Goal: Task Accomplishment & Management: Complete application form

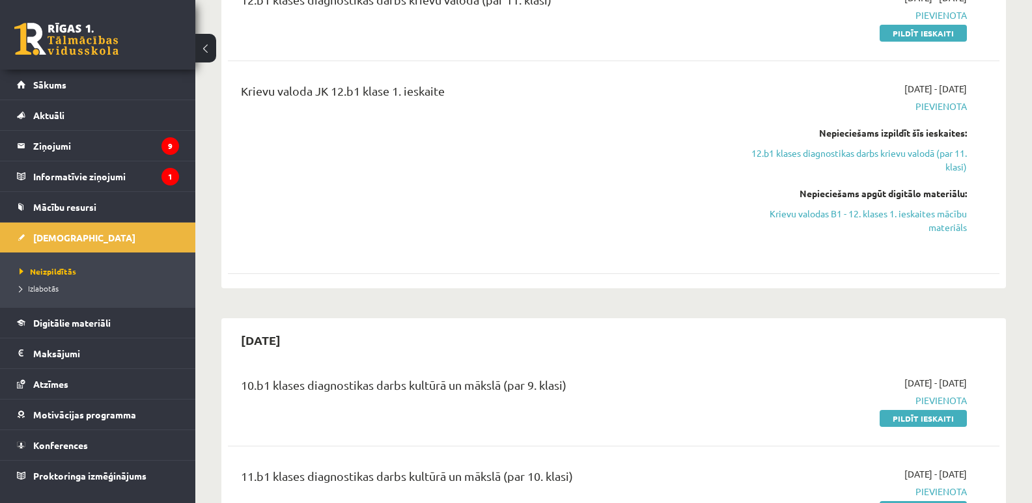
scroll to position [130, 0]
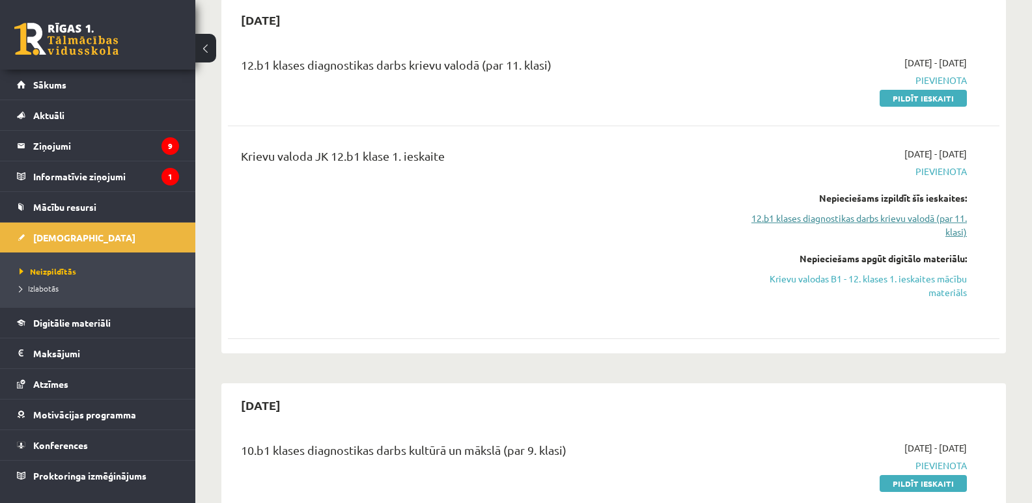
click at [865, 225] on link "12.b1 klases diagnostikas darbs krievu valodā (par 11. klasi)" at bounding box center [852, 225] width 229 height 27
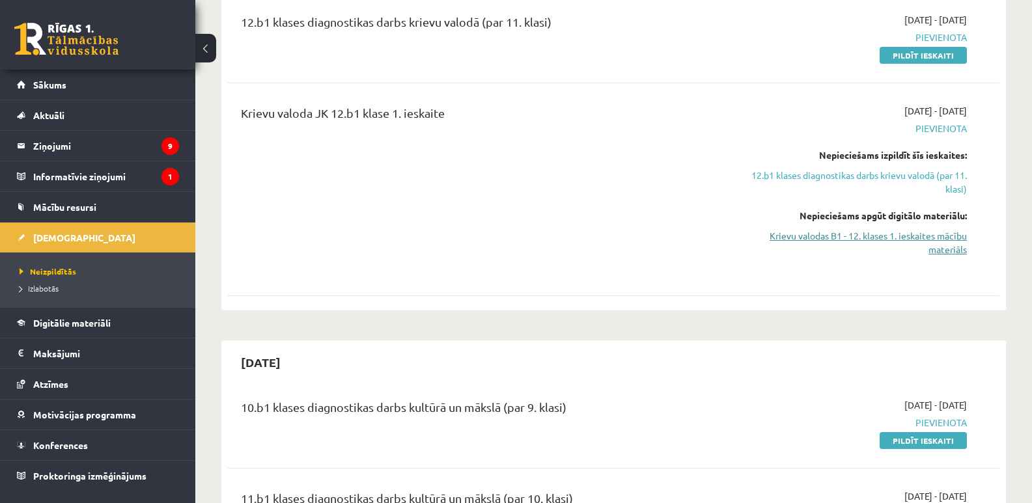
click at [863, 241] on link "Krievu valodas B1 - 12. klases 1. ieskaites mācību materiāls" at bounding box center [852, 242] width 229 height 27
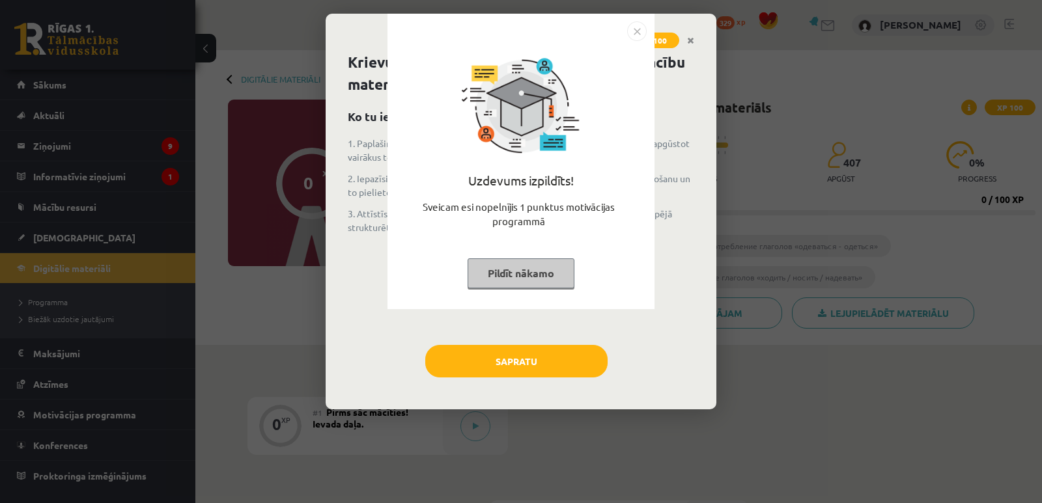
click at [479, 277] on button "Pildīt nākamo" at bounding box center [521, 274] width 107 height 30
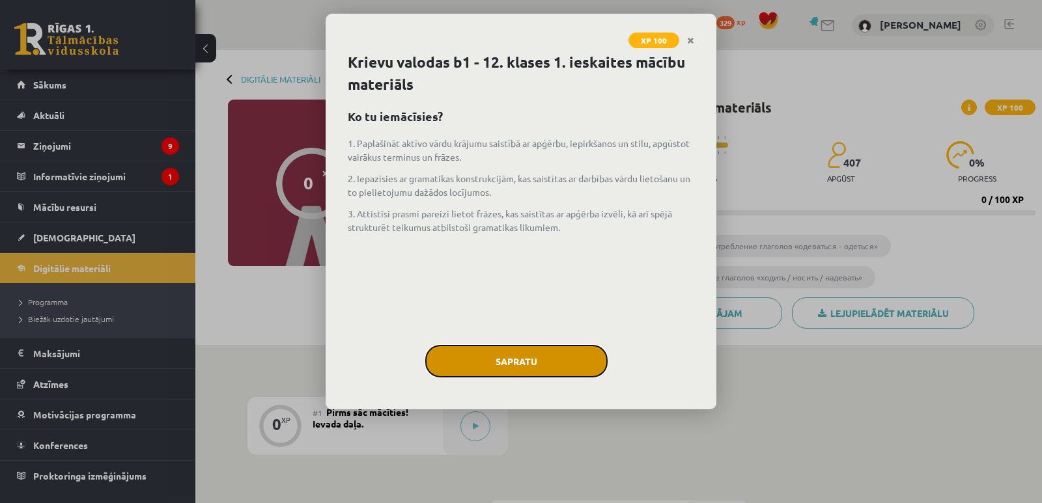
click at [513, 360] on button "Sapratu" at bounding box center [516, 361] width 182 height 33
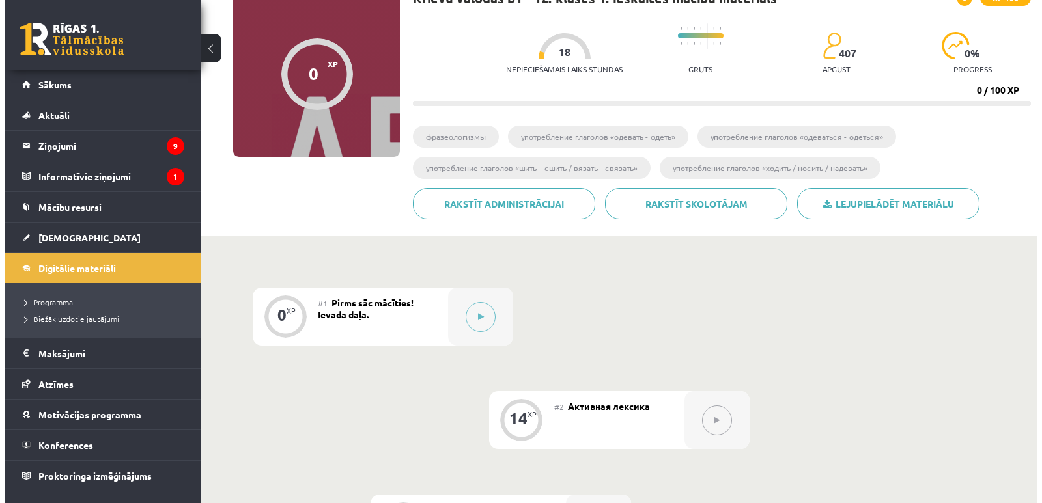
scroll to position [114, 0]
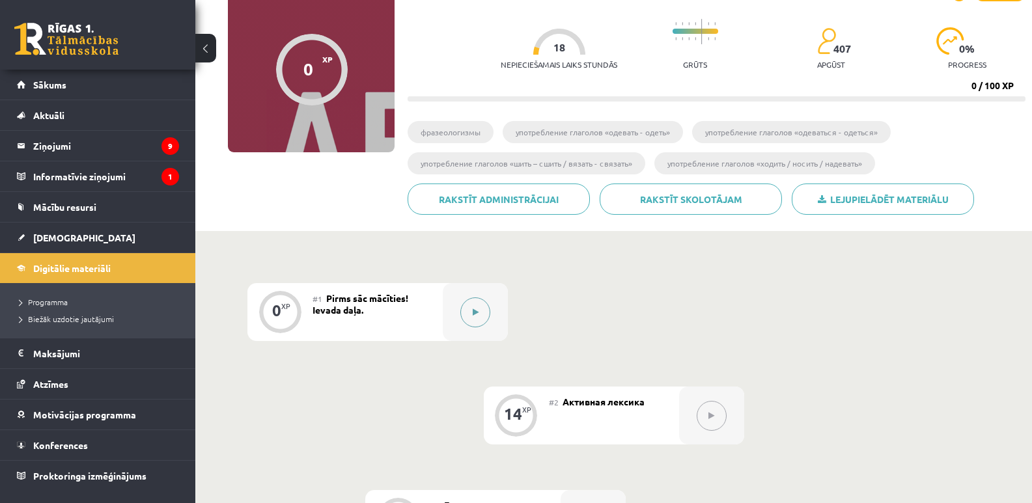
click at [468, 309] on button at bounding box center [475, 313] width 30 height 30
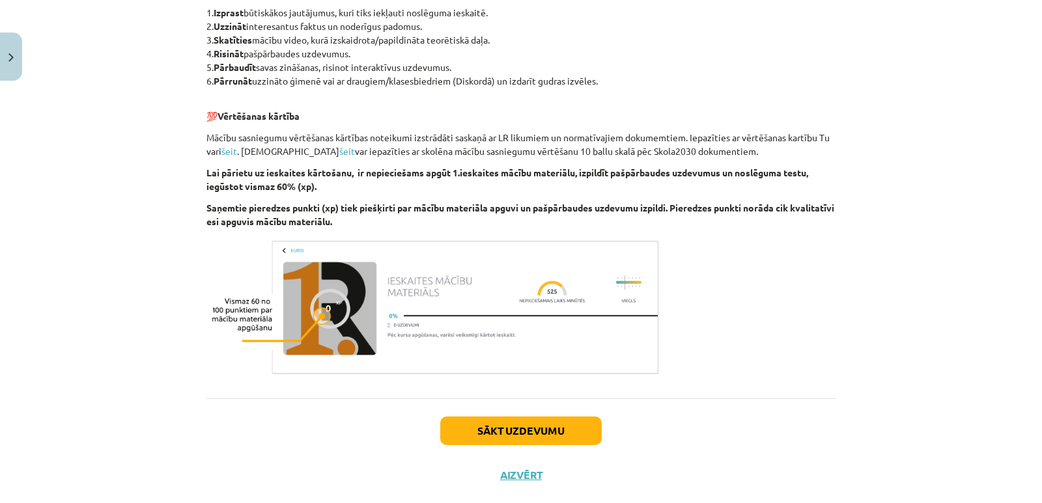
scroll to position [740, 0]
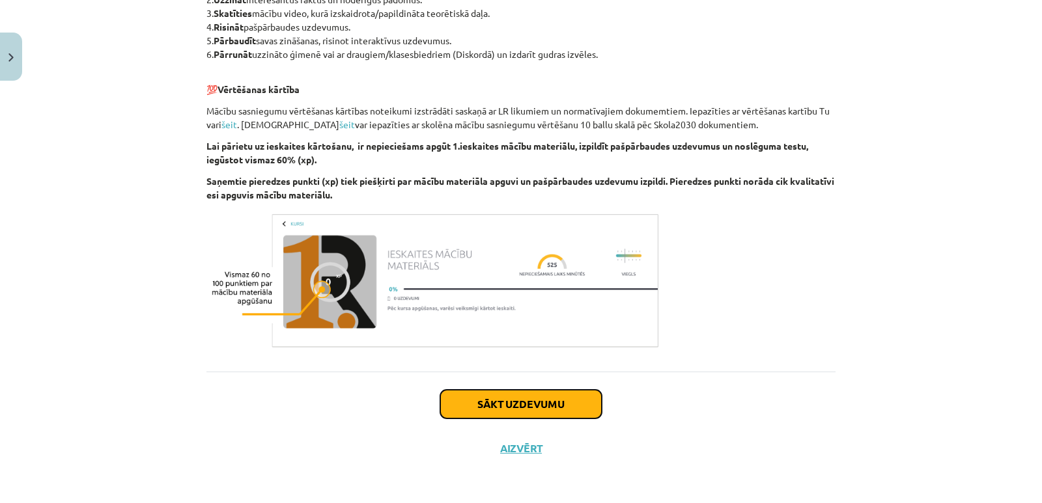
click at [465, 400] on button "Sākt uzdevumu" at bounding box center [521, 404] width 162 height 29
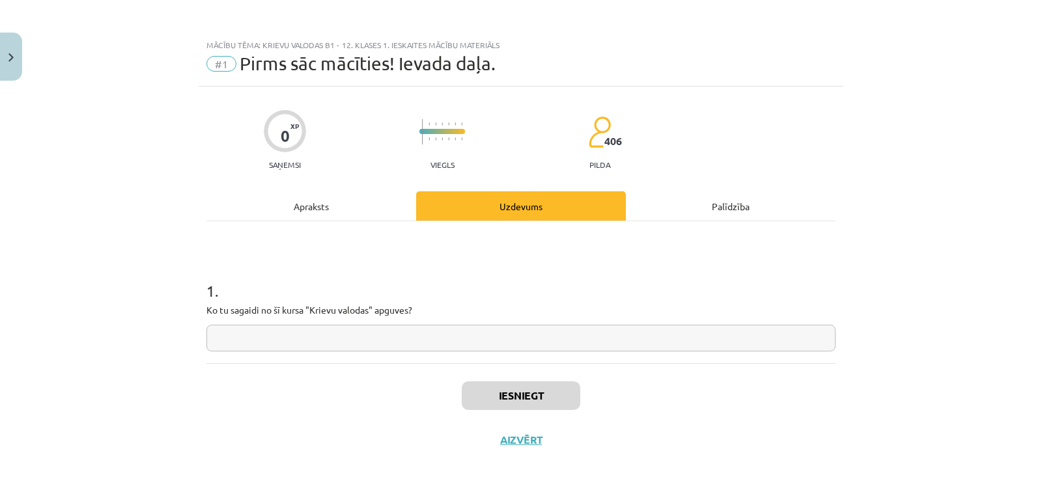
click at [292, 335] on input "text" at bounding box center [520, 338] width 629 height 27
type input "*********"
click at [536, 395] on button "Iesniegt" at bounding box center [521, 396] width 119 height 29
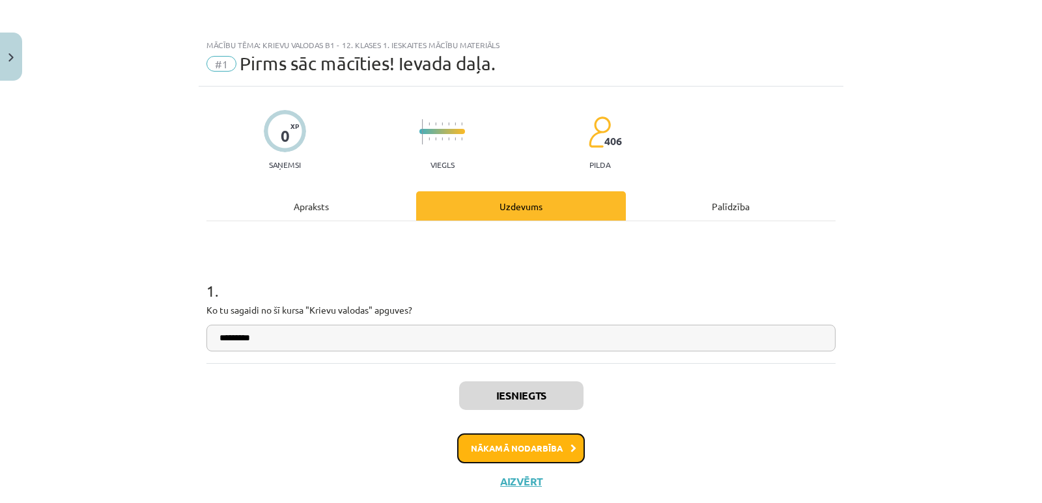
click at [521, 440] on button "Nākamā nodarbība" at bounding box center [521, 449] width 128 height 30
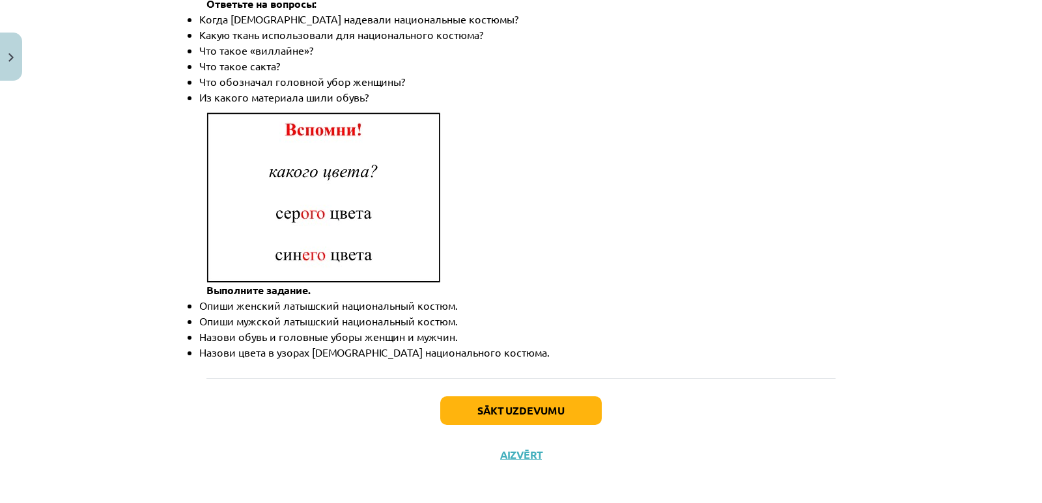
scroll to position [1915, 0]
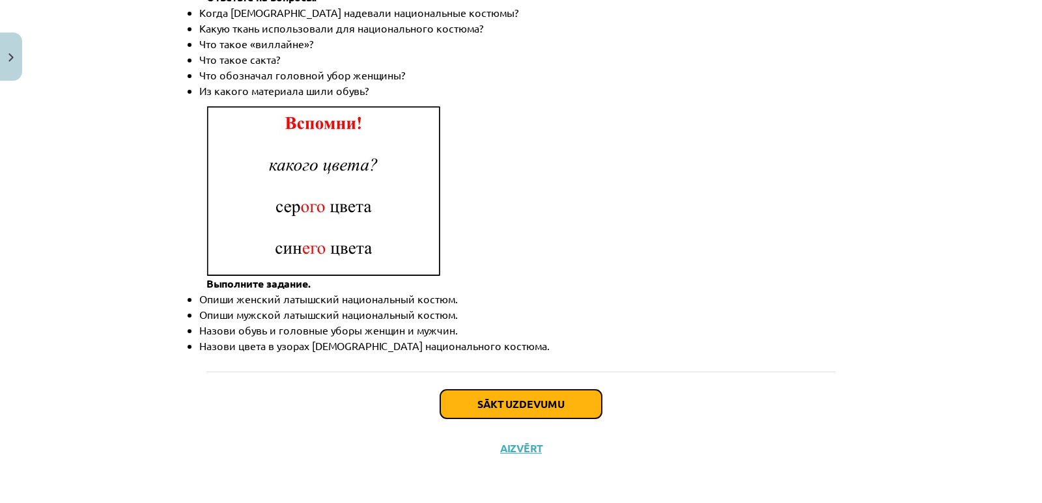
click at [486, 412] on button "Sākt uzdevumu" at bounding box center [521, 404] width 162 height 29
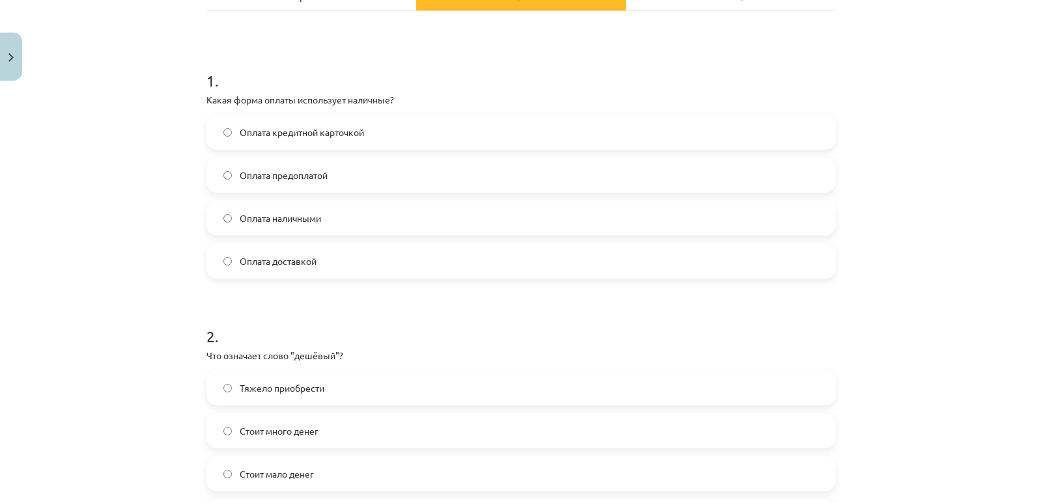
scroll to position [241, 0]
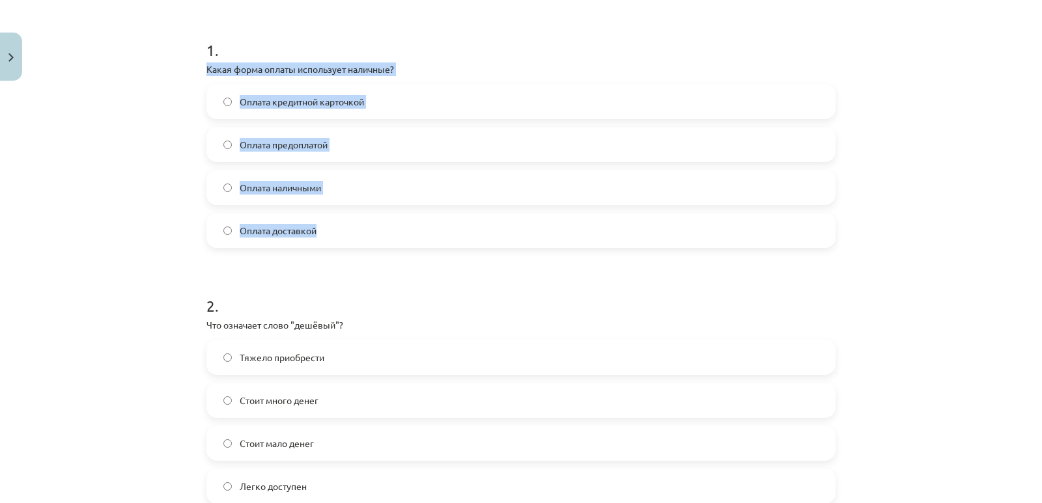
drag, startPoint x: 197, startPoint y: 73, endPoint x: 357, endPoint y: 230, distance: 223.8
click at [357, 230] on div "14 XP Saņemsi Sarežģīts 406 pilda Apraksts Uzdevums Palīdzība 1 . Какая форма о…" at bounding box center [521, 490] width 645 height 1289
copy div "Какая форма оплаты использует наличные? Оплата кредитной карточкой Оплата предо…"
click at [294, 193] on span "Оплата наличными" at bounding box center [280, 188] width 81 height 14
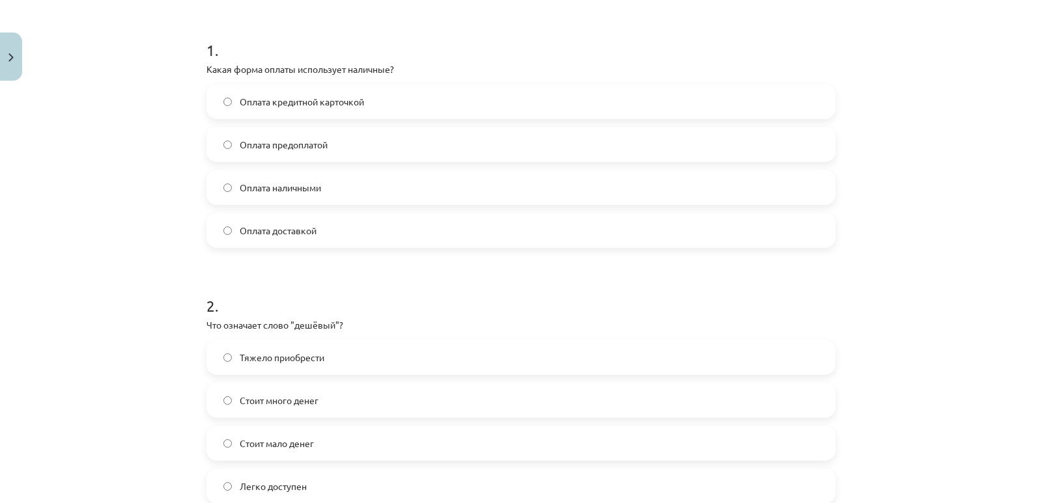
scroll to position [501, 0]
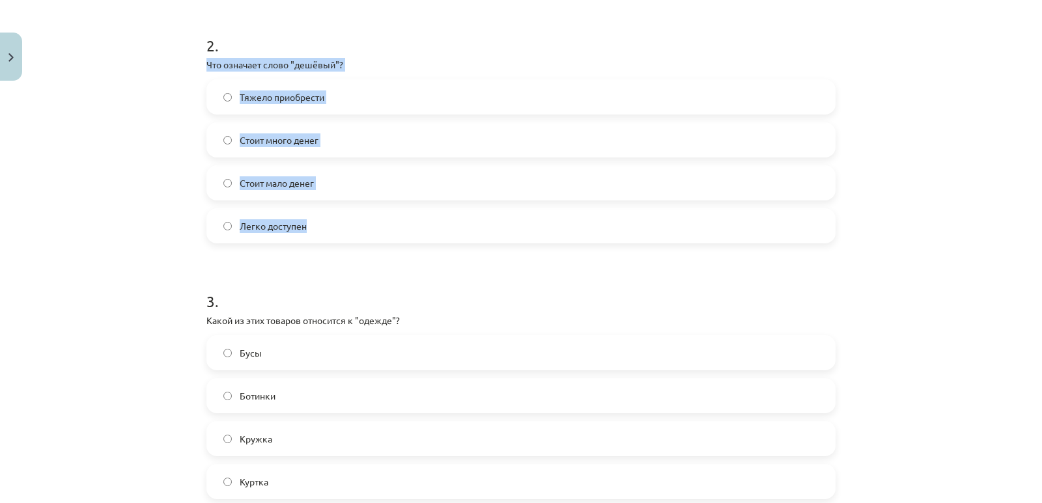
drag, startPoint x: 188, startPoint y: 64, endPoint x: 348, endPoint y: 232, distance: 232.6
click at [348, 232] on div "Mācību tēma: Krievu valodas b1 - 12. klases 1. ieskaites mācību materiāls #2 Ак…" at bounding box center [521, 251] width 1042 height 503
copy div "Что означает слово "дешёвый"? Тяжело приобрести [PERSON_NAME] много денег Стоит…"
click at [112, 155] on div "Mācību tēma: Krievu valodas b1 - 12. klases 1. ieskaites mācību materiāls #2 Ак…" at bounding box center [521, 251] width 1042 height 503
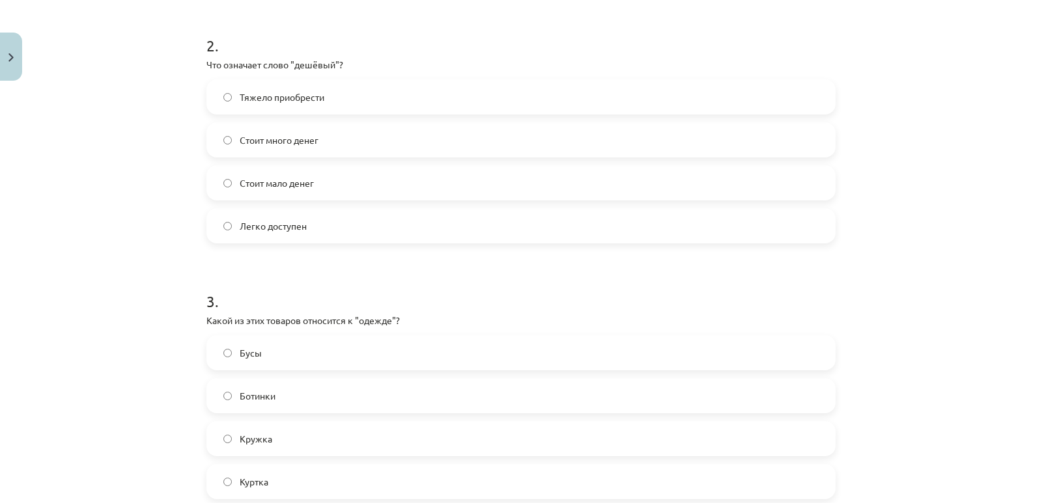
click at [308, 185] on span "Стоит мало денег" at bounding box center [277, 183] width 74 height 14
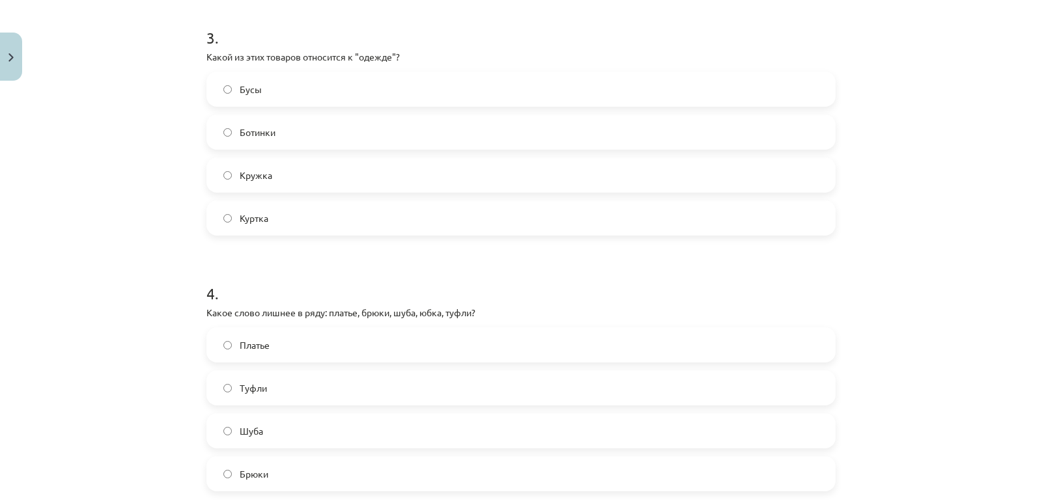
scroll to position [750, 0]
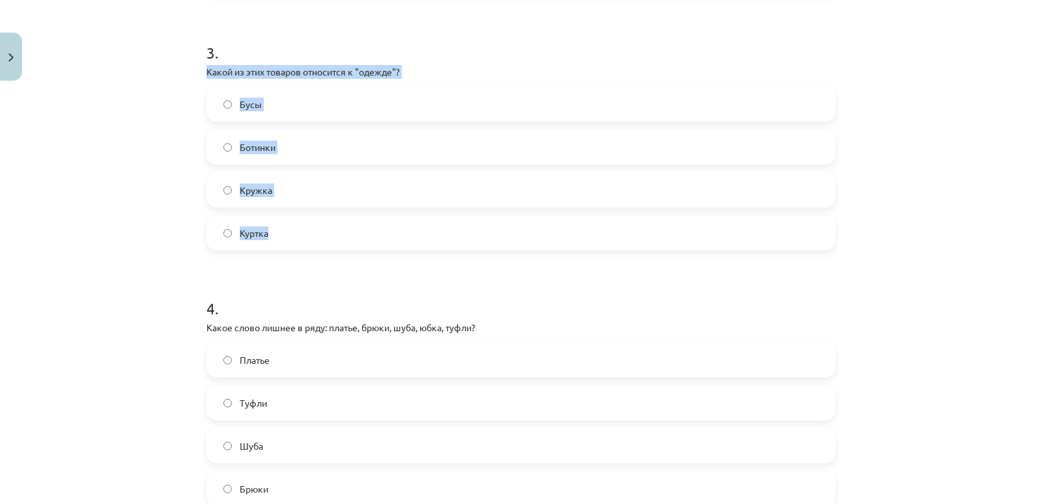
drag, startPoint x: 196, startPoint y: 72, endPoint x: 324, endPoint y: 234, distance: 206.4
copy div "Какой из этих товаров относится к "одежде"? Бусы Ботинки Кружка Куртка"
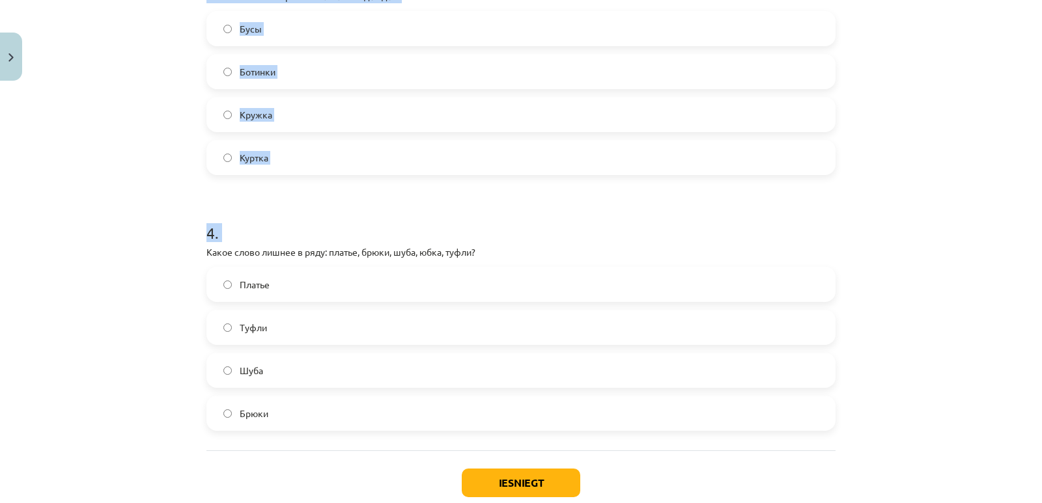
scroll to position [905, 0]
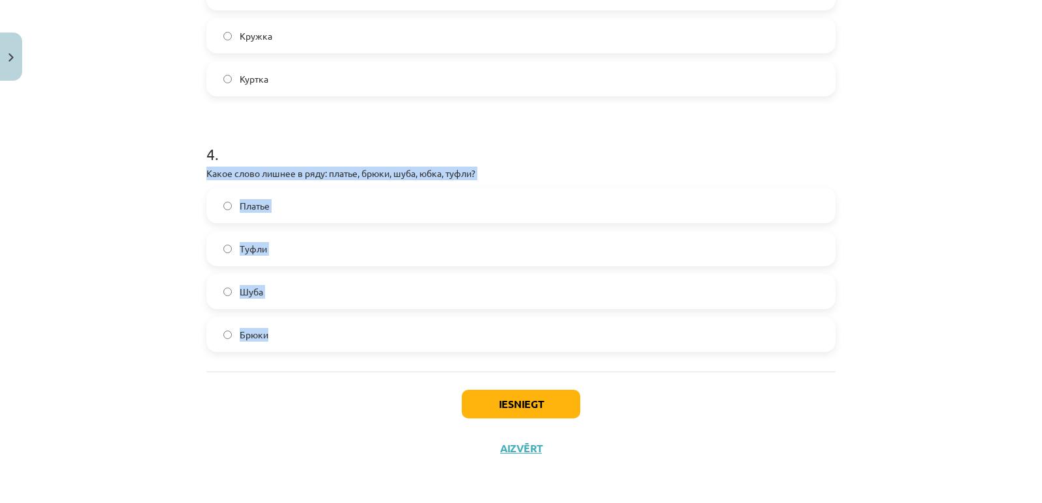
drag, startPoint x: 195, startPoint y: 330, endPoint x: 317, endPoint y: 345, distance: 122.7
copy div "Какое слово лишнее в ряду: платье, брюки, шуба, юбка, туфли? [PERSON_NAME]"
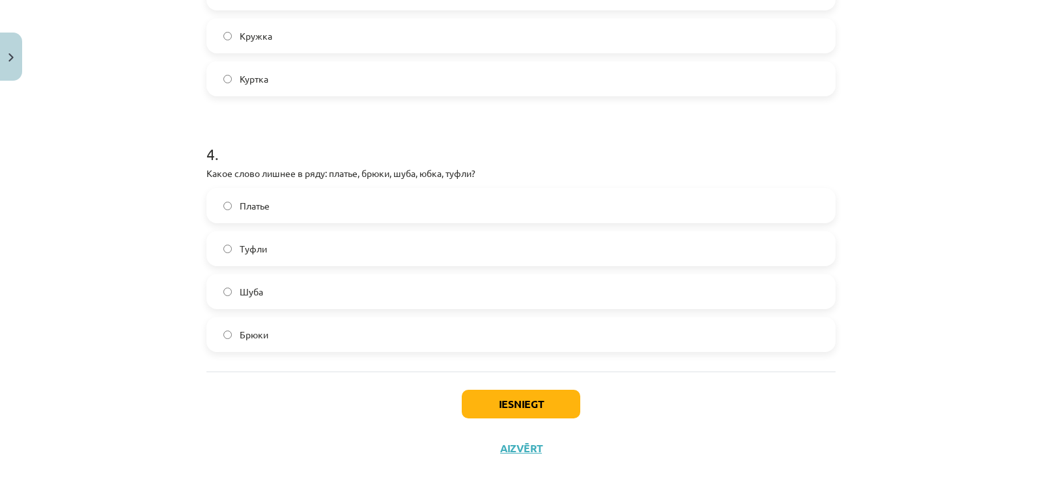
click at [276, 81] on label "Куртка" at bounding box center [521, 79] width 626 height 33
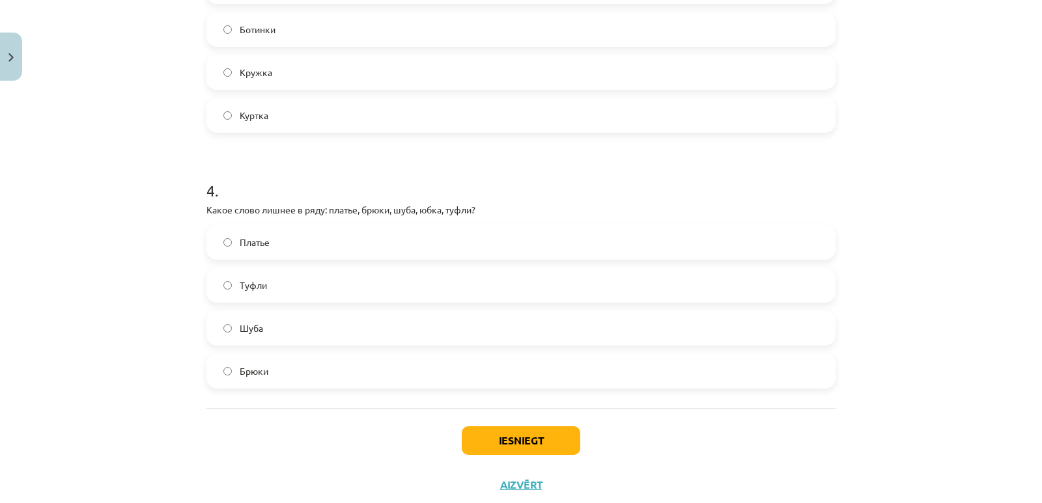
scroll to position [882, 0]
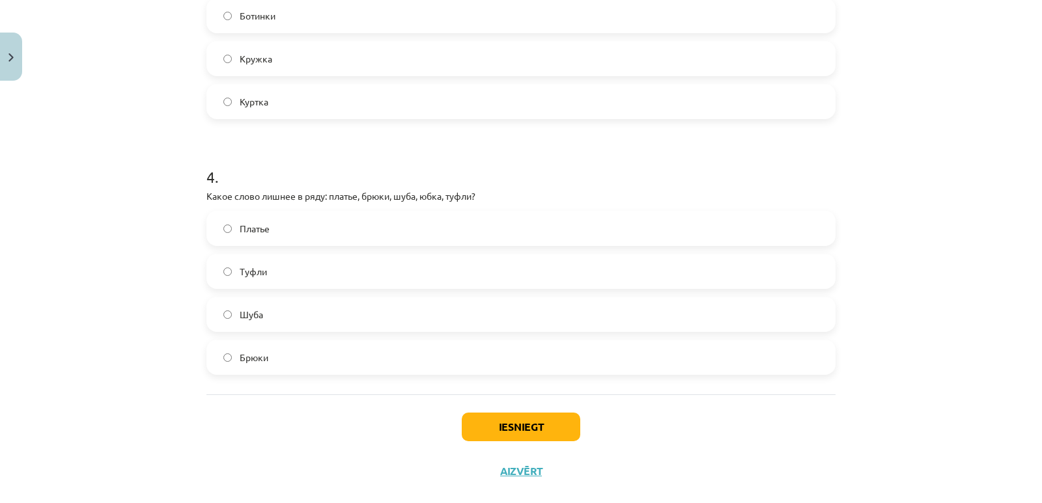
click at [263, 274] on label "Туфли" at bounding box center [521, 271] width 626 height 33
click at [503, 430] on button "Iesniegt" at bounding box center [521, 427] width 119 height 29
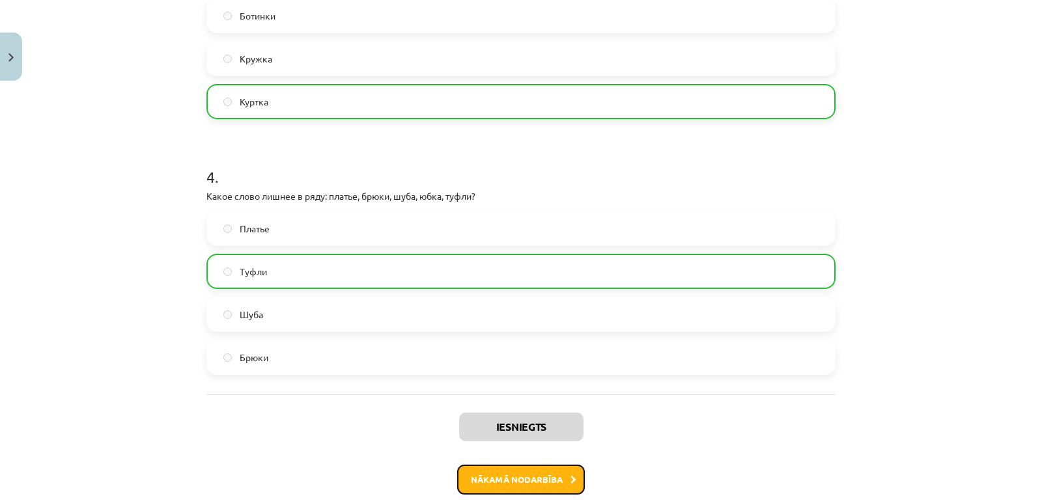
click at [508, 480] on button "Nākamā nodarbība" at bounding box center [521, 480] width 128 height 30
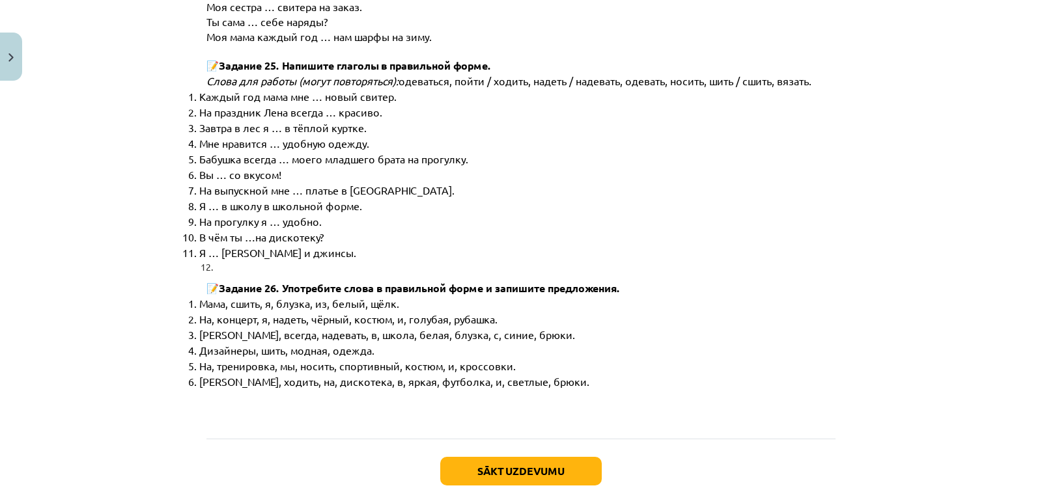
scroll to position [6678, 0]
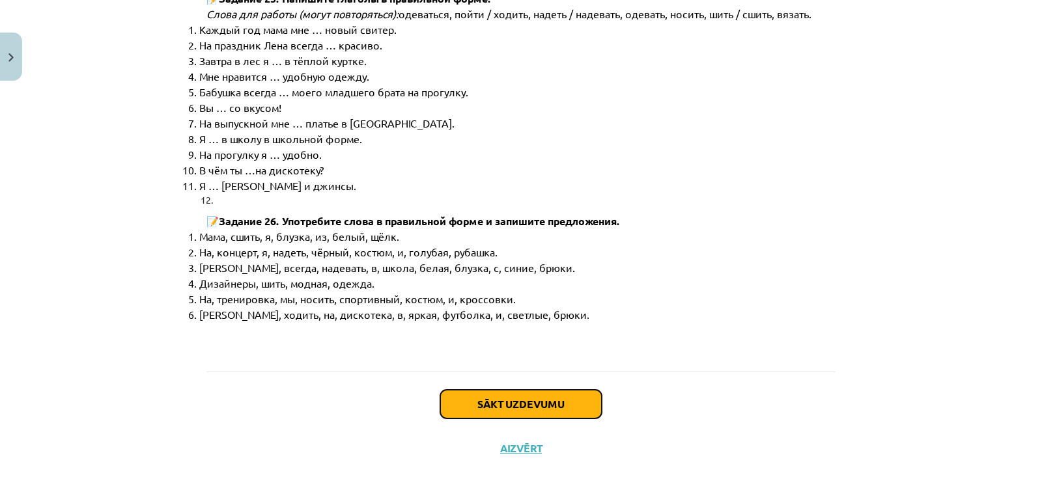
click at [466, 401] on button "Sākt uzdevumu" at bounding box center [521, 404] width 162 height 29
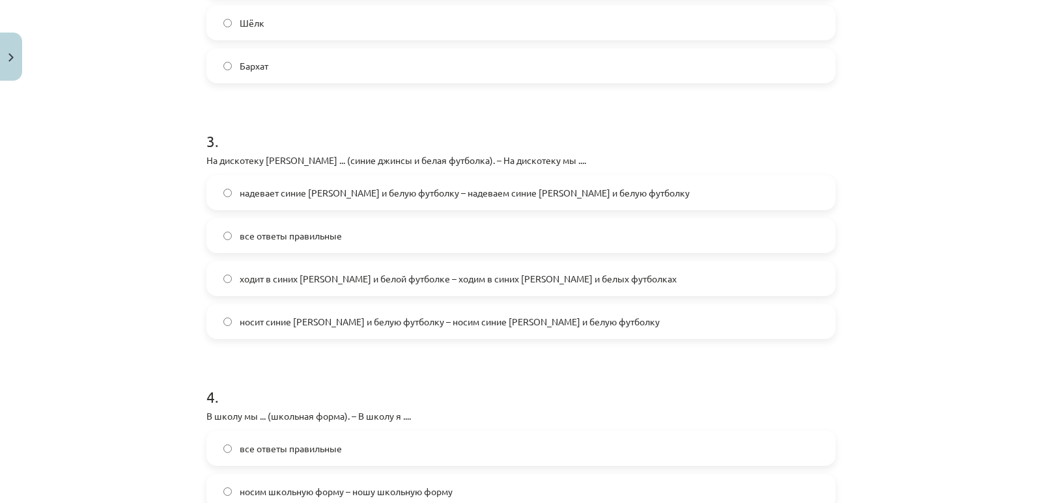
scroll to position [926, 0]
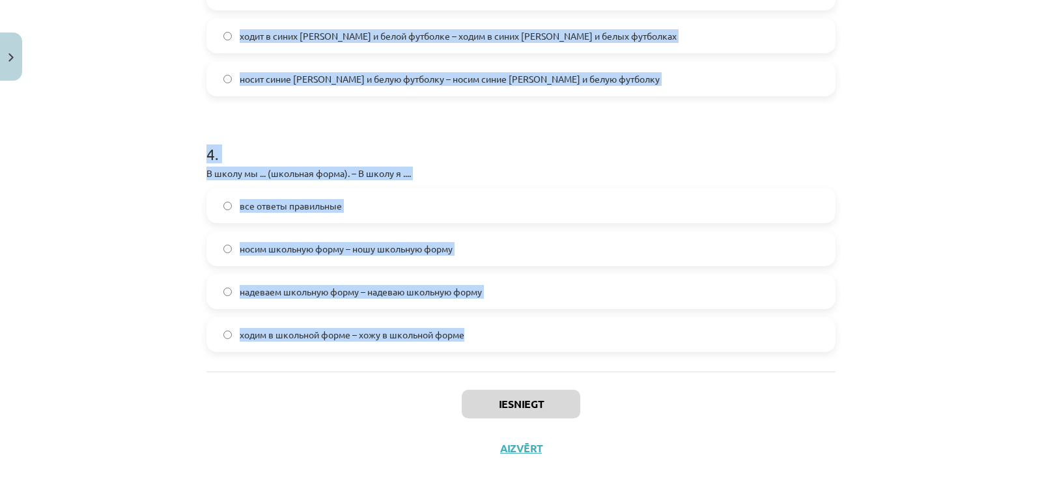
drag, startPoint x: 197, startPoint y: 116, endPoint x: 485, endPoint y: 337, distance: 362.6
copy form "Lo ipsumd Sita … consec adipis. elitse doeiusmo tempo inci 6 . Utlab etdol magn…"
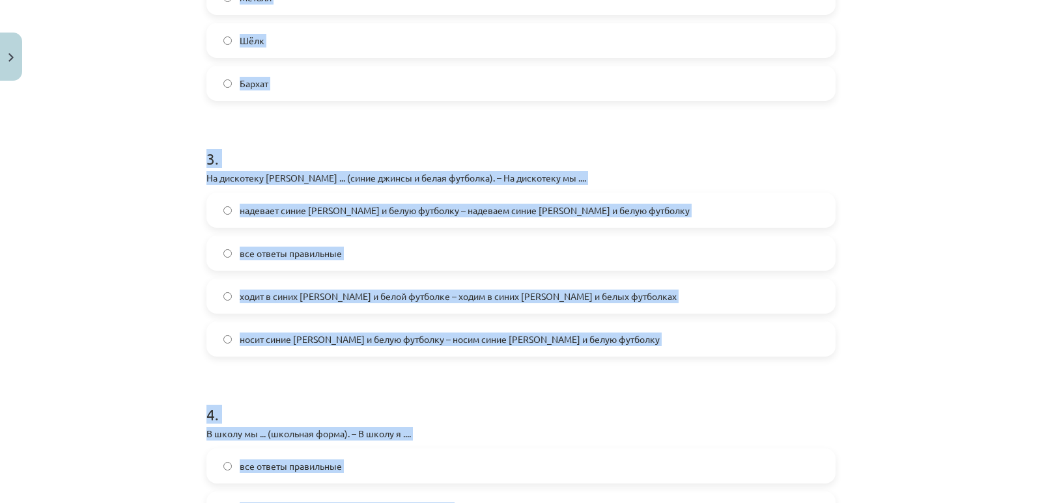
scroll to position [600, 0]
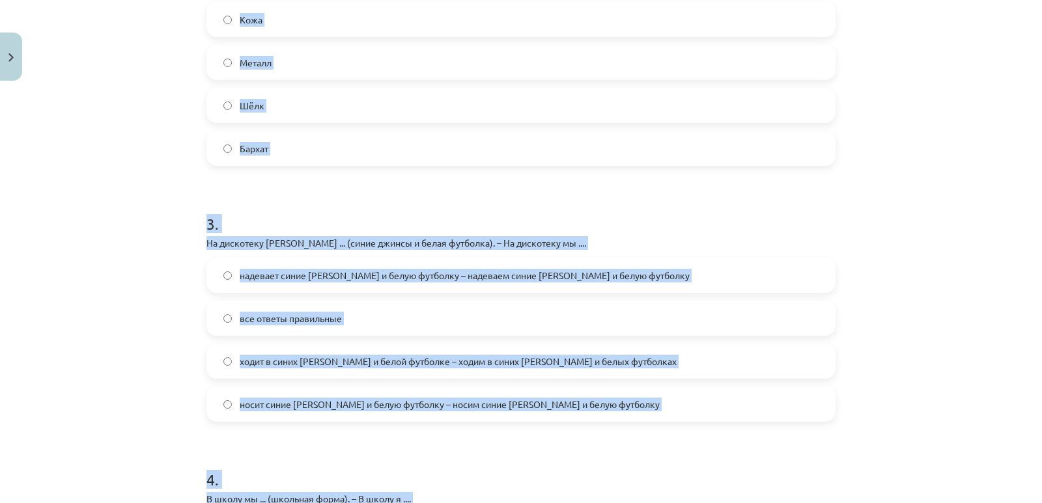
click at [30, 128] on div "Mācību tēma: Krievu valodas b1 - 12. klases 1. ieskaites mācību materiāls #3 Гр…" at bounding box center [521, 251] width 1042 height 503
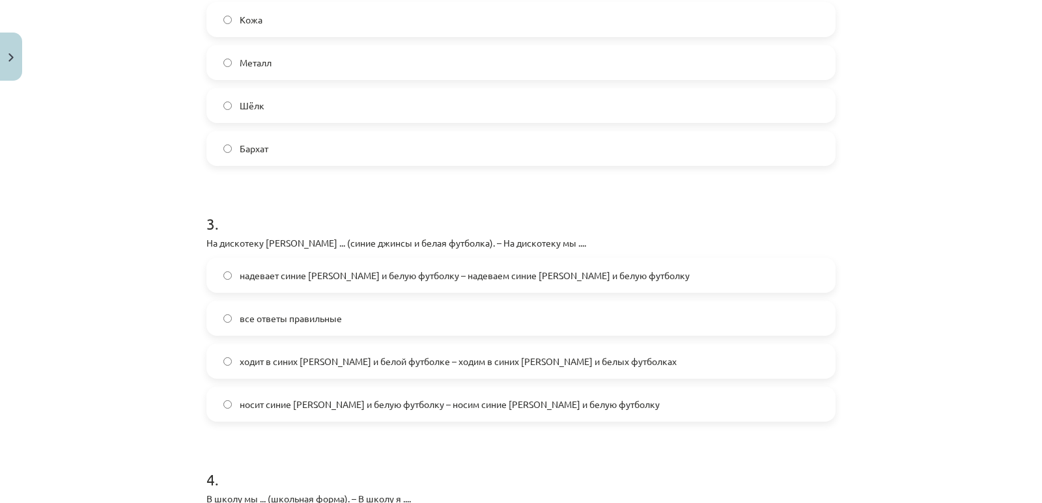
click at [252, 59] on span "Металл" at bounding box center [256, 63] width 32 height 14
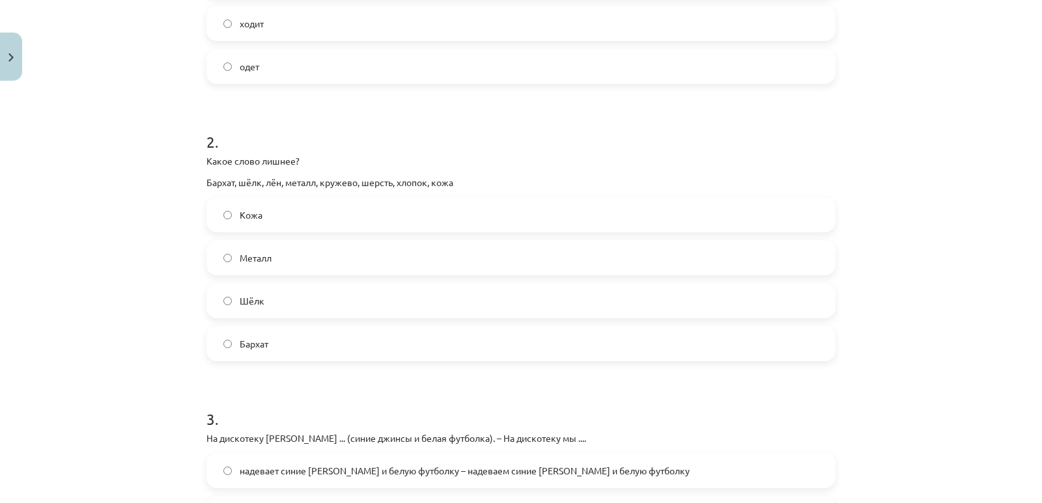
scroll to position [210, 0]
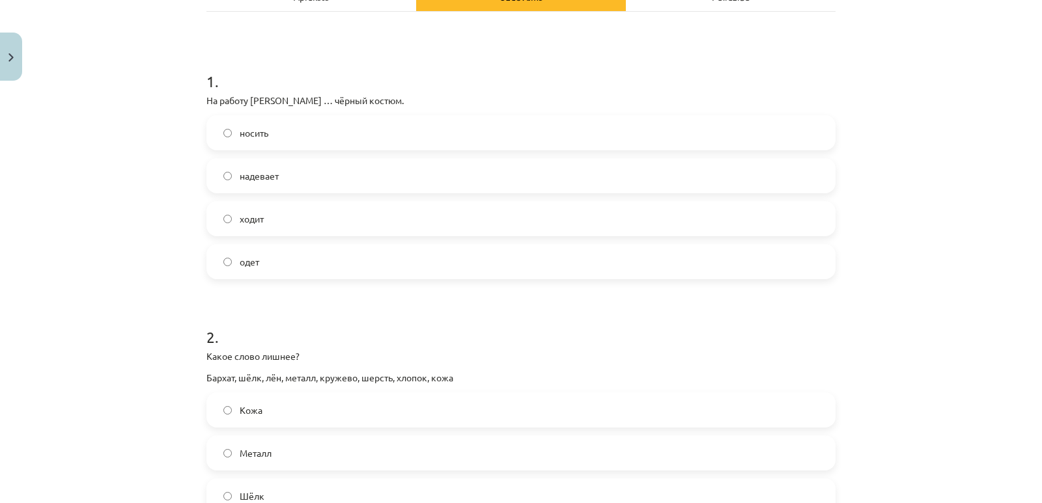
click at [270, 187] on label "надевает" at bounding box center [521, 176] width 626 height 33
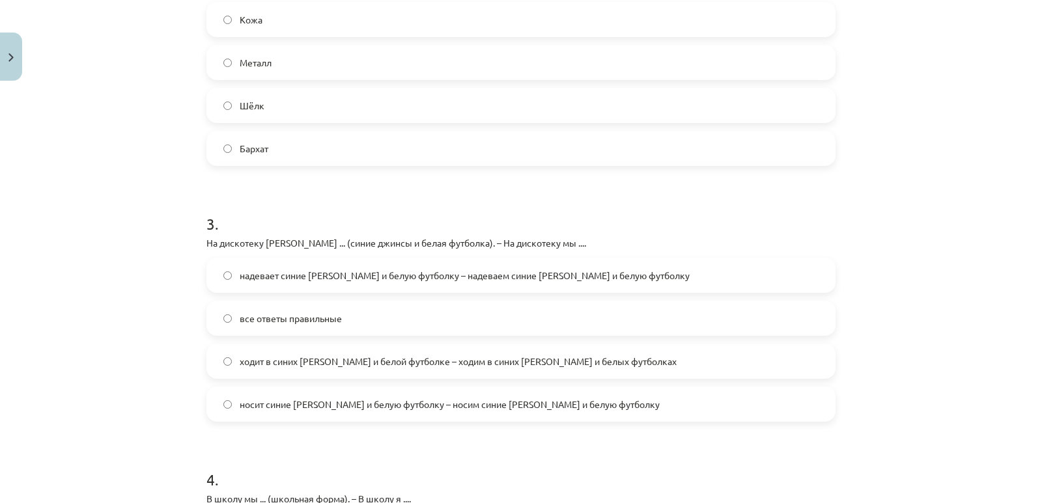
scroll to position [666, 0]
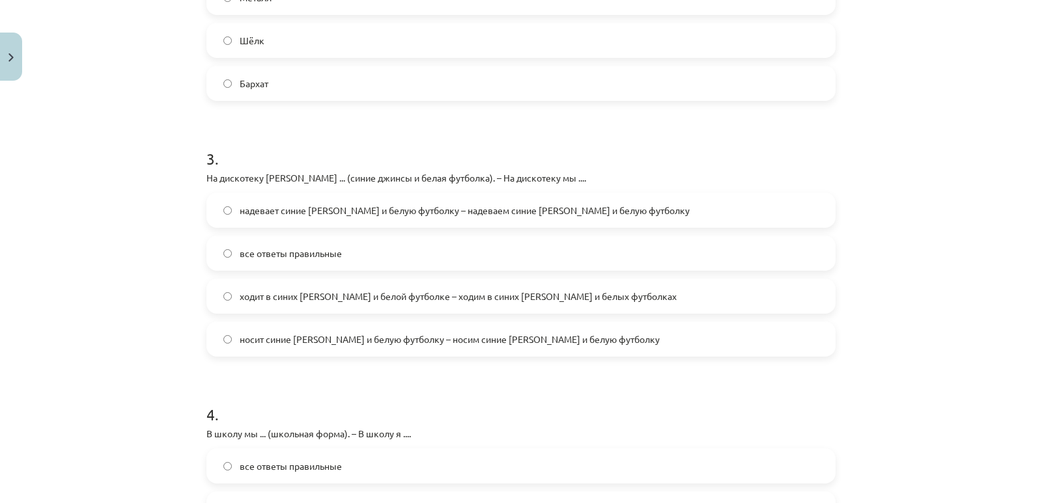
click at [527, 216] on span "надевает синие [PERSON_NAME] и белую футболку – надеваем синие [PERSON_NAME] и …" at bounding box center [465, 211] width 450 height 14
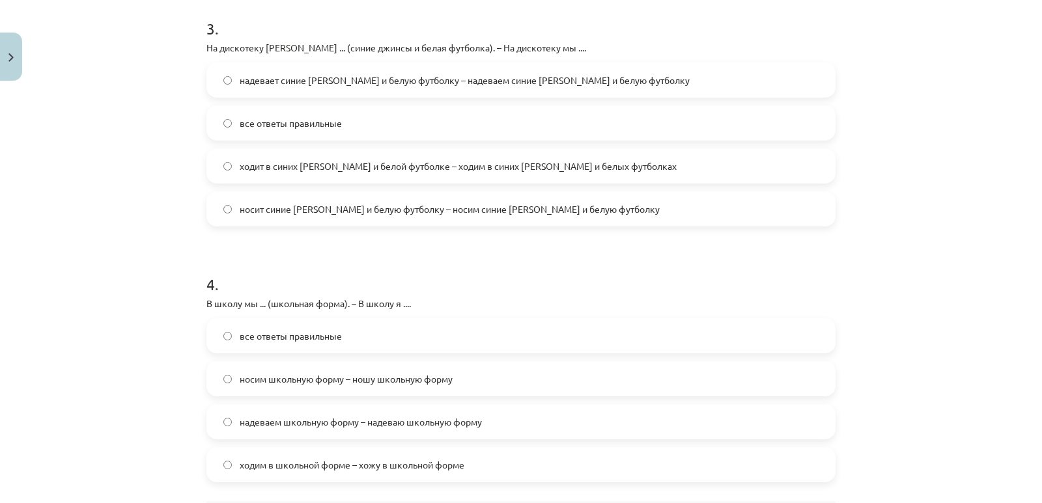
scroll to position [796, 0]
click at [288, 394] on label "носим школьную форму – ношу школьную форму" at bounding box center [521, 379] width 626 height 33
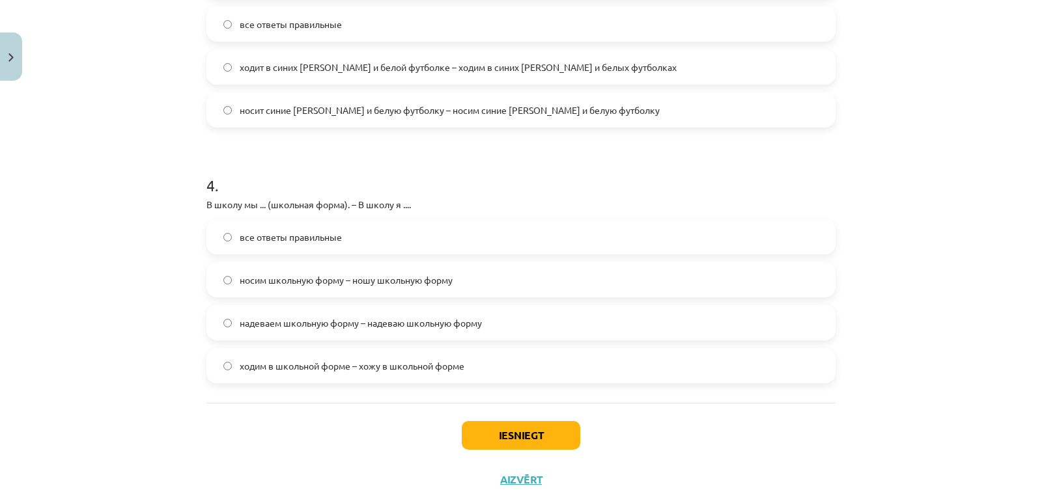
scroll to position [926, 0]
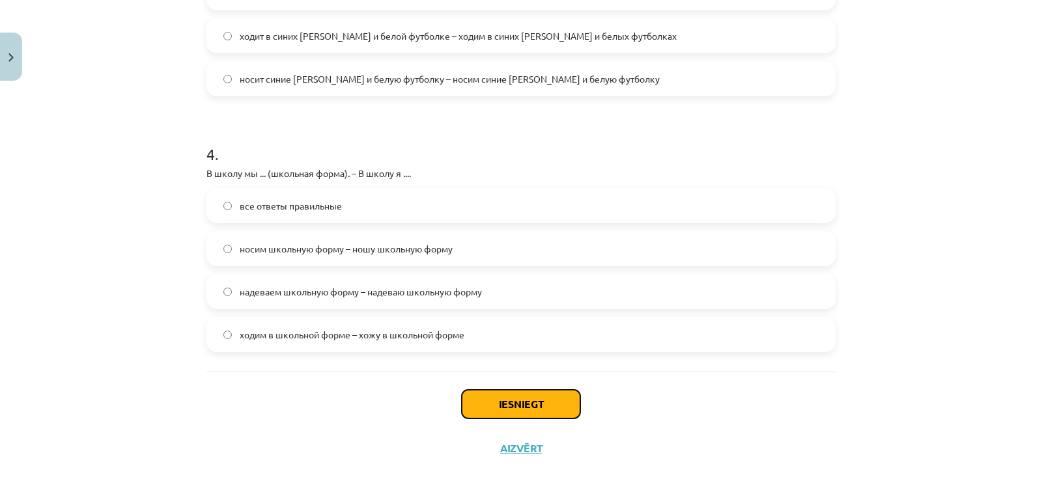
click at [497, 407] on button "Iesniegt" at bounding box center [521, 404] width 119 height 29
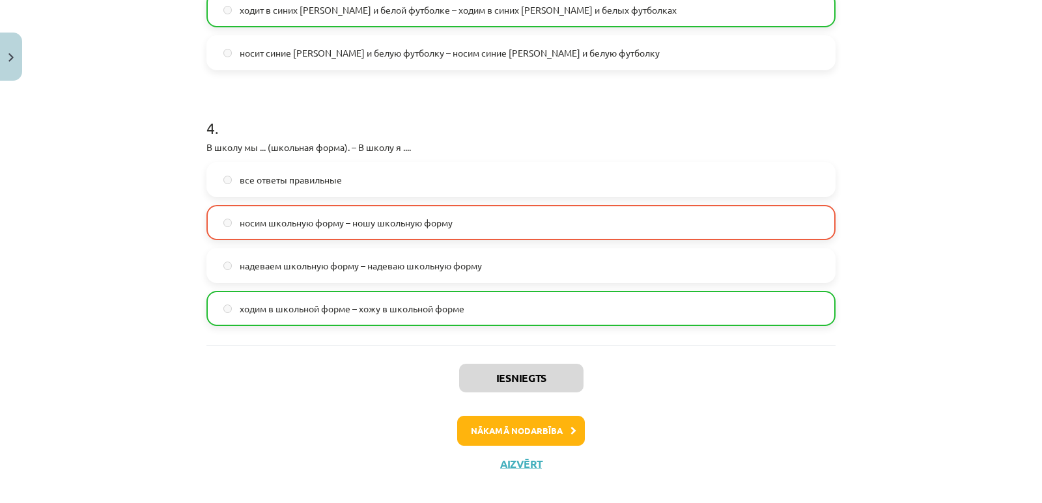
scroll to position [968, 0]
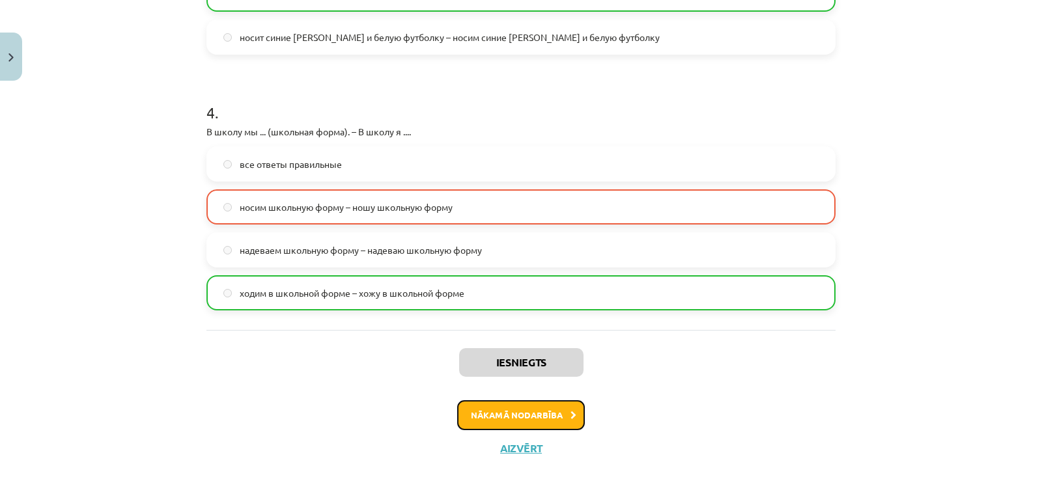
click at [494, 409] on button "Nākamā nodarbība" at bounding box center [521, 416] width 128 height 30
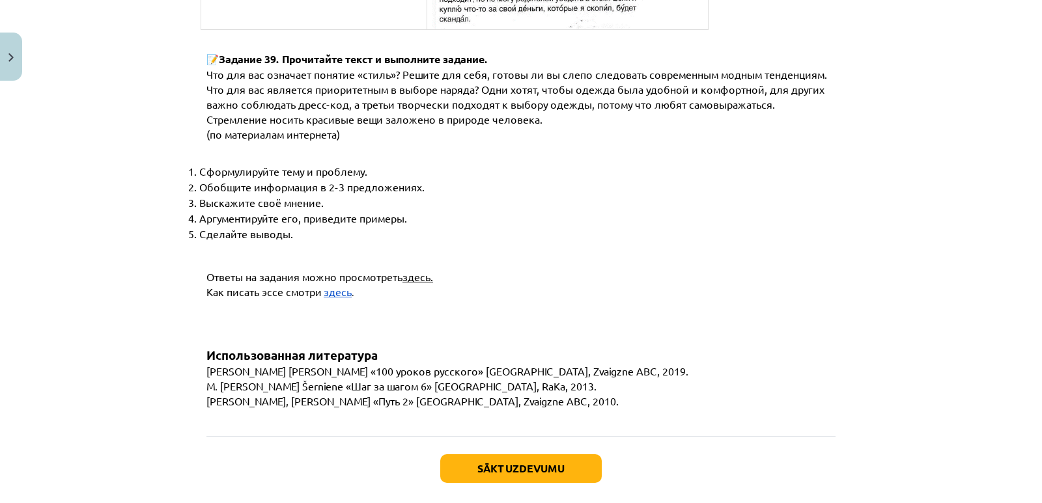
scroll to position [5013, 0]
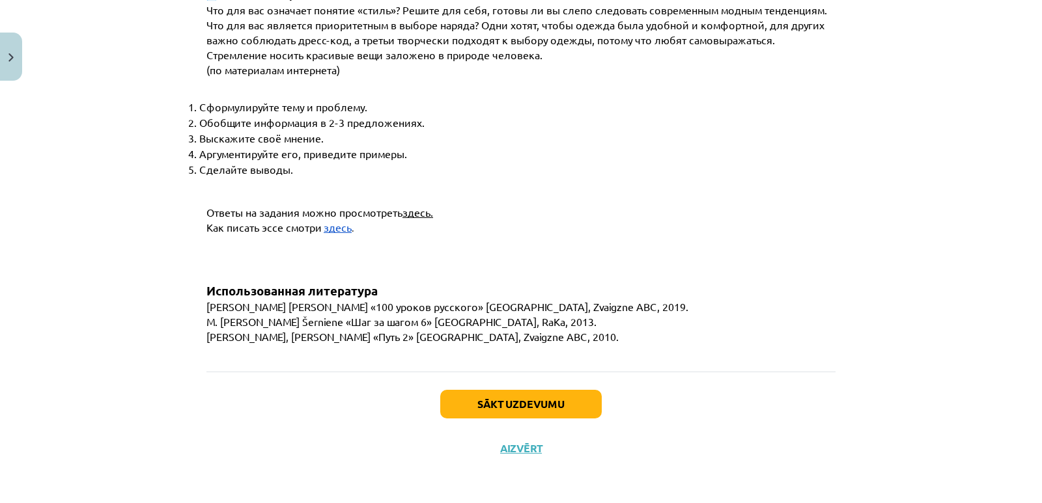
click at [555, 384] on div "Sākt uzdevumu Aizvērt" at bounding box center [520, 417] width 629 height 91
click at [542, 400] on button "Sākt uzdevumu" at bounding box center [521, 404] width 162 height 29
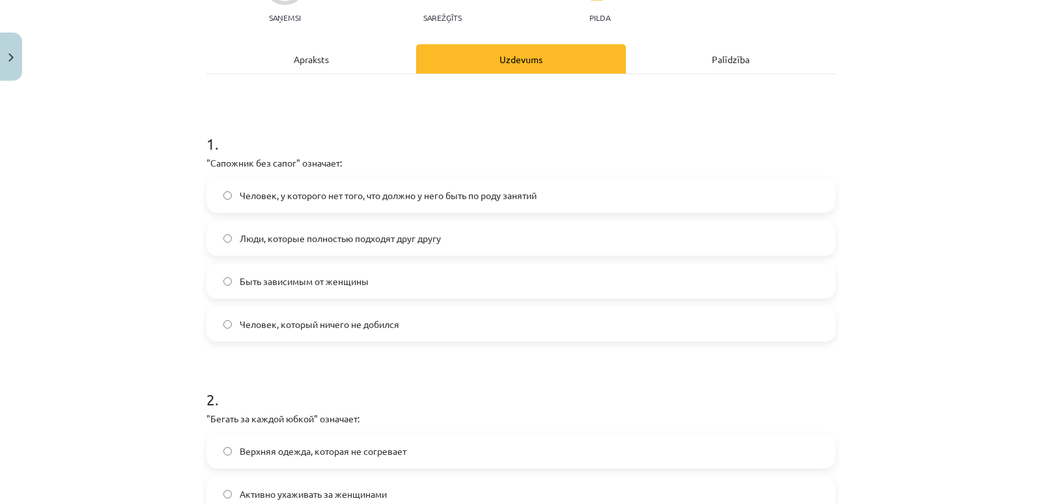
scroll to position [141, 0]
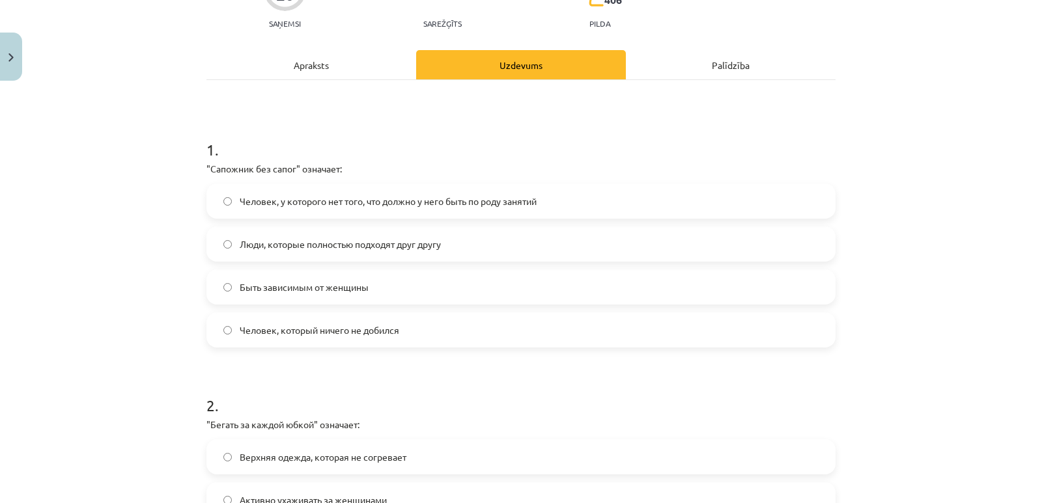
click at [208, 168] on p ""Сапожник без сапог" означает:" at bounding box center [520, 169] width 629 height 14
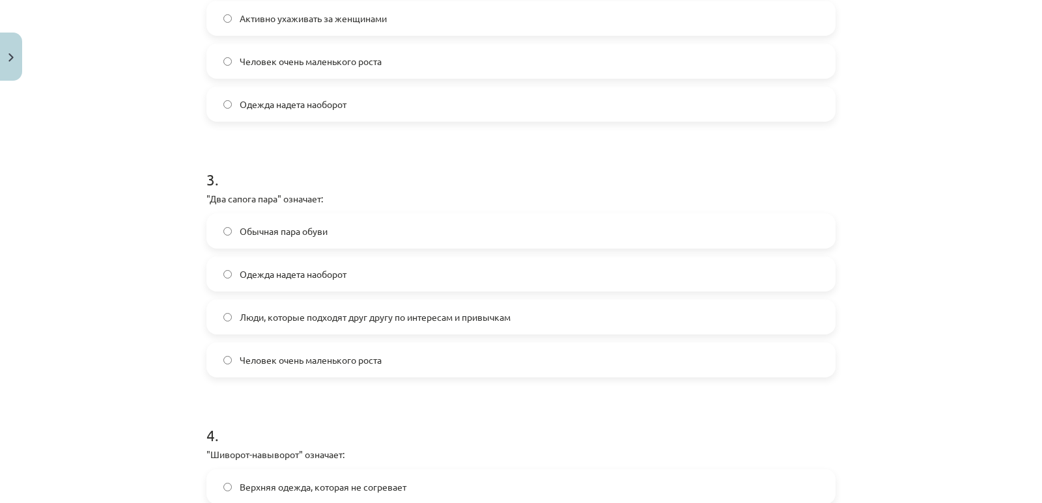
scroll to position [905, 0]
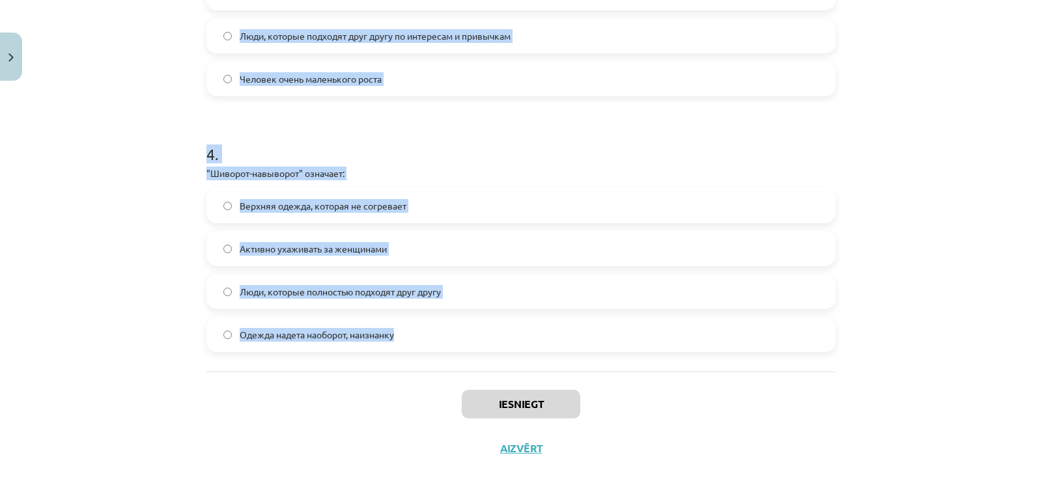
drag, startPoint x: 194, startPoint y: 148, endPoint x: 401, endPoint y: 331, distance: 275.9
copy form "2 . "Loremips dol sitam" consecte: Adipisc, e seddoeiu tem inci, utl etdolo m a…"
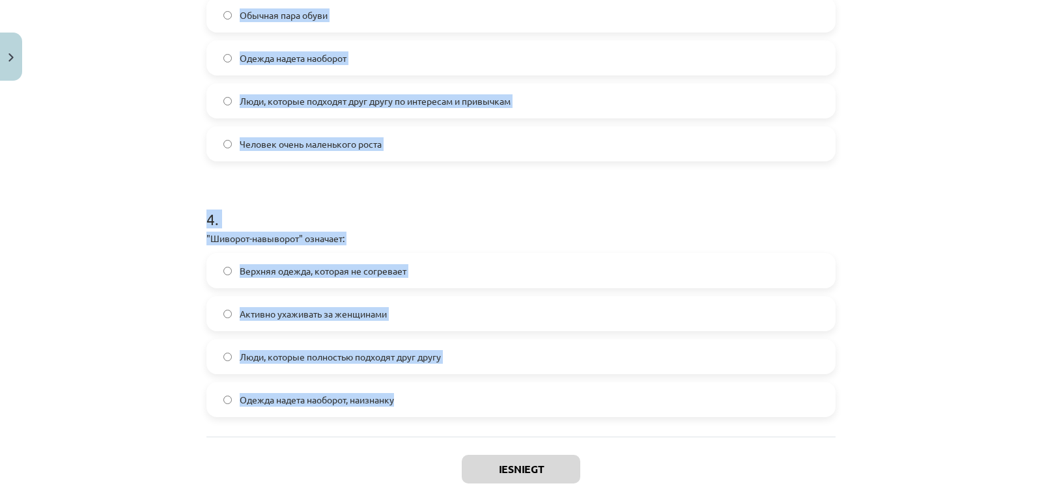
scroll to position [709, 0]
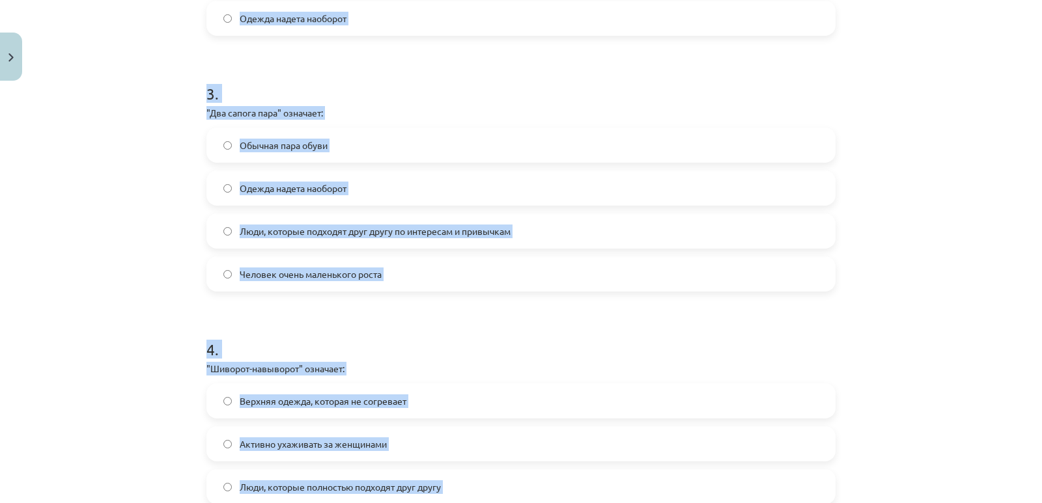
click at [100, 174] on div "Mācību tēma: Krievu valodas b1 - 12. klases 1. ieskaites mācību materiāls #4 Уп…" at bounding box center [521, 251] width 1042 height 503
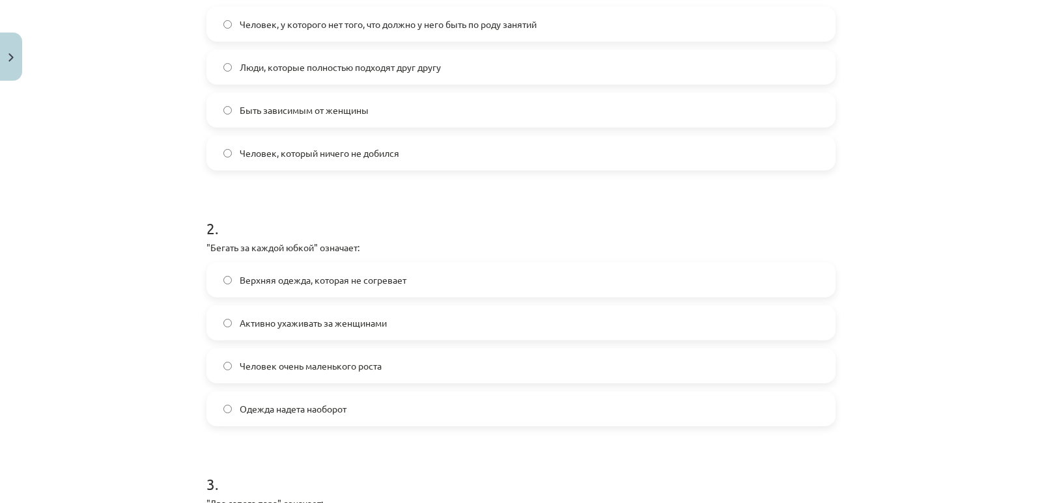
scroll to position [188, 0]
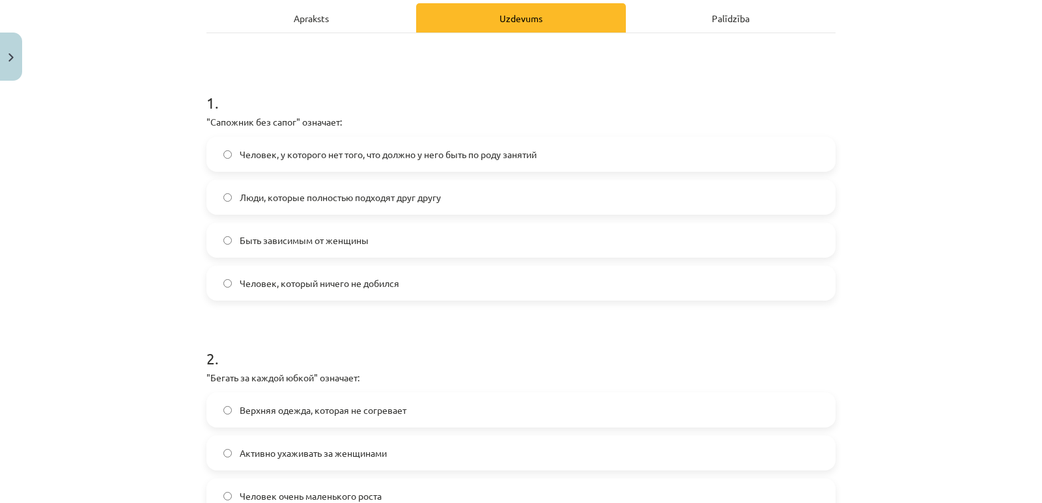
click at [260, 167] on label "Человек, у которого нет того, что должно у него быть по роду занятий" at bounding box center [521, 154] width 626 height 33
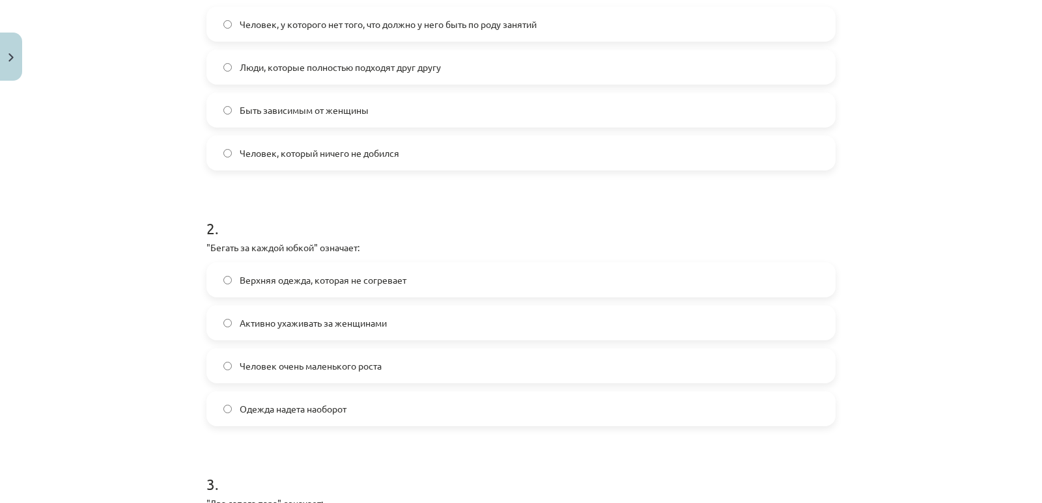
scroll to position [384, 0]
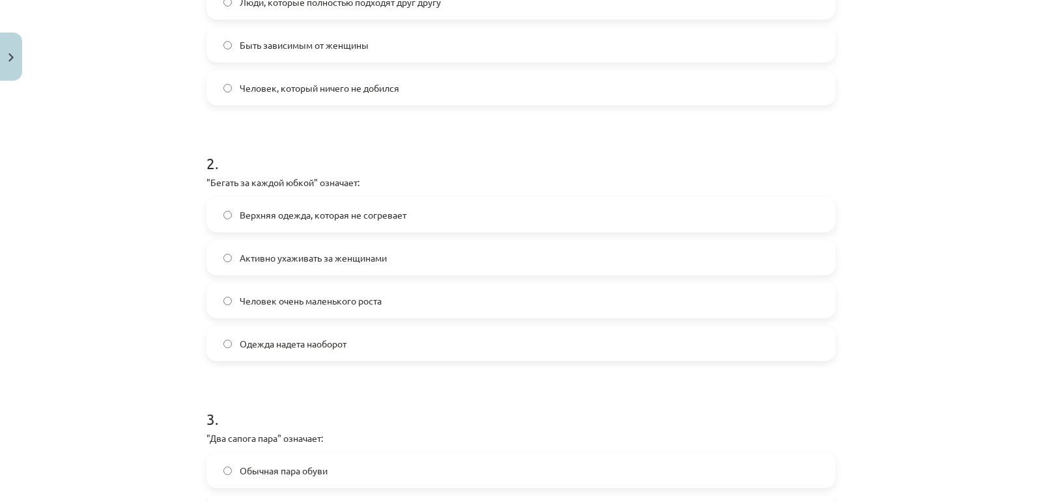
click at [284, 260] on span "Активно ухаживать за женщинами" at bounding box center [313, 258] width 147 height 14
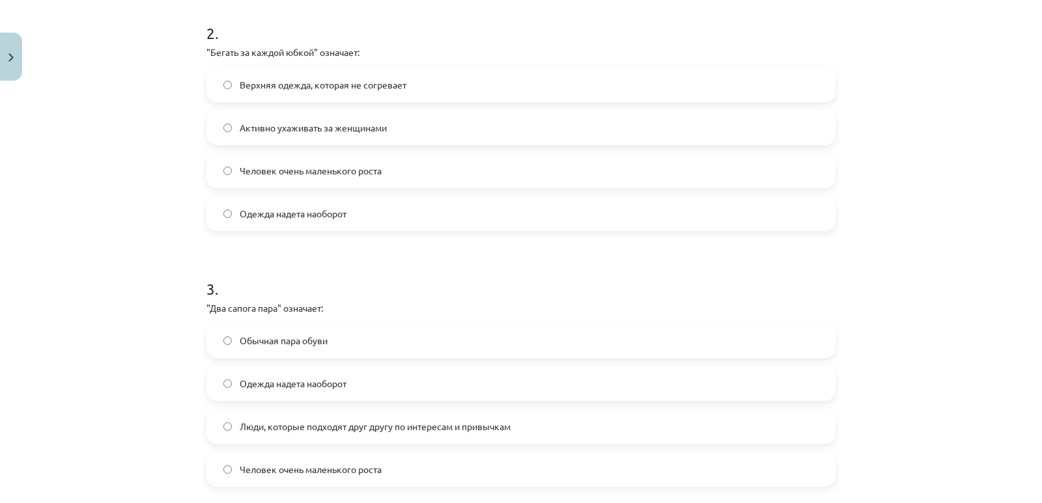
scroll to position [644, 0]
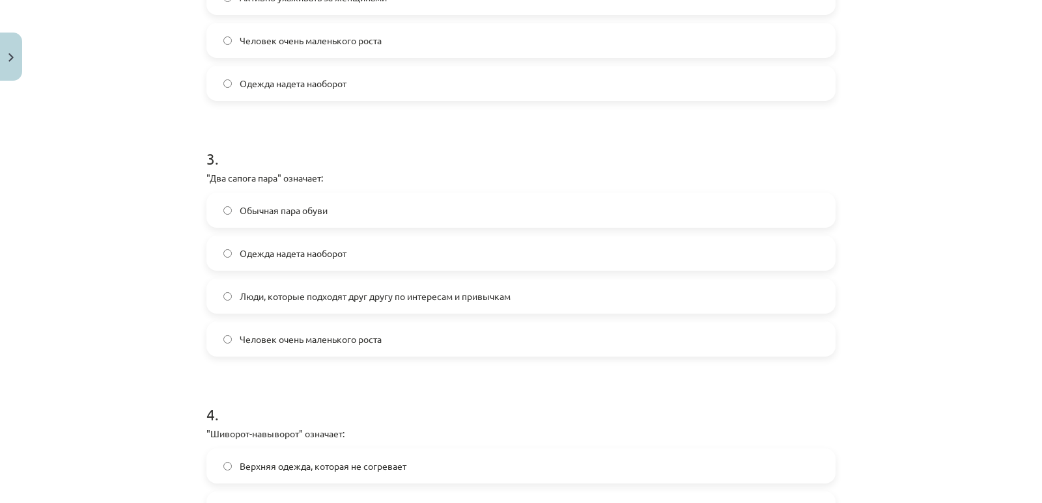
click at [277, 291] on span "Люди, которые подходят друг другу по интересам и привычкам" at bounding box center [375, 297] width 271 height 14
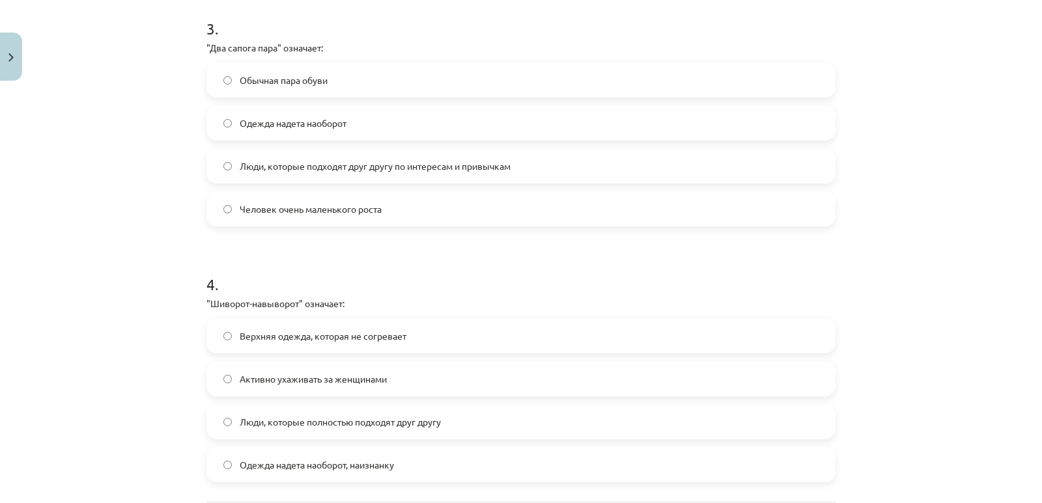
scroll to position [839, 0]
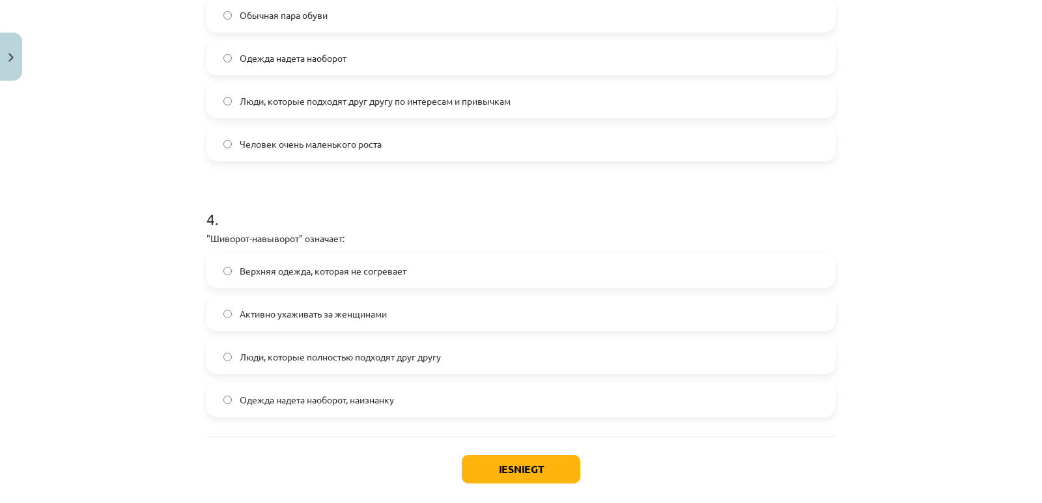
click at [289, 404] on span "Одежда надета наоборот, наизнанку" at bounding box center [317, 400] width 154 height 14
click at [551, 468] on button "Iesniegt" at bounding box center [521, 469] width 119 height 29
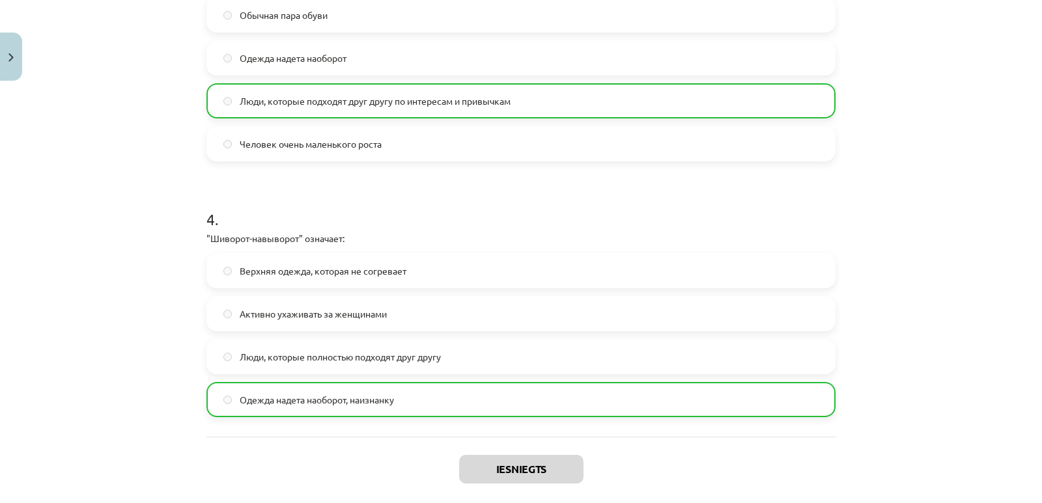
scroll to position [946, 0]
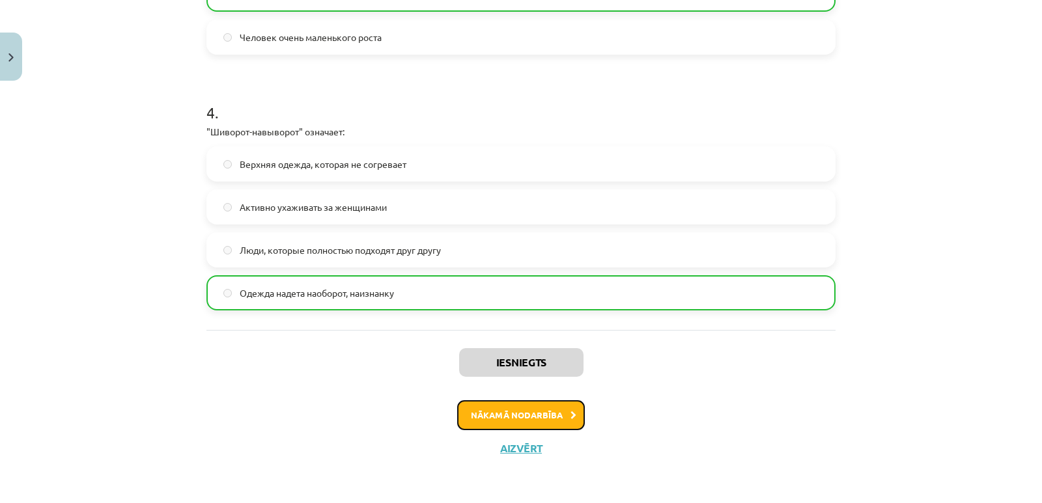
click at [475, 412] on button "Nākamā nodarbība" at bounding box center [521, 416] width 128 height 30
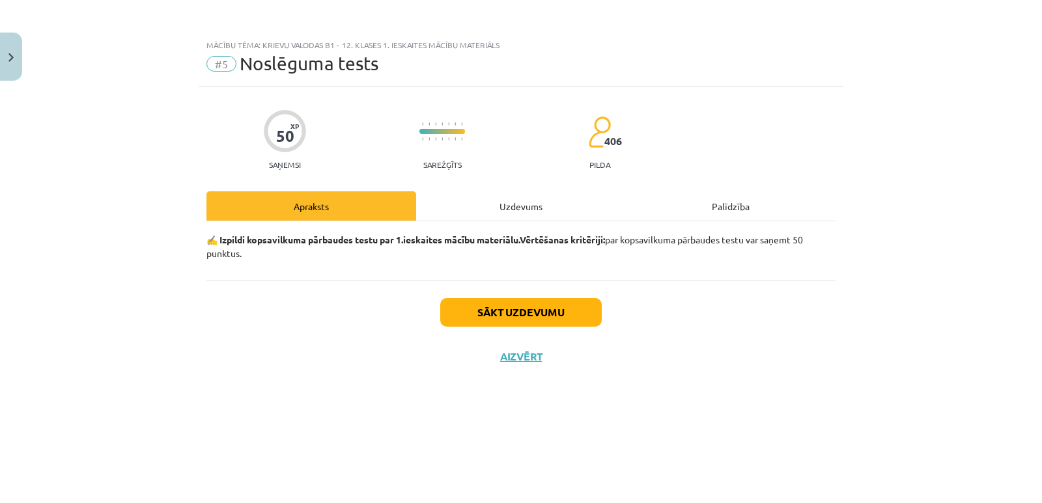
scroll to position [0, 0]
click at [534, 312] on button "Sākt uzdevumu" at bounding box center [521, 312] width 162 height 29
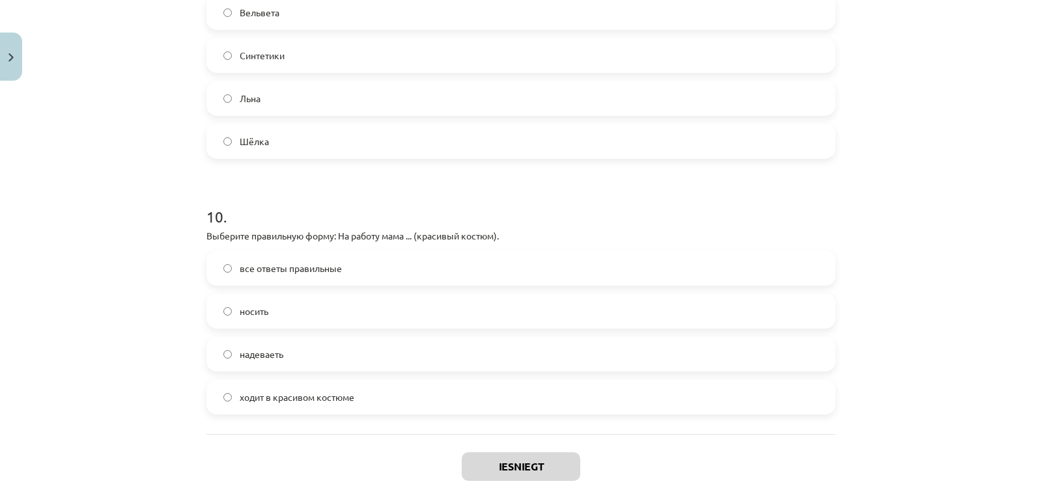
scroll to position [2440, 0]
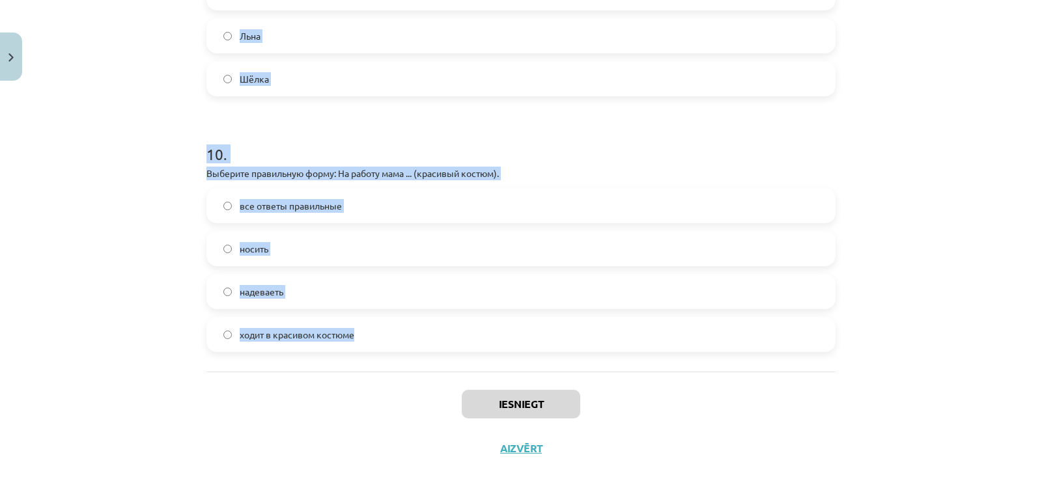
drag, startPoint x: 188, startPoint y: 190, endPoint x: 395, endPoint y: 339, distance: 254.7
click at [395, 339] on div "Mācību tēma: Krievu valodas b1 - 12. klases 1. ieskaites mācību materiāls #5 No…" at bounding box center [521, 251] width 1042 height 503
copy form "L ipsum Dolo ... (sitametc adipis). elitsedd eiusmodt incidi utlab etdolore mag…"
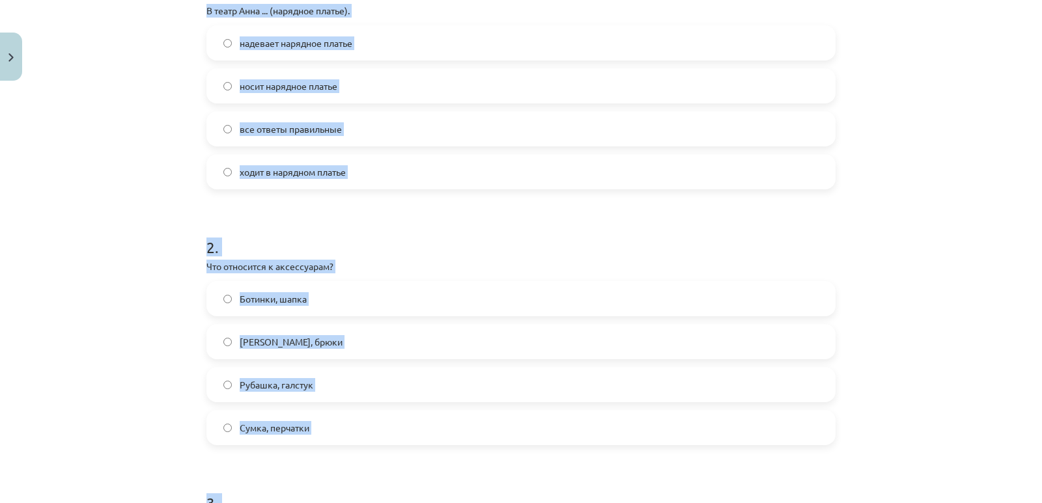
scroll to position [100, 0]
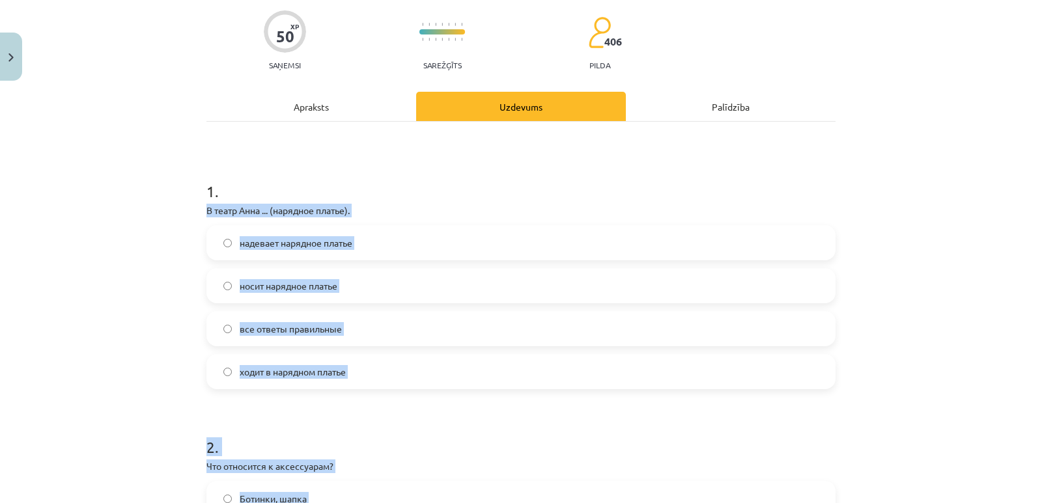
click at [112, 248] on div "Mācību tēma: Krievu valodas b1 - 12. klases 1. ieskaites mācību materiāls #5 No…" at bounding box center [521, 251] width 1042 height 503
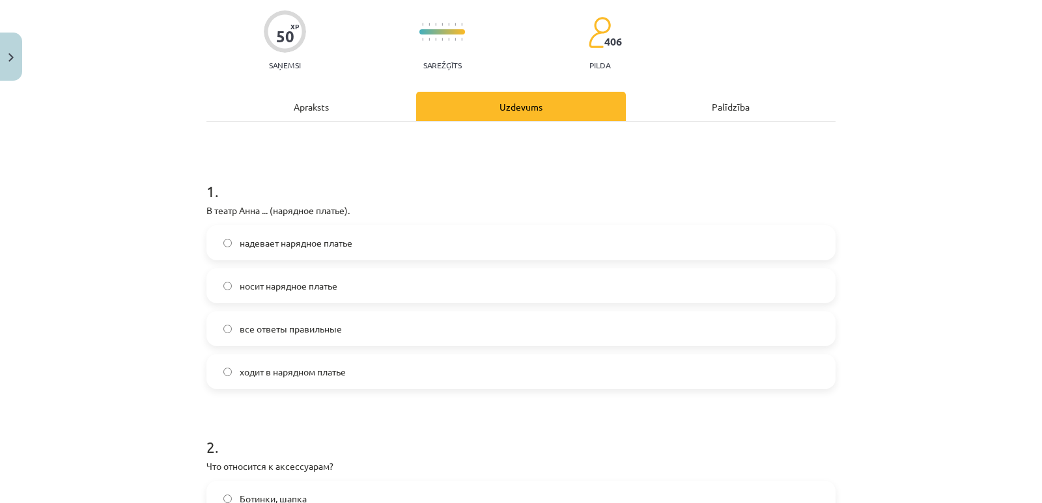
click at [265, 238] on span "надевает нарядное платье" at bounding box center [296, 243] width 113 height 14
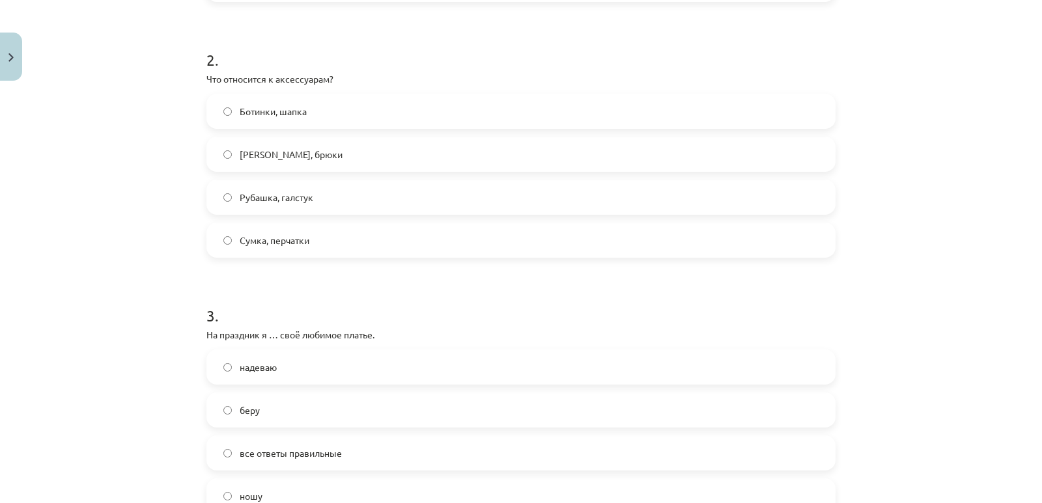
scroll to position [511, 0]
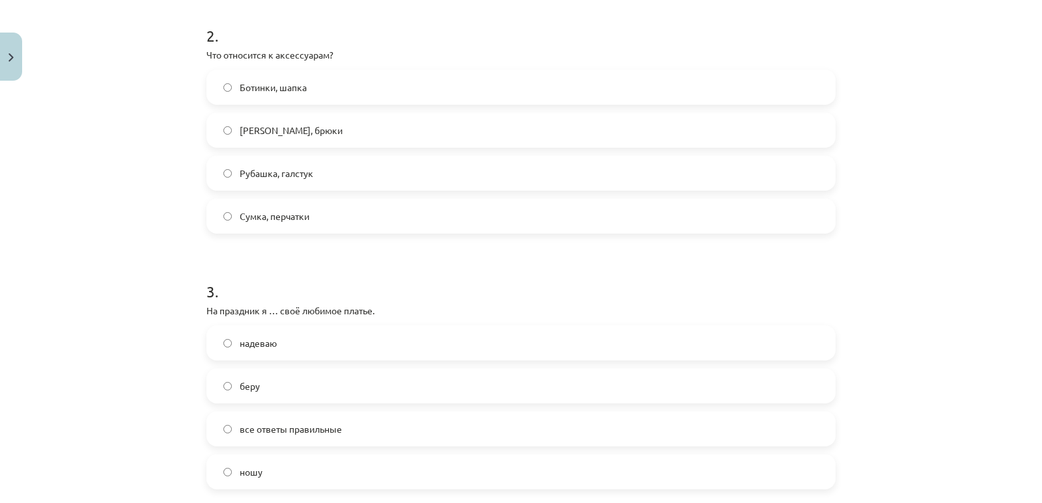
click at [285, 218] on span "Сумка, перчатки" at bounding box center [275, 217] width 70 height 14
click at [302, 354] on label "надеваю" at bounding box center [521, 343] width 626 height 33
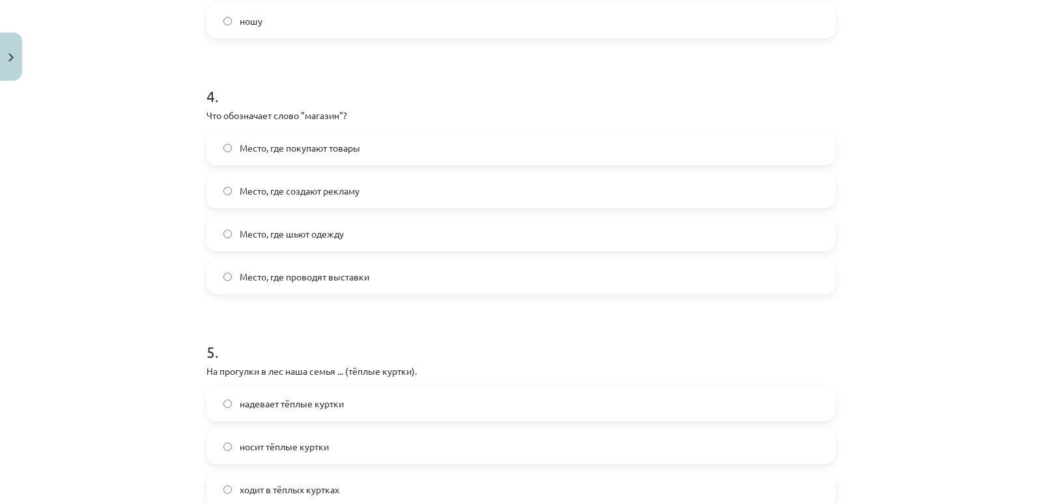
scroll to position [991, 0]
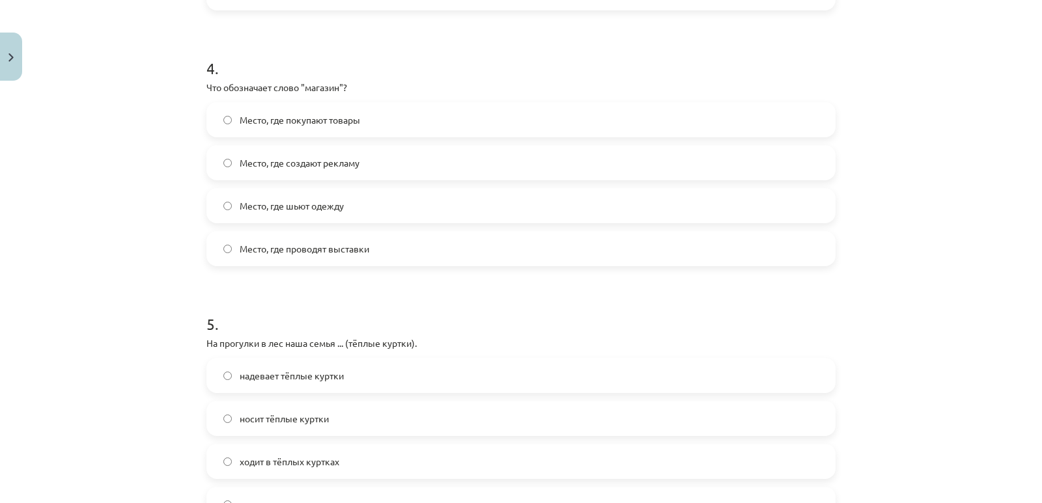
click at [309, 122] on span "Место, где покупают товары" at bounding box center [300, 120] width 120 height 14
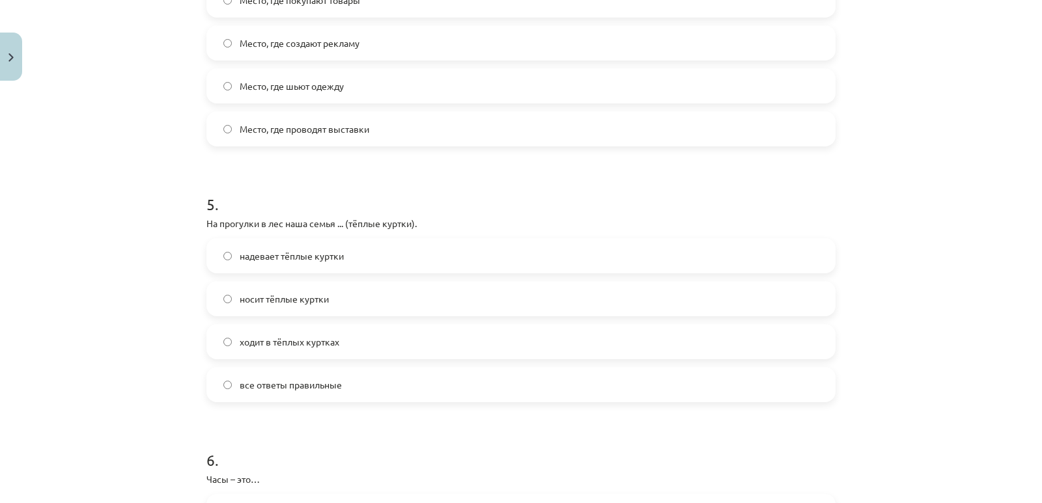
scroll to position [1274, 0]
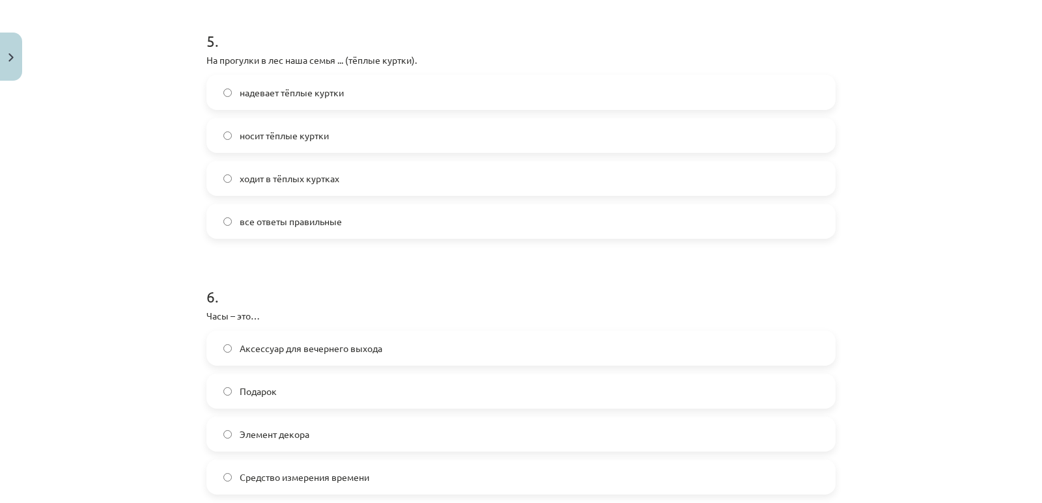
click at [266, 228] on span "все ответы правильные" at bounding box center [291, 222] width 102 height 14
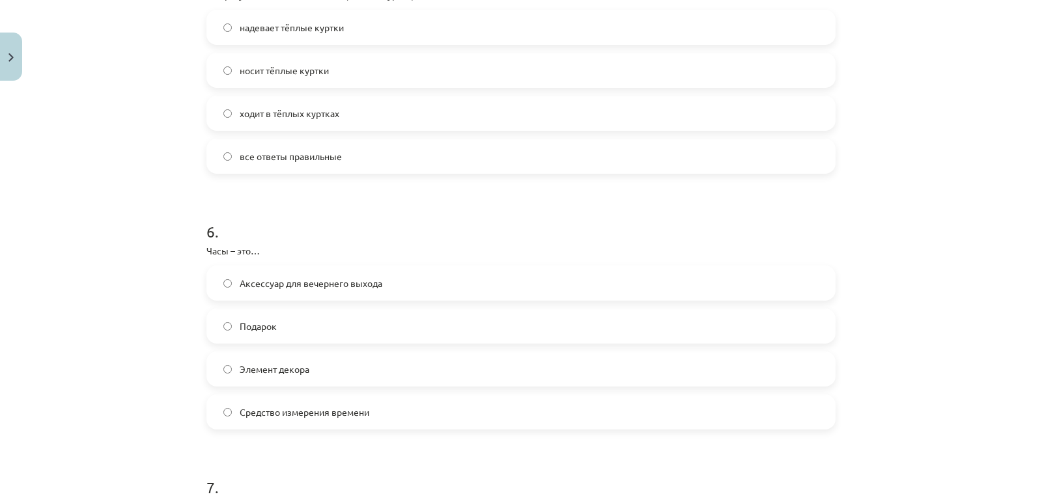
click at [285, 426] on label "Средство измерения времени" at bounding box center [521, 412] width 626 height 33
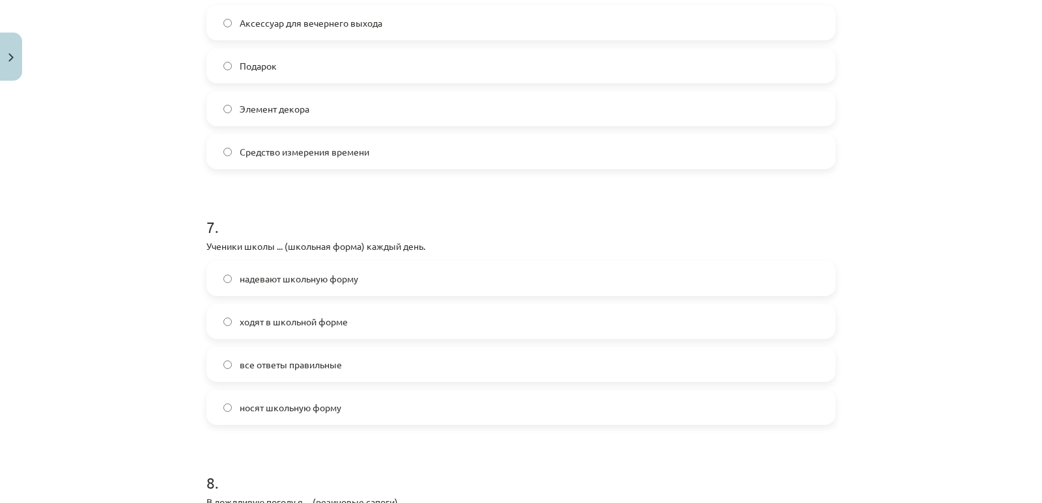
scroll to position [1665, 0]
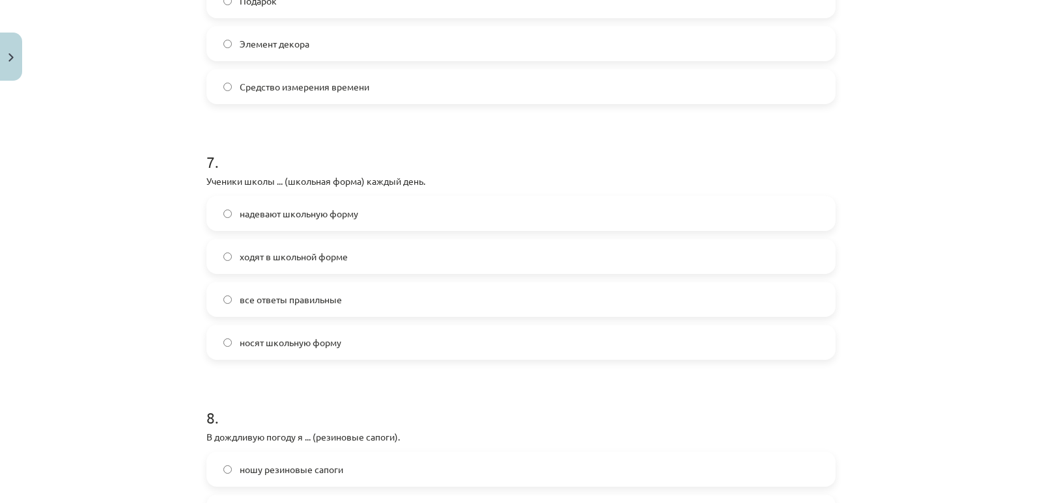
click at [324, 301] on span "все ответы правильные" at bounding box center [291, 300] width 102 height 14
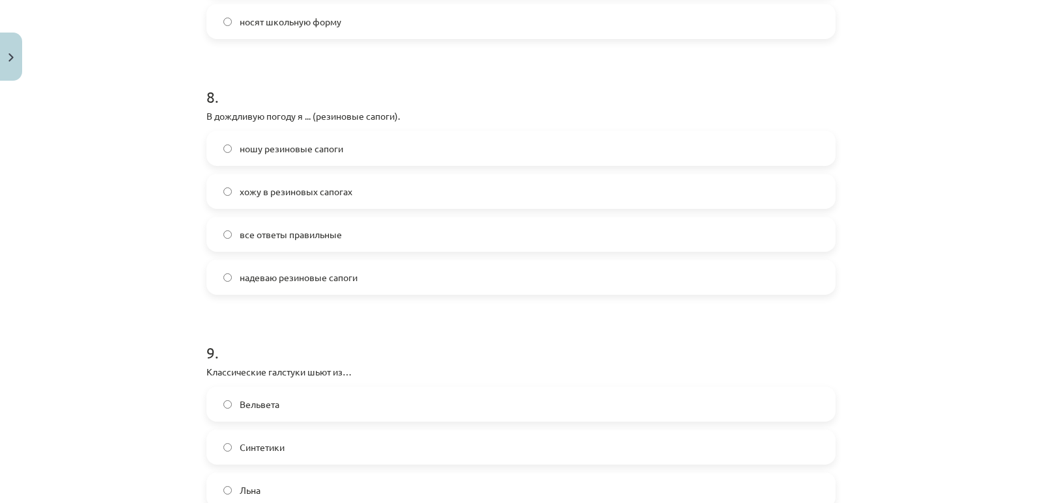
scroll to position [2081, 0]
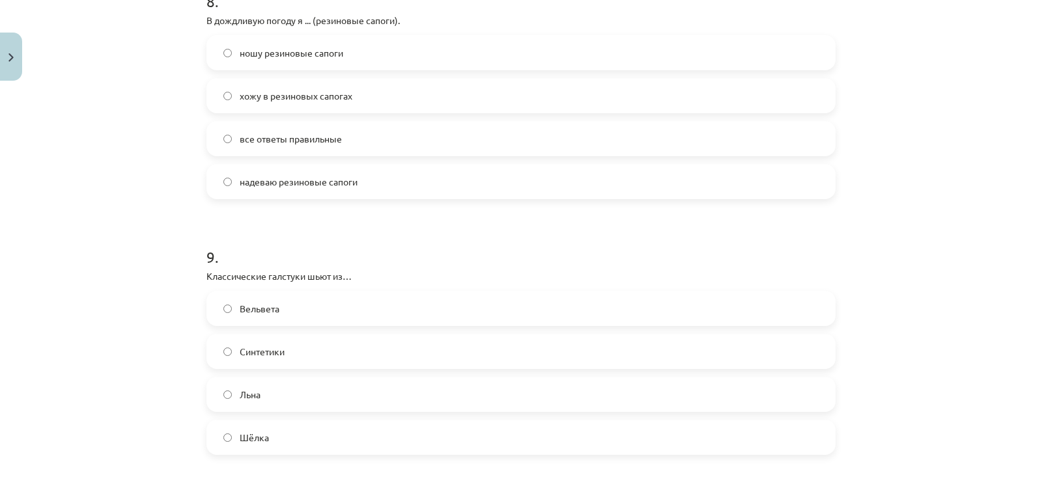
click at [288, 141] on span "все ответы правильные" at bounding box center [291, 139] width 102 height 14
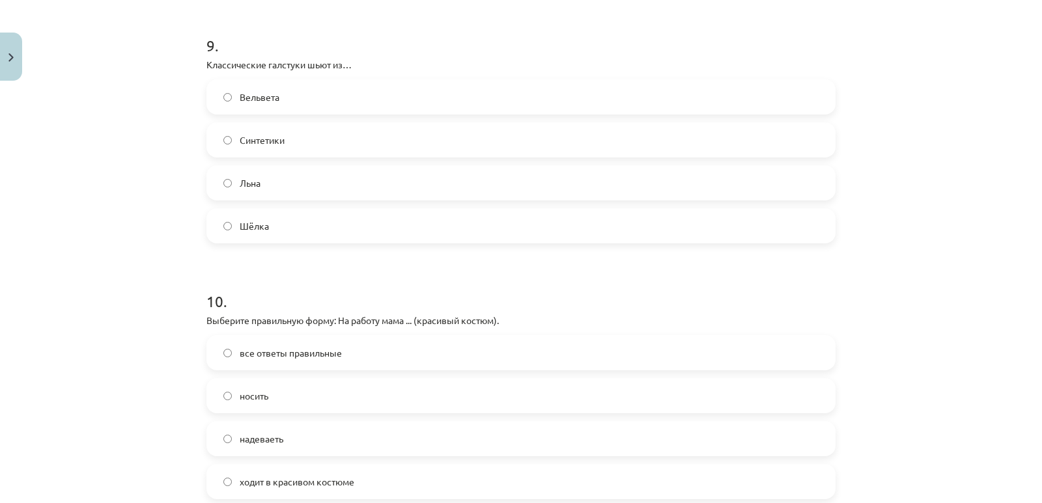
scroll to position [2301, 0]
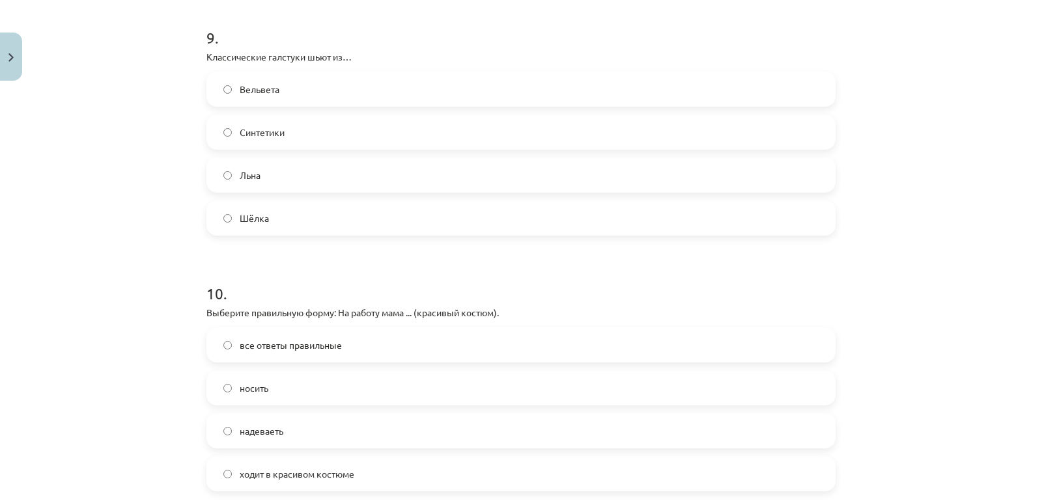
click at [266, 220] on label "Шёлка" at bounding box center [521, 218] width 626 height 33
click at [309, 476] on span "ходит в красивом костюме" at bounding box center [297, 475] width 115 height 14
drag, startPoint x: 1032, startPoint y: 422, endPoint x: 1032, endPoint y: 449, distance: 26.7
click at [1032, 449] on div "Mācību tēma: Krievu valodas b1 - 12. klases 1. ieskaites mācību materiāls #5 No…" at bounding box center [521, 251] width 1042 height 503
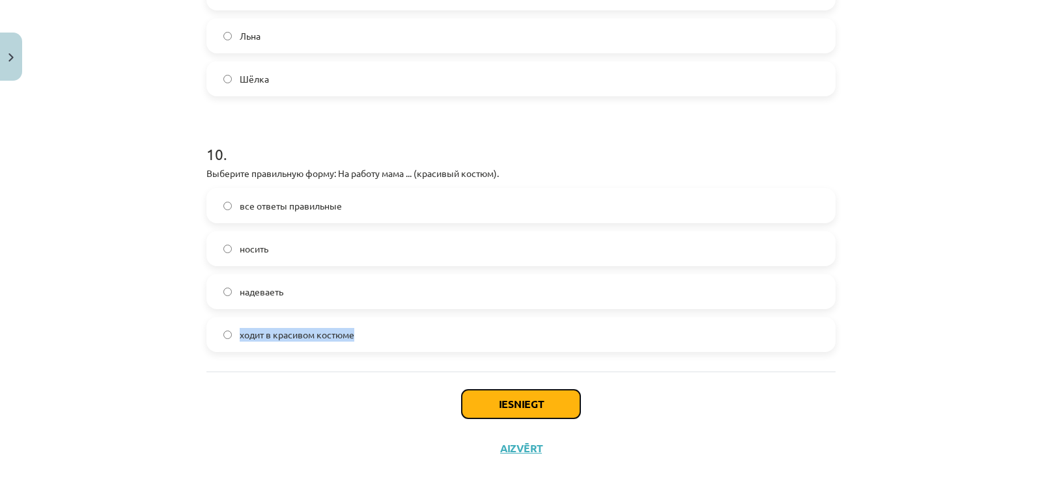
click at [507, 399] on button "Iesniegt" at bounding box center [521, 404] width 119 height 29
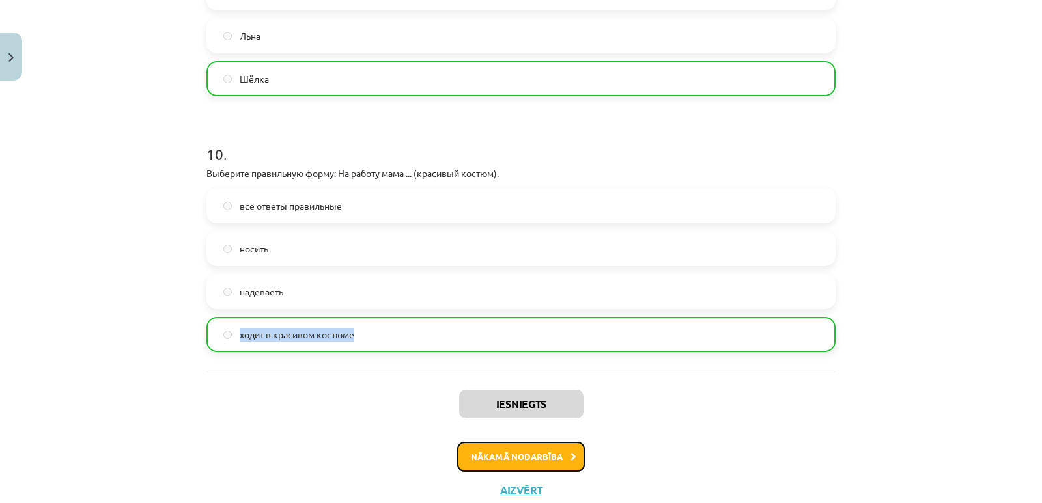
click at [492, 453] on button "Nākamā nodarbība" at bounding box center [521, 457] width 128 height 30
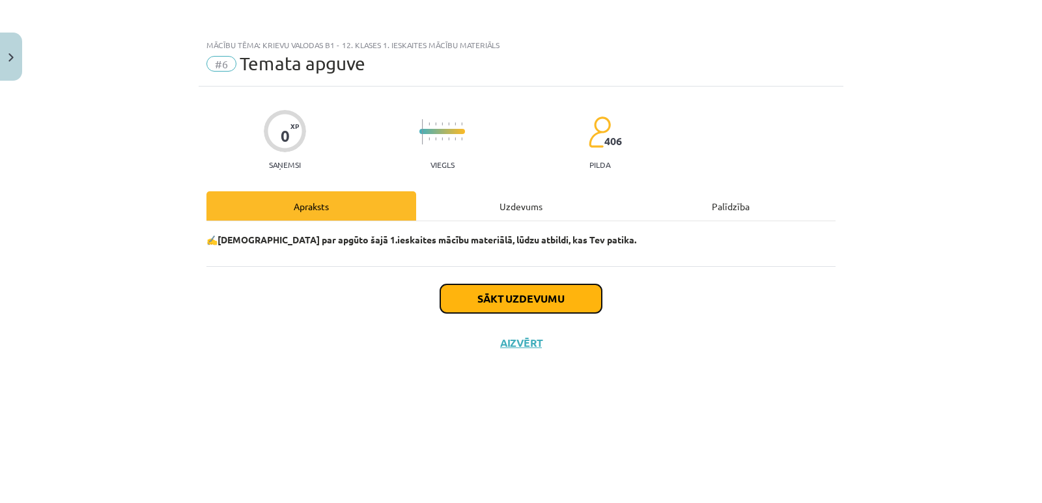
click at [518, 292] on button "Sākt uzdevumu" at bounding box center [521, 299] width 162 height 29
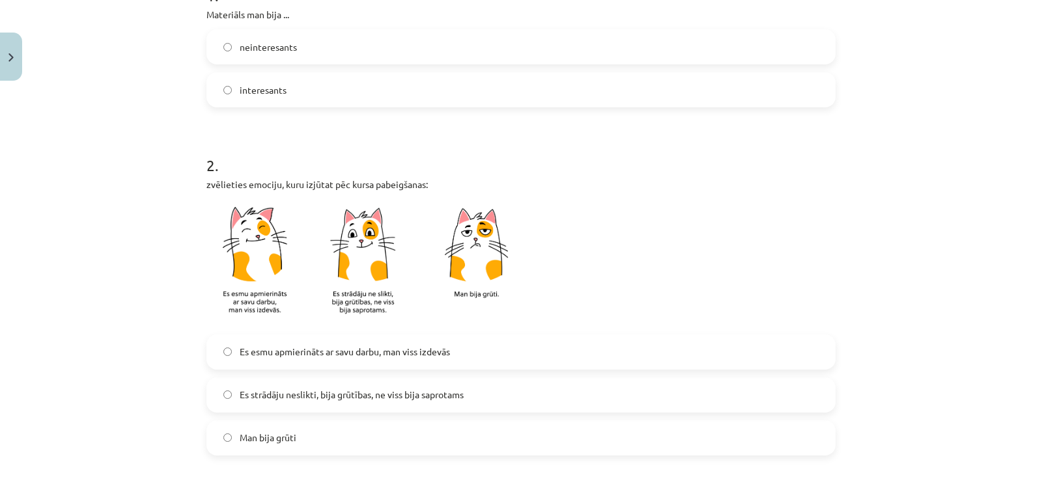
scroll to position [206, 0]
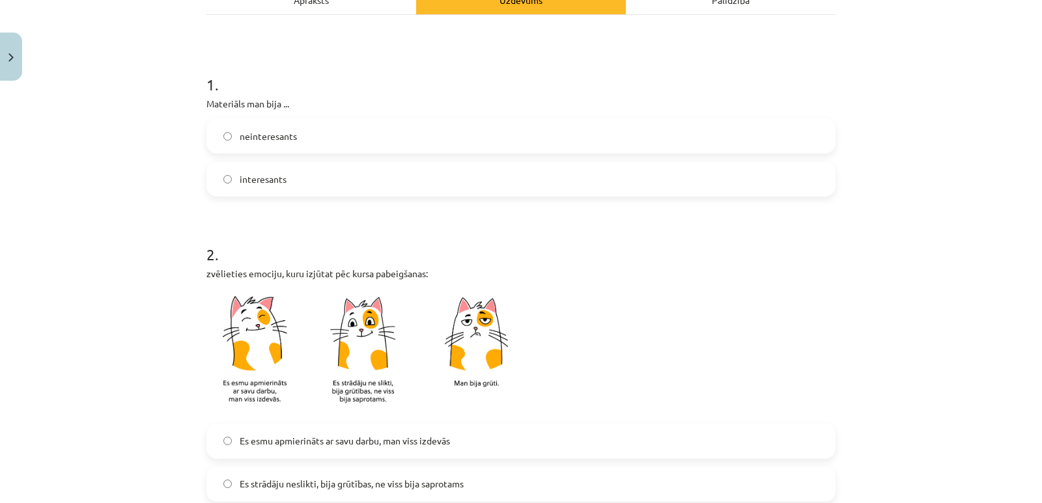
click at [267, 180] on span "interesants" at bounding box center [263, 180] width 47 height 14
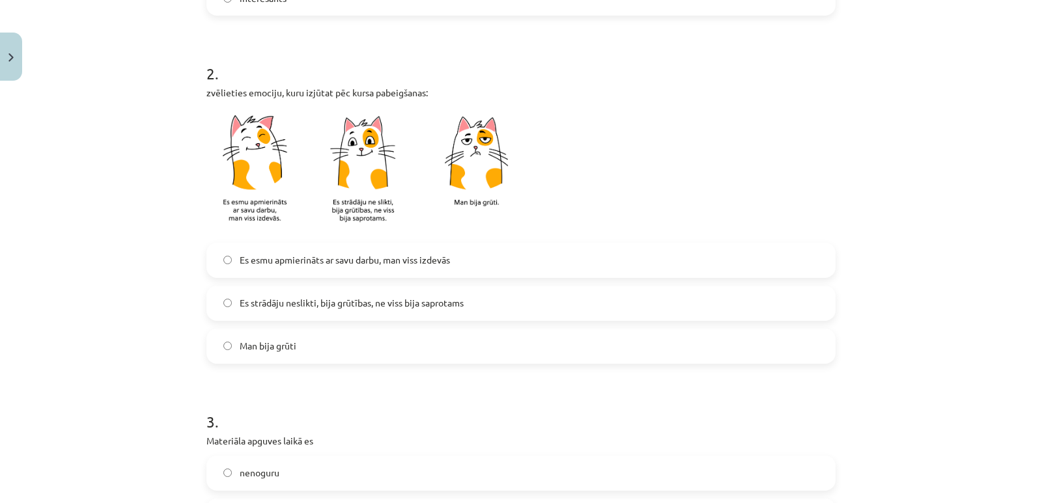
scroll to position [396, 0]
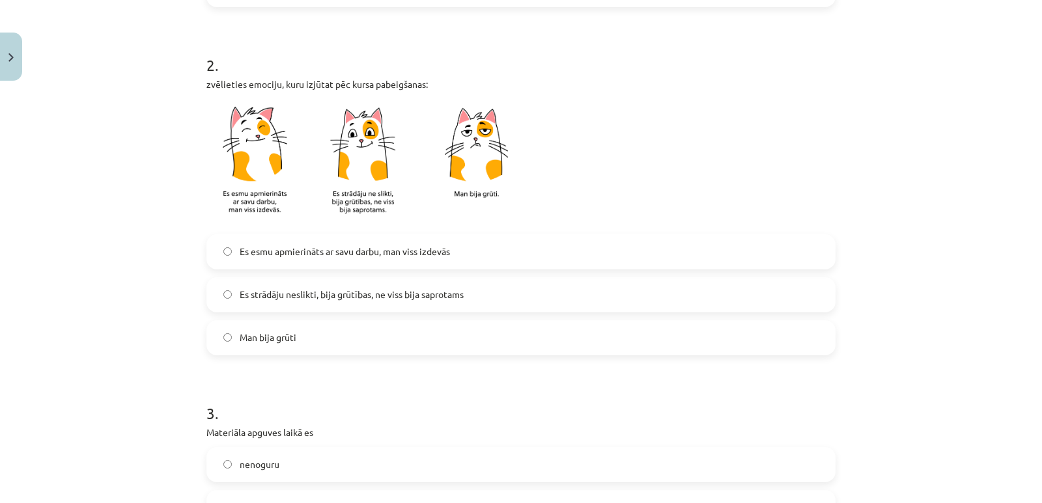
click at [330, 253] on span "Es esmu apmierināts ar savu darbu, man viss izdevās" at bounding box center [345, 252] width 210 height 14
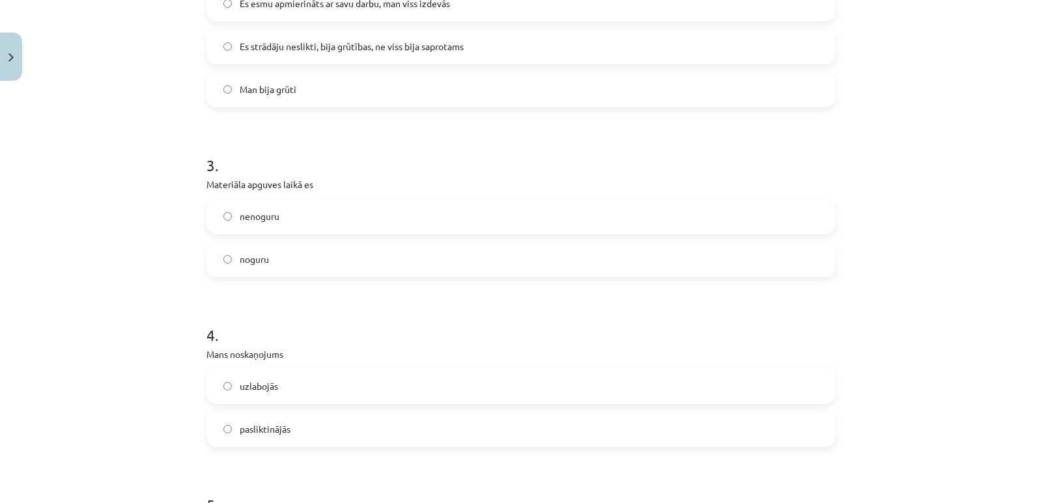
scroll to position [720, 0]
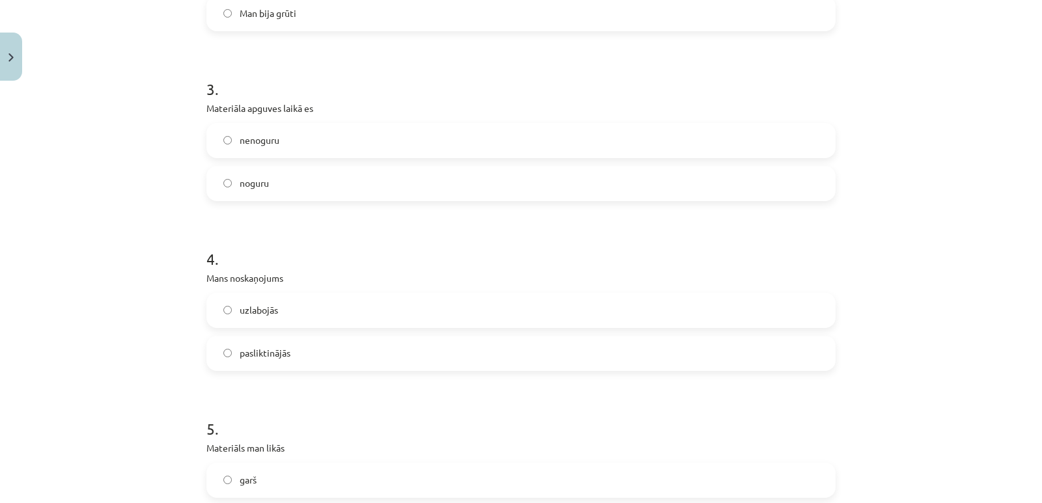
click at [286, 184] on label "noguru" at bounding box center [521, 183] width 626 height 33
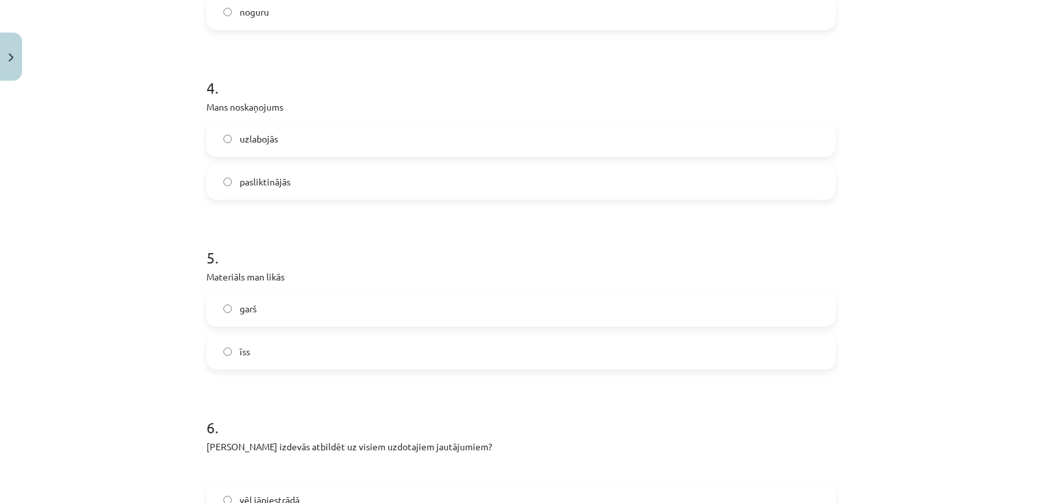
scroll to position [927, 0]
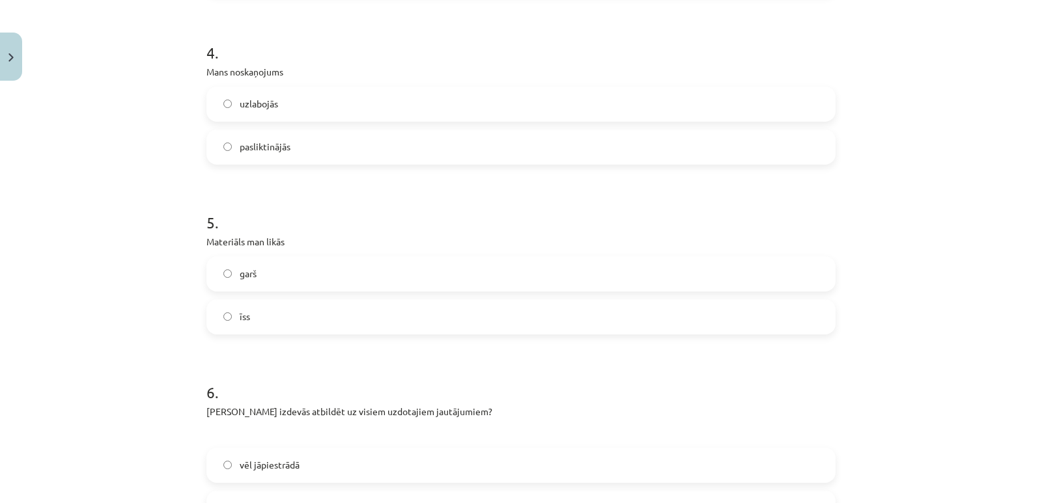
click at [227, 106] on label "uzlabojās" at bounding box center [521, 104] width 626 height 33
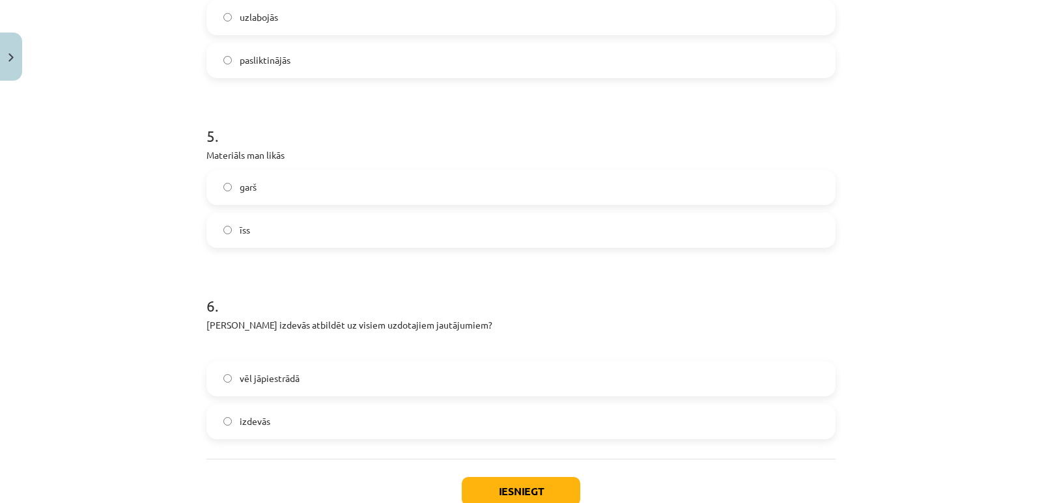
scroll to position [1016, 0]
click at [249, 219] on label "īss" at bounding box center [521, 228] width 626 height 33
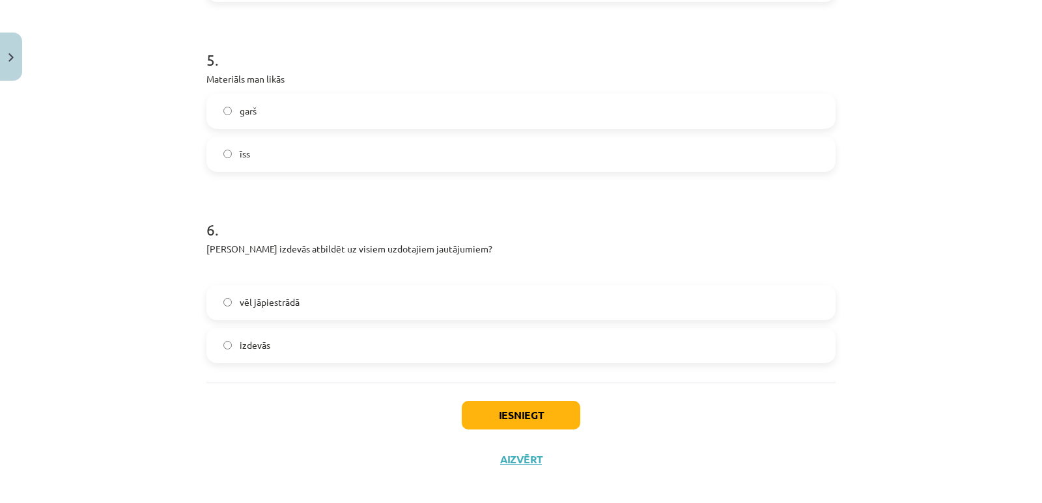
scroll to position [1076, 0]
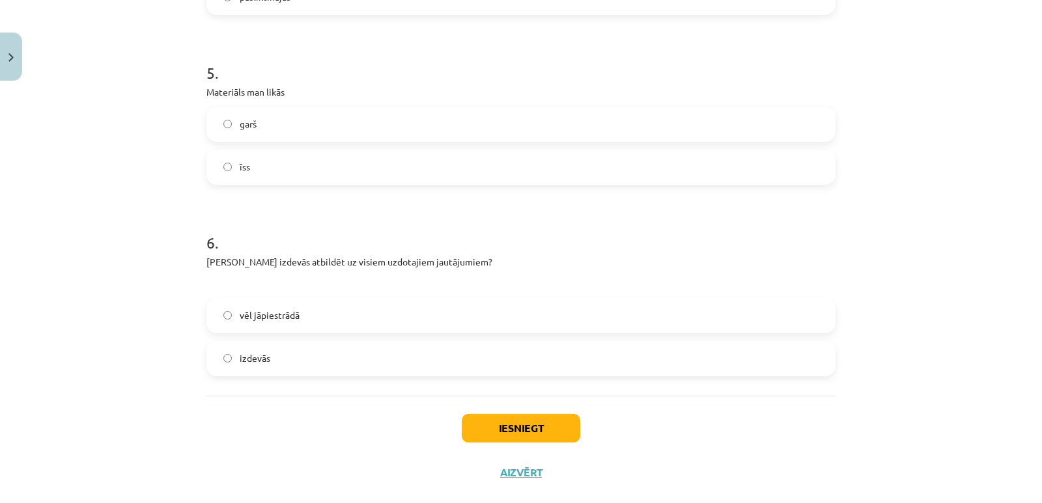
click at [267, 362] on label "izdevās" at bounding box center [521, 359] width 626 height 33
click at [518, 431] on button "Iesniegt" at bounding box center [521, 428] width 119 height 29
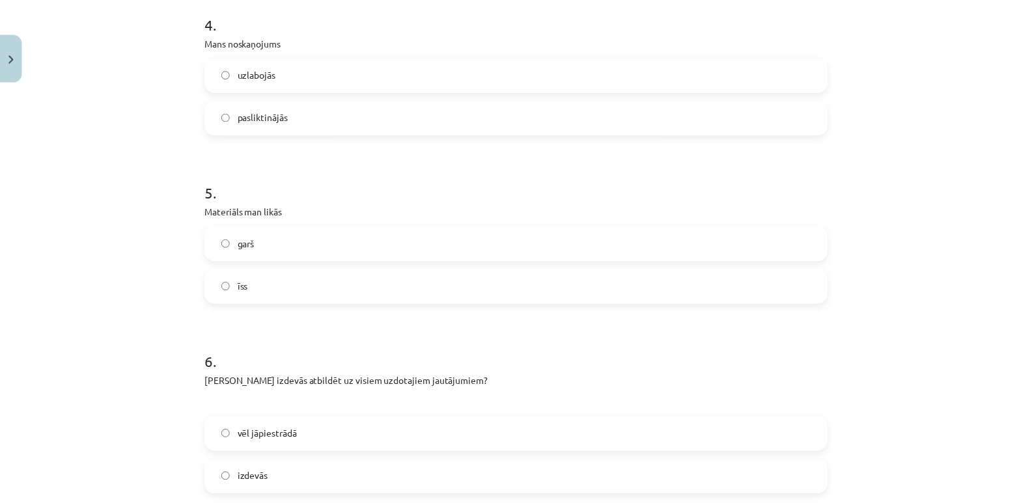
scroll to position [1101, 0]
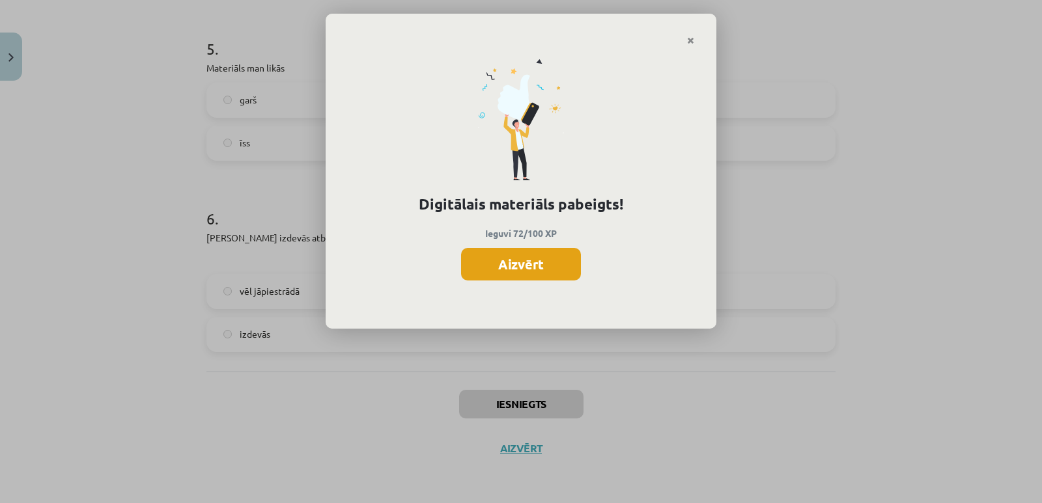
click at [489, 266] on button "Aizvērt" at bounding box center [521, 264] width 120 height 33
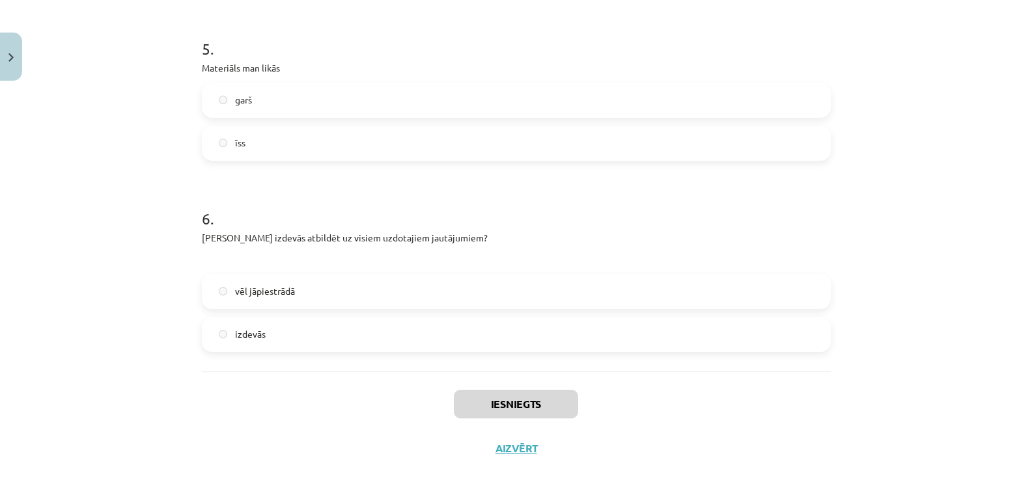
click at [499, 386] on div "Iesniegts Aizvērt" at bounding box center [516, 417] width 629 height 91
click at [522, 449] on button "Aizvērt" at bounding box center [516, 448] width 49 height 13
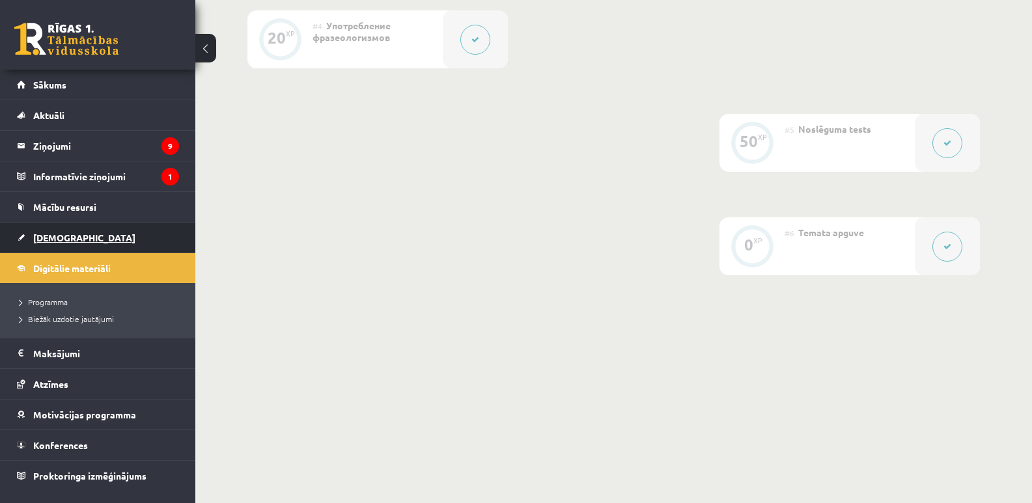
click at [57, 238] on span "[DEMOGRAPHIC_DATA]" at bounding box center [84, 238] width 102 height 12
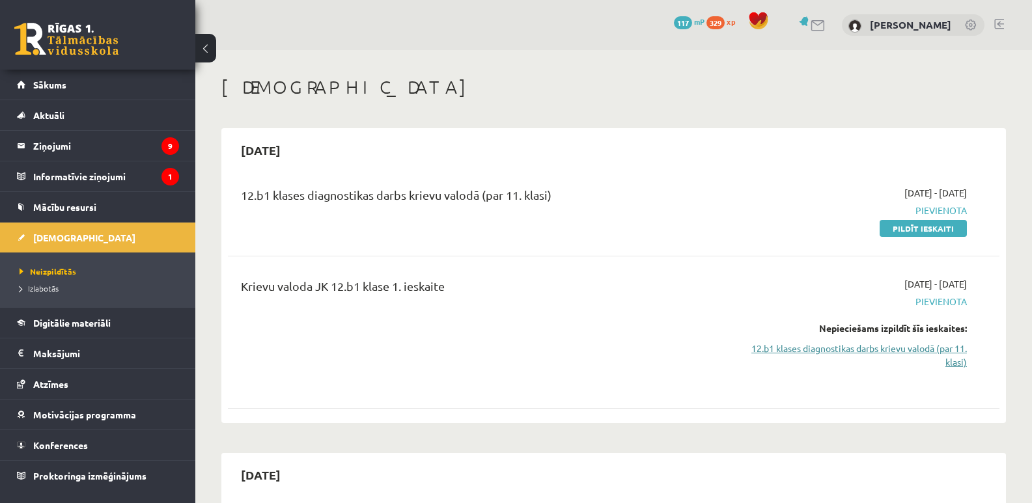
click at [868, 352] on link "12.b1 klases diagnostikas darbs krievu valodā (par 11. klasi)" at bounding box center [852, 355] width 229 height 27
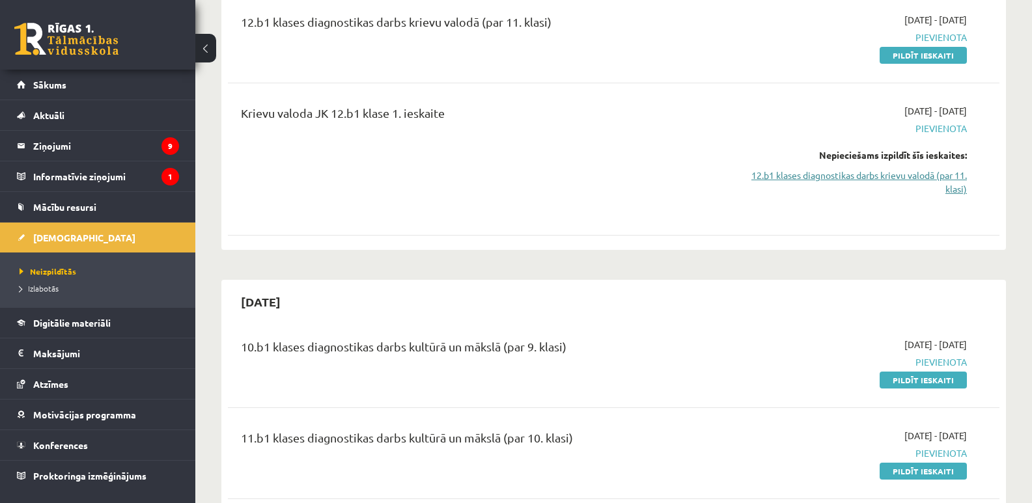
click at [946, 182] on link "12.b1 klases diagnostikas darbs krievu valodā (par 11. klasi)" at bounding box center [852, 182] width 229 height 27
click at [914, 49] on link "Pildīt ieskaiti" at bounding box center [923, 55] width 87 height 17
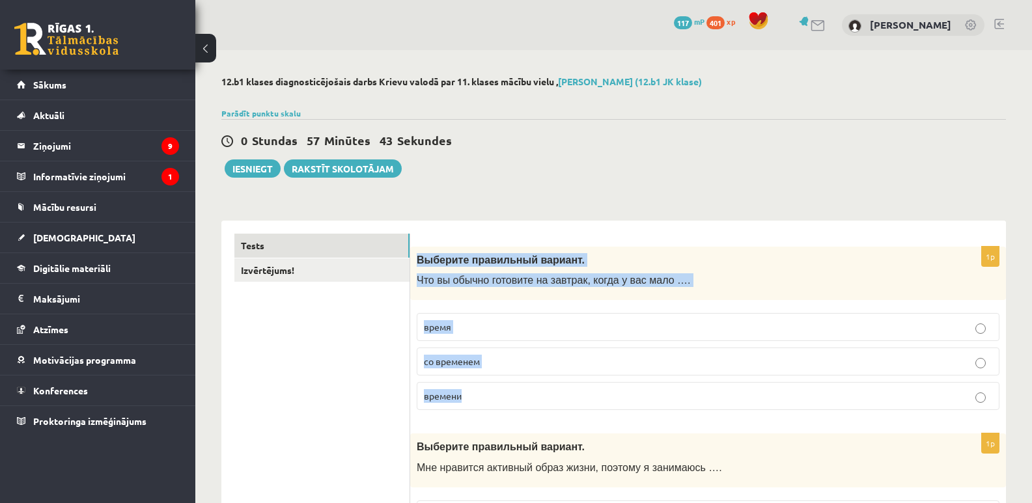
drag, startPoint x: 419, startPoint y: 256, endPoint x: 555, endPoint y: 399, distance: 197.6
click at [555, 399] on div "1p Выберите правильный вариант. Что вы обычно готовите на завтрак, когда у вас …" at bounding box center [708, 334] width 596 height 175
copy div "Выберите правильный вариант. Что вы обычно готовите на завтрак, когда у вас мал…"
click at [453, 397] on span "времени" at bounding box center [443, 396] width 38 height 12
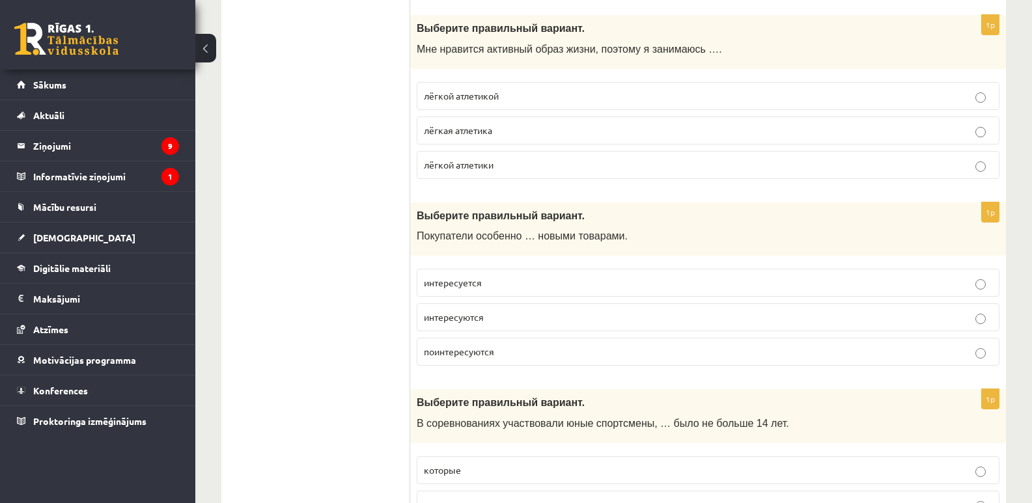
scroll to position [365, 0]
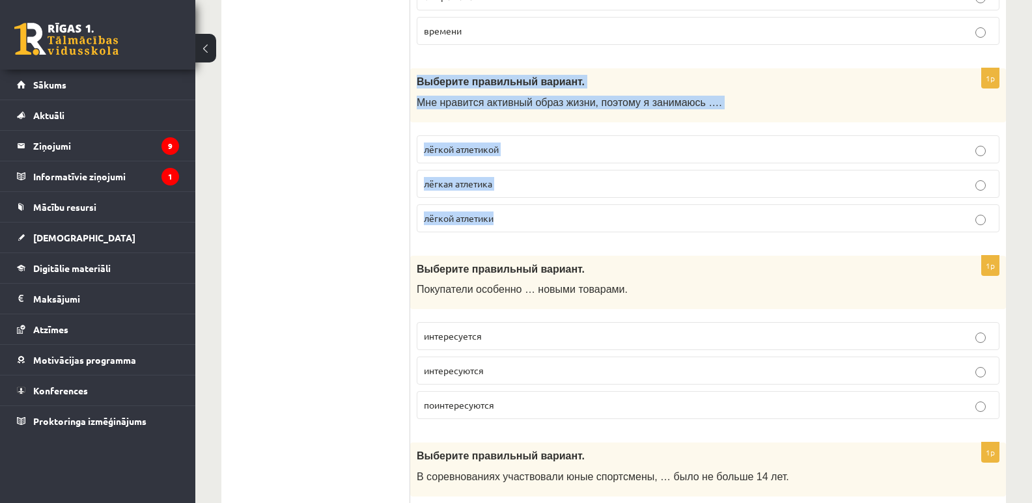
drag, startPoint x: 411, startPoint y: 77, endPoint x: 526, endPoint y: 224, distance: 186.4
click at [526, 224] on div "1p Выберите правильный вариант. Мне нравится активный образ жизни, поэтому я за…" at bounding box center [708, 155] width 596 height 175
copy div "Выберите правильный вариант. Мне нравится активный образ жизни, поэтому я заним…"
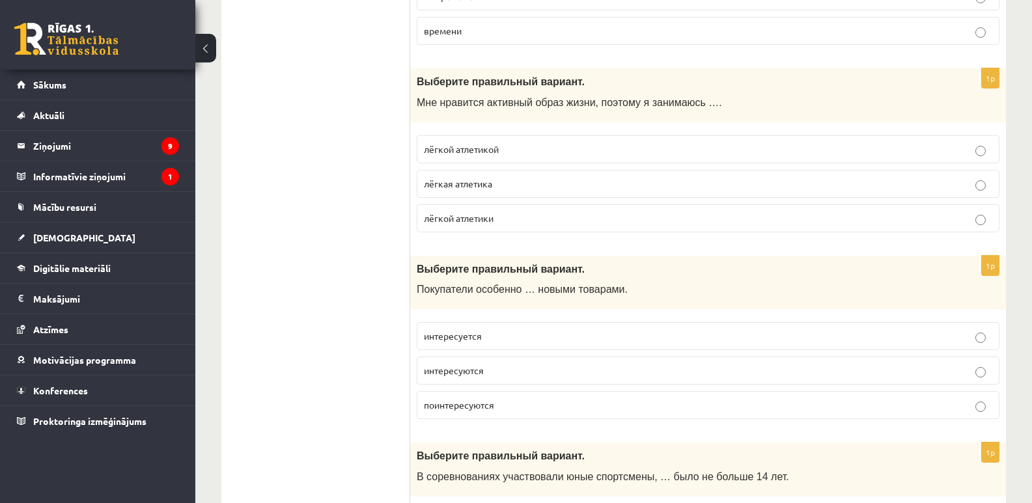
click at [514, 150] on p "лёгкой атлетикой" at bounding box center [708, 150] width 569 height 14
drag, startPoint x: 409, startPoint y: 267, endPoint x: 427, endPoint y: 292, distance: 30.9
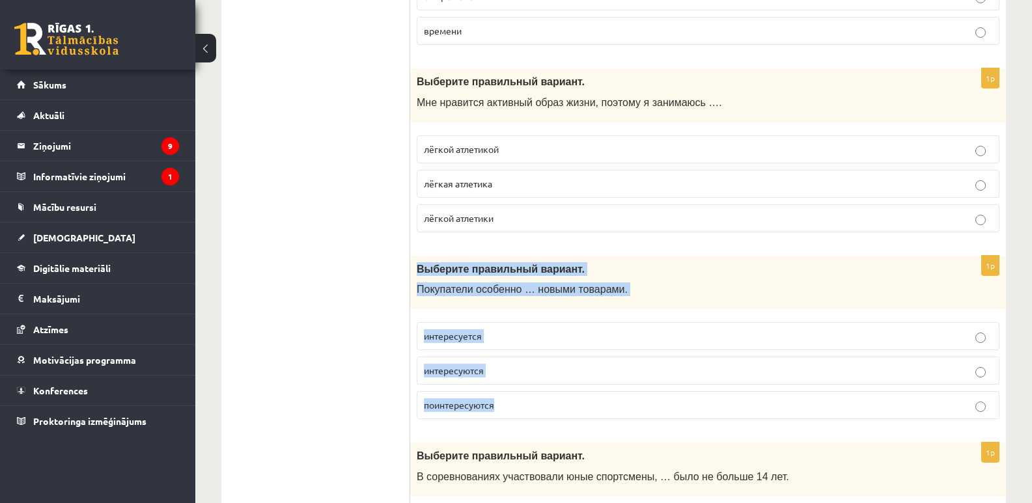
drag, startPoint x: 416, startPoint y: 266, endPoint x: 505, endPoint y: 421, distance: 178.8
click at [505, 421] on div "1p Выберите правильный вариант. Покупатели особенно … новыми товарами. интересу…" at bounding box center [708, 343] width 596 height 175
copy div "Выберите правильный вариант. Покупатели особенно … новыми товарами. интересуетс…"
click at [507, 389] on fieldset "интересуется интересуются поинтересуются" at bounding box center [708, 369] width 583 height 107
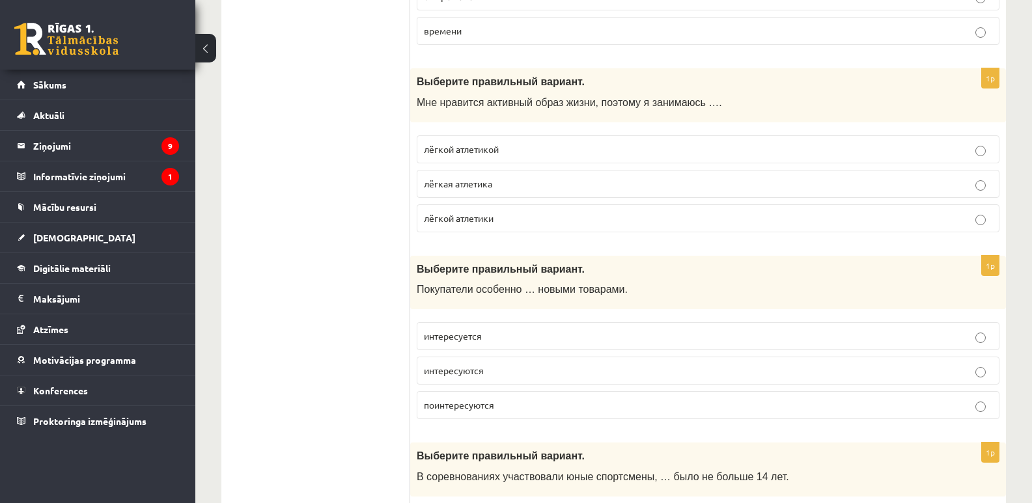
click at [506, 400] on p "поинтересуются" at bounding box center [708, 406] width 569 height 14
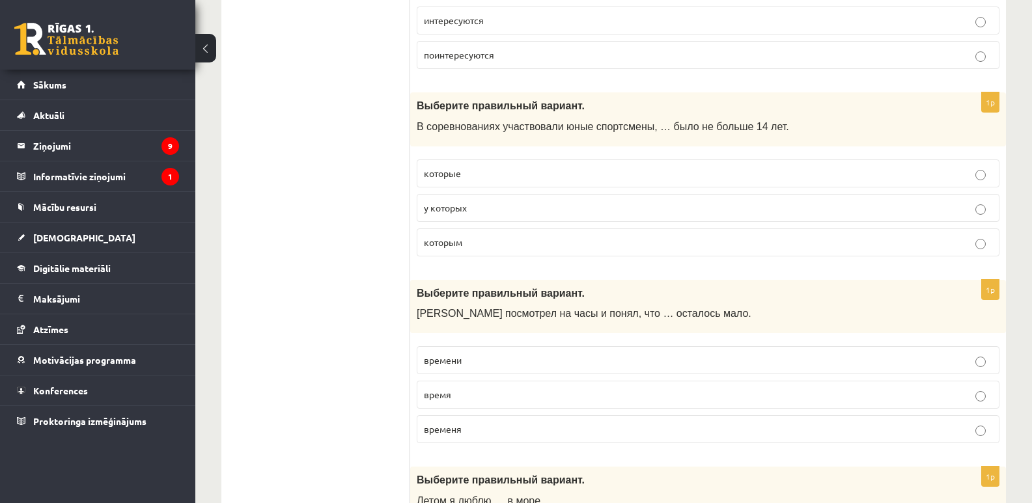
scroll to position [693, 0]
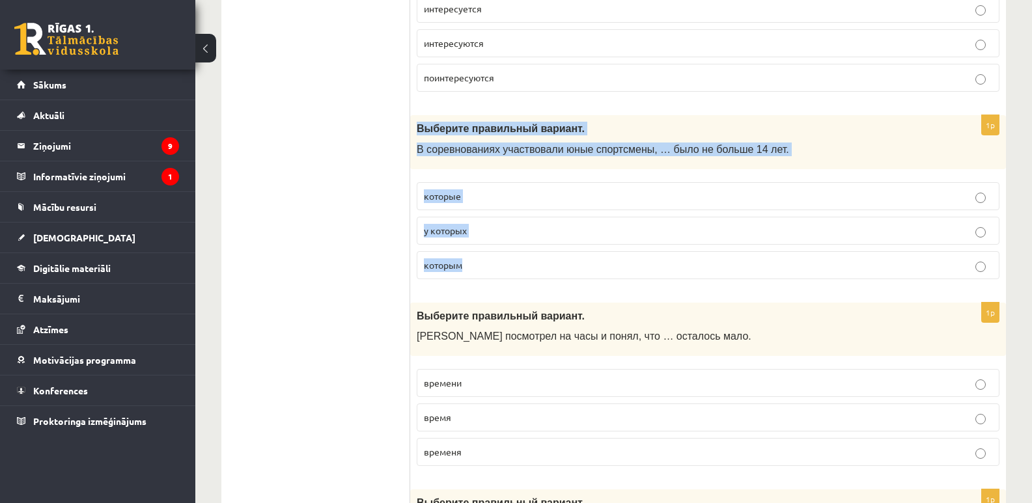
drag, startPoint x: 416, startPoint y: 129, endPoint x: 486, endPoint y: 260, distance: 148.9
click at [486, 260] on div "1p Выберите правильный вариант. В соревнованиях участвовали юные спортсмены, … …" at bounding box center [708, 202] width 596 height 175
copy div "Выберите правильный вариант. В соревнованиях участвовали юные спортсмены, … был…"
click at [470, 262] on p "которым" at bounding box center [708, 266] width 569 height 14
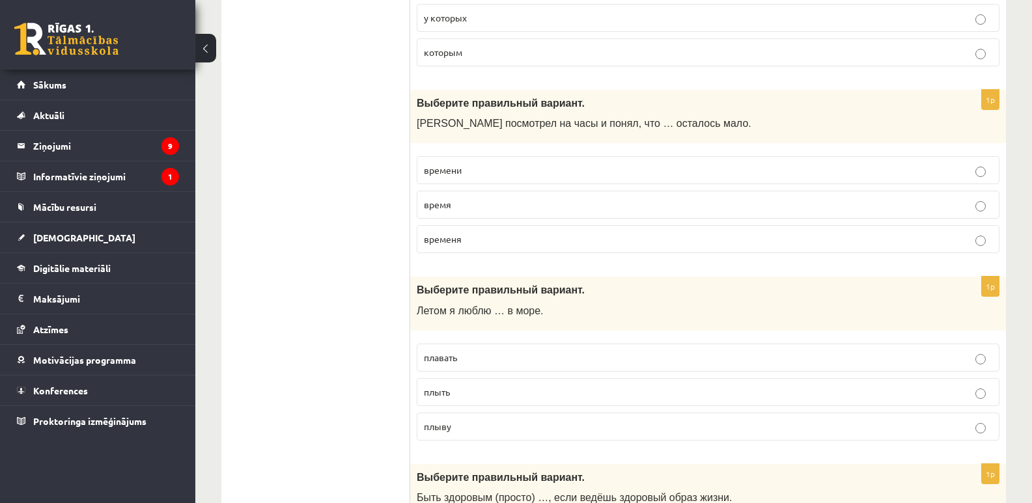
scroll to position [883, 0]
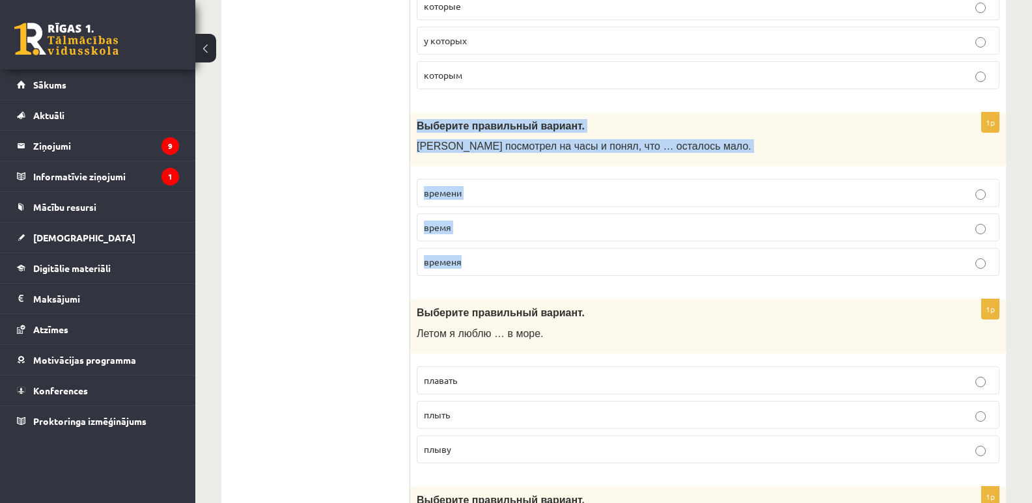
drag, startPoint x: 417, startPoint y: 126, endPoint x: 517, endPoint y: 255, distance: 163.4
click at [517, 255] on div "1p Выберите правильный вариант. Марис посмотрел на часы и понял, что … осталось…" at bounding box center [708, 200] width 596 height 175
copy div "Выберите правильный вариант. Марис посмотрел на часы и понял, что … осталось ма…"
click at [473, 192] on p "времени" at bounding box center [708, 193] width 569 height 14
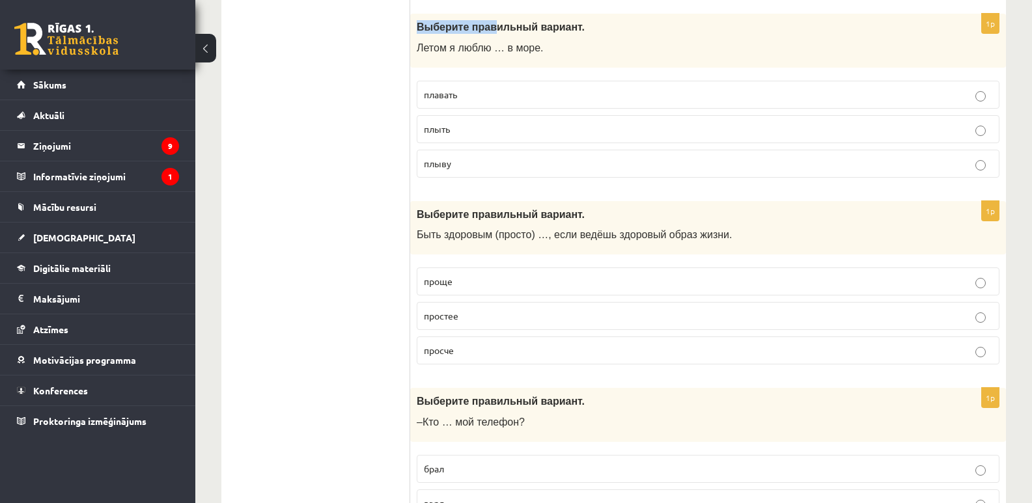
scroll to position [1167, 0]
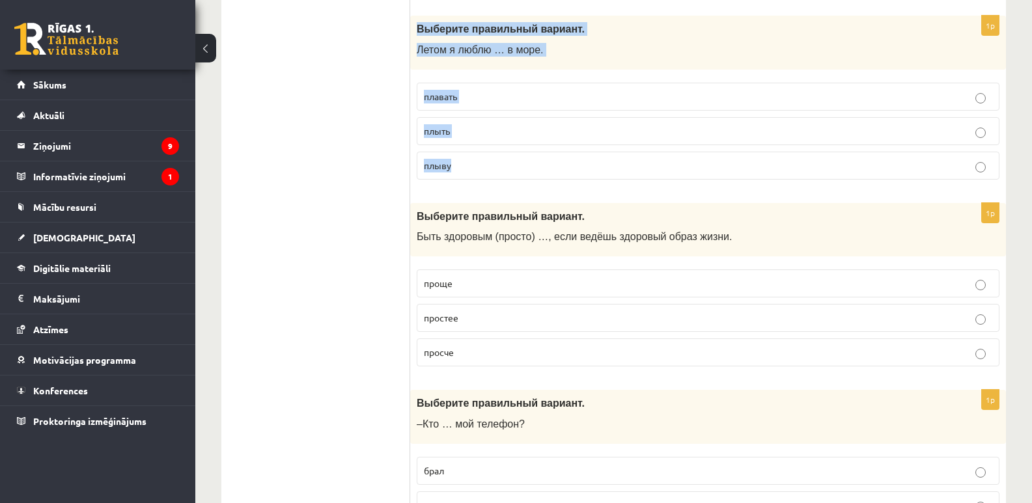
drag, startPoint x: 416, startPoint y: 3, endPoint x: 622, endPoint y: 155, distance: 255.7
click at [622, 155] on div "1p Выберите правильный вариант. Летом я люблю … в море. плавать плыть плыву" at bounding box center [708, 103] width 596 height 175
copy div "Выберите правильный вариант. Летом я люблю … в море. плавать плыть плыву"
click at [465, 91] on p "плавать" at bounding box center [708, 97] width 569 height 14
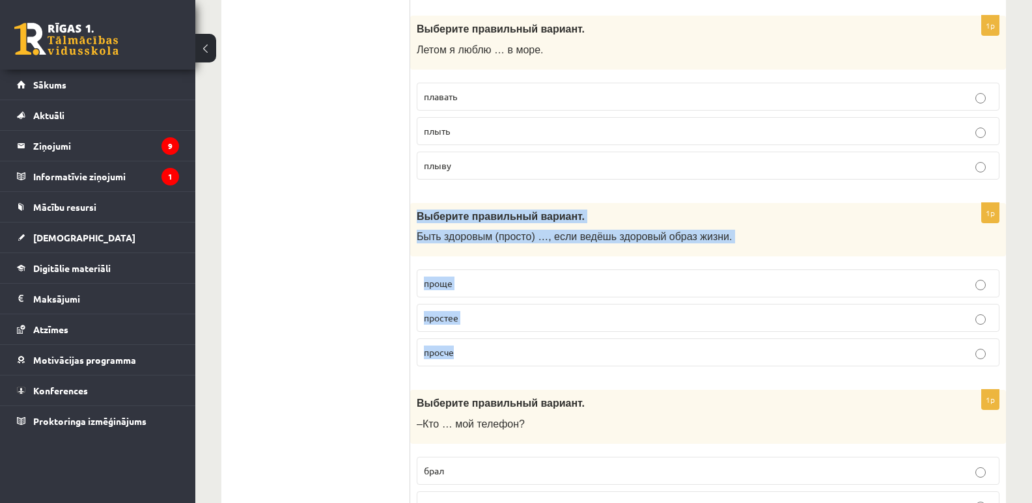
drag, startPoint x: 415, startPoint y: 216, endPoint x: 535, endPoint y: 340, distance: 172.2
click at [535, 340] on div "1p Выберите правильный вариант. Быть здоровым (просто) …, если ведёшь здоровый …" at bounding box center [708, 290] width 596 height 175
copy div "Выберите правильный вариант. Быть здоровым (просто) …, если ведёшь здоровый обр…"
click at [449, 283] on span "проще" at bounding box center [438, 283] width 29 height 12
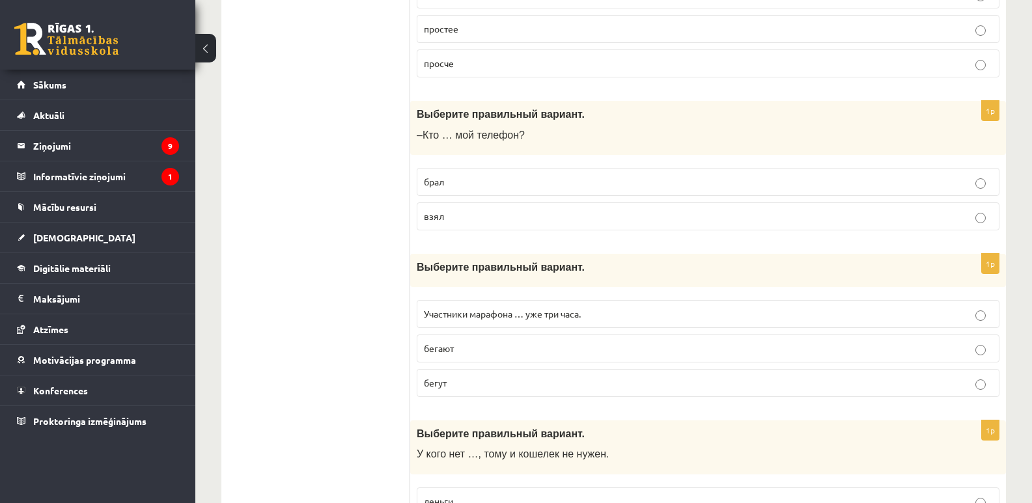
scroll to position [1479, 0]
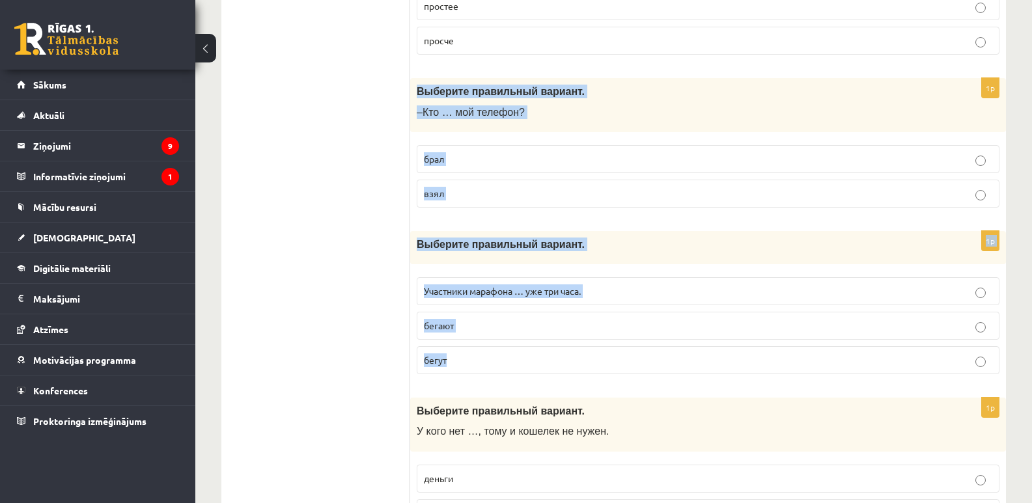
drag, startPoint x: 413, startPoint y: 87, endPoint x: 580, endPoint y: 353, distance: 314.2
copy form "Выберите правильный вариант. –Кто … мой телефон? брал взял 1p Выберите правильн…"
click at [458, 187] on p "взял" at bounding box center [708, 194] width 569 height 14
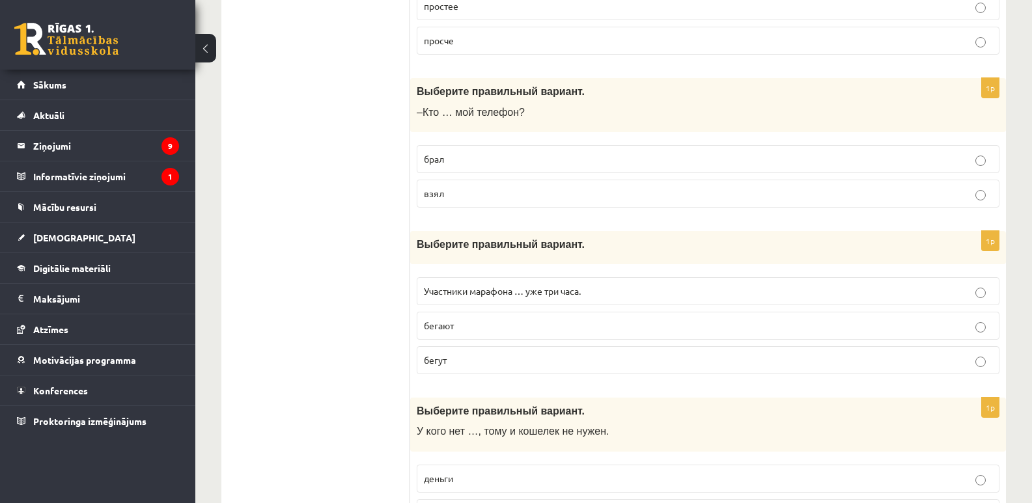
click at [455, 360] on p "бегут" at bounding box center [708, 361] width 569 height 14
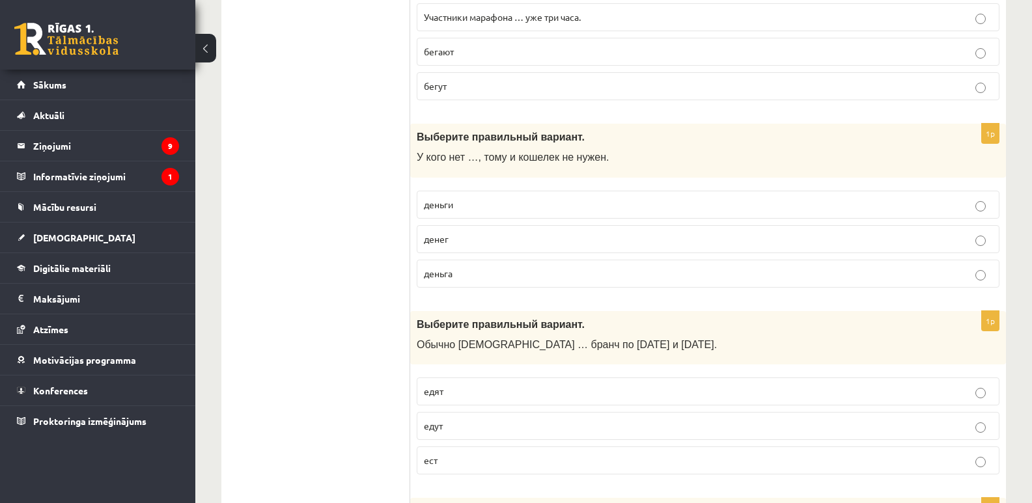
scroll to position [1852, 0]
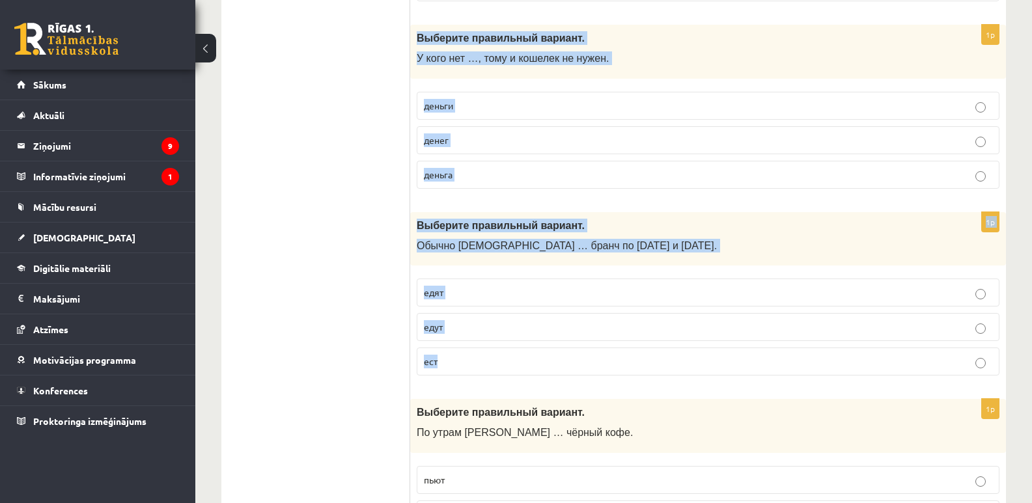
drag, startPoint x: 415, startPoint y: 36, endPoint x: 580, endPoint y: 348, distance: 351.9
copy form "Выберите правильный вариант. У кого нет …, тому и кошелек не нужен. деньги дене…"
click at [446, 141] on span "денег" at bounding box center [436, 140] width 25 height 12
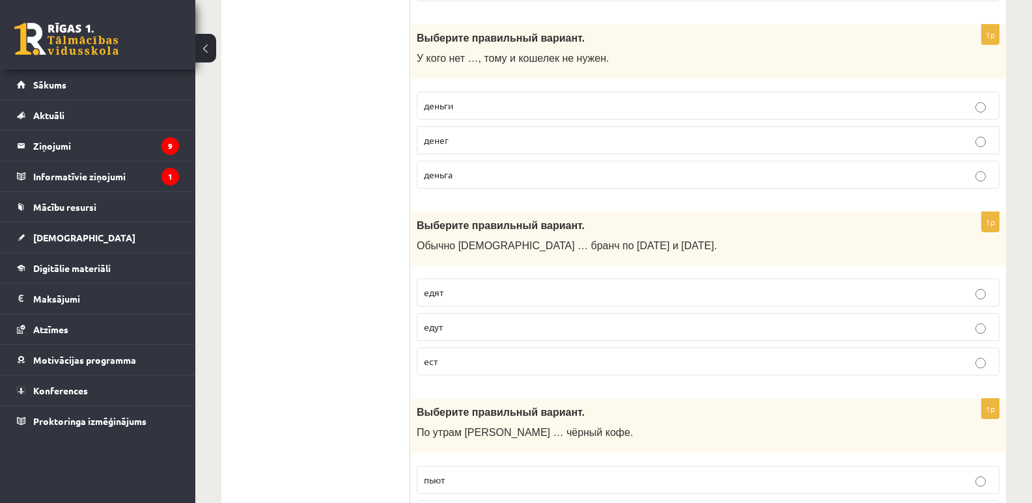
click at [443, 292] on p "едят" at bounding box center [708, 293] width 569 height 14
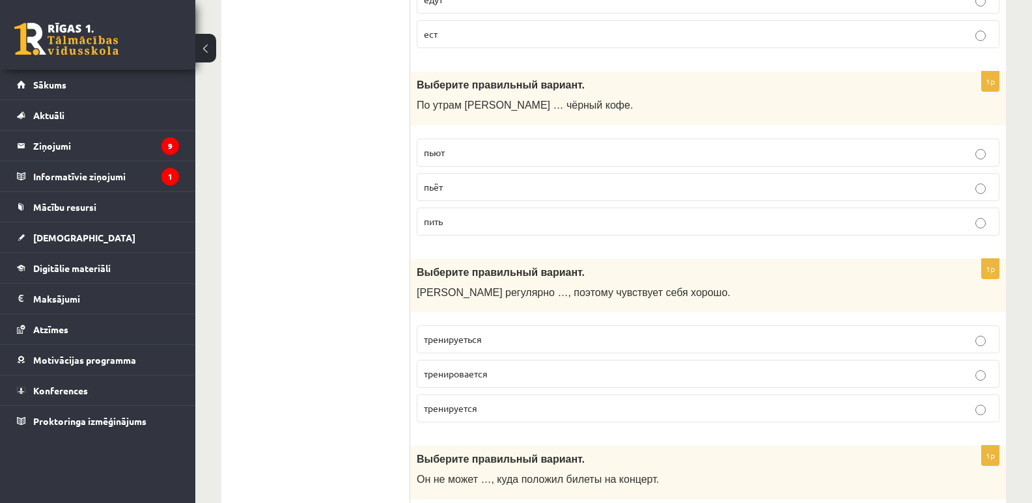
scroll to position [2225, 0]
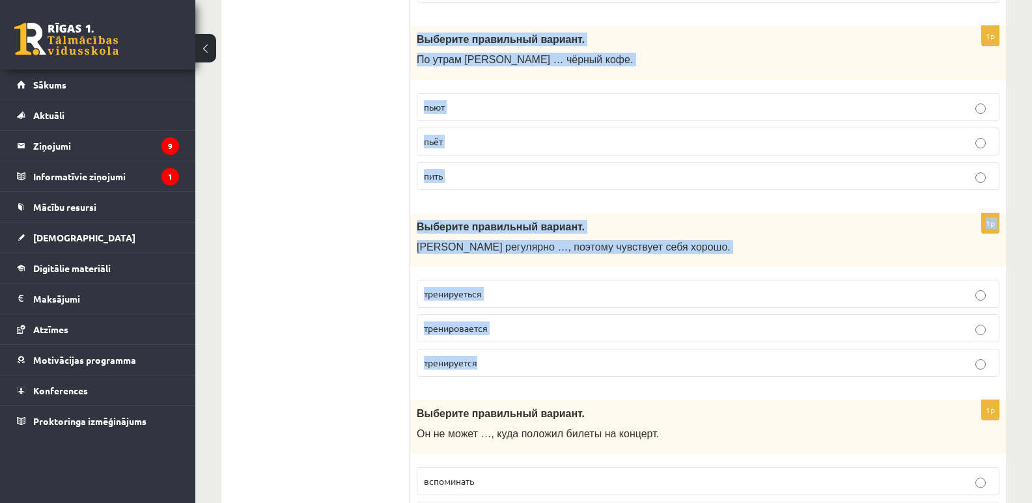
drag, startPoint x: 415, startPoint y: 40, endPoint x: 650, endPoint y: 380, distance: 412.9
copy form "Выберите правильный вариант. По утрам Янис … чёрный кофе. пьют пьёт пить 1p Выб…"
click at [471, 137] on p "пьёт" at bounding box center [708, 142] width 569 height 14
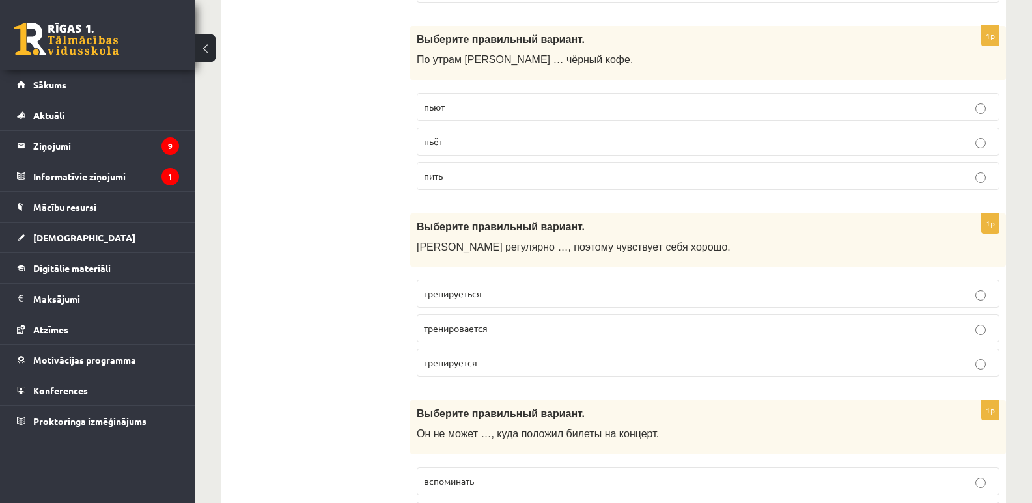
click at [549, 372] on label "тренируется" at bounding box center [708, 363] width 583 height 28
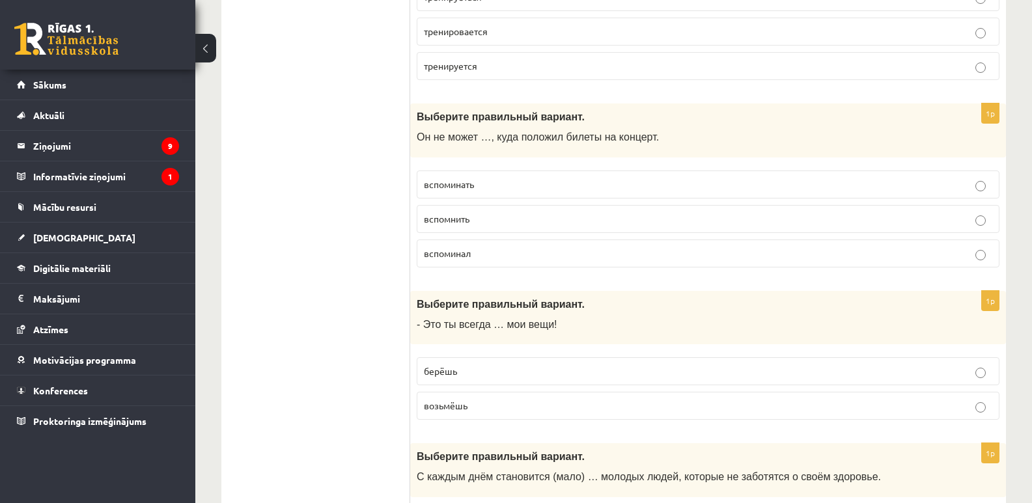
scroll to position [2545, 0]
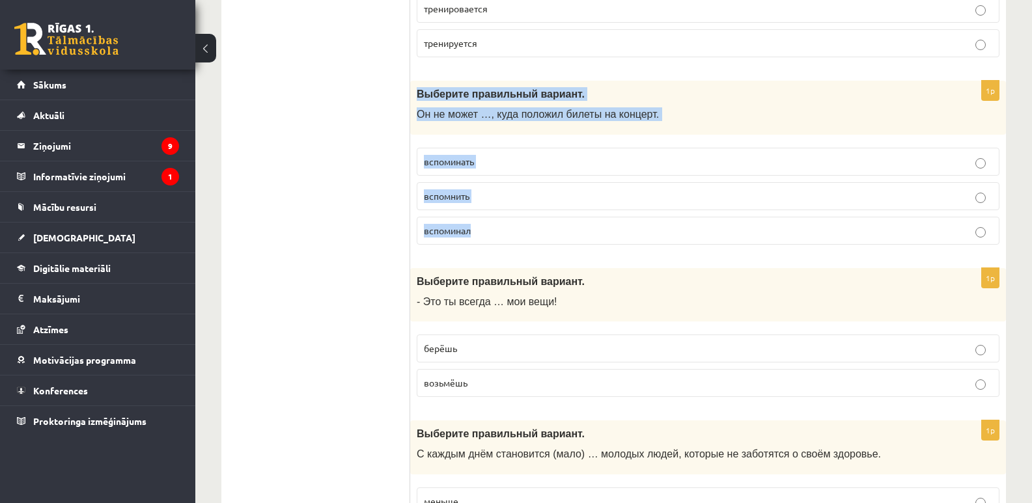
drag, startPoint x: 415, startPoint y: 93, endPoint x: 536, endPoint y: 242, distance: 191.6
click at [536, 242] on div "1p Выберите правильный вариант. Он не может …, куда положил билеты на концерт. …" at bounding box center [708, 168] width 596 height 175
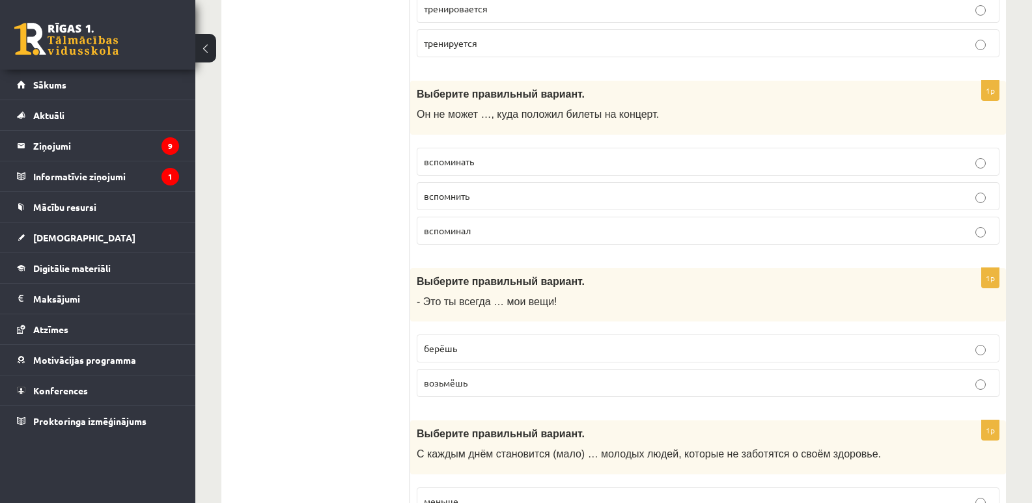
click at [381, 196] on ul "Tests Izvērtējums!" at bounding box center [322, 359] width 176 height 5340
click at [457, 205] on label "вспомнить" at bounding box center [708, 196] width 583 height 28
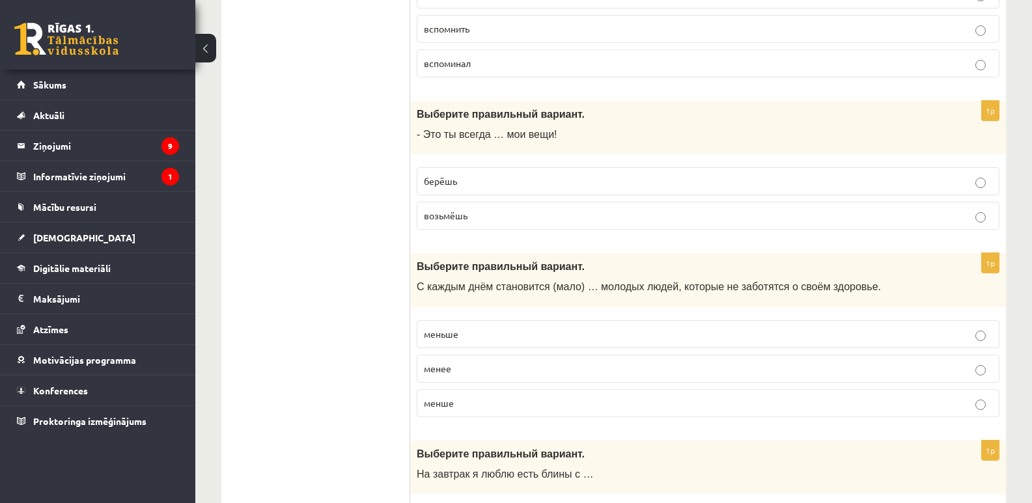
scroll to position [2751, 0]
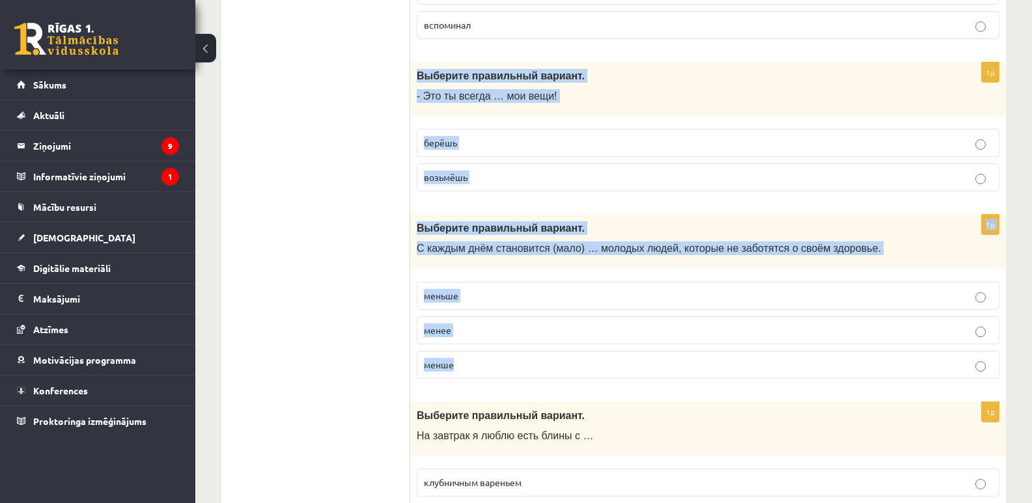
drag, startPoint x: 415, startPoint y: 76, endPoint x: 557, endPoint y: 357, distance: 315.1
click at [557, 357] on form "1p Выберите правильный вариант. Что вы обычно готовите на завтрак, когда у вас …" at bounding box center [708, 153] width 570 height 5340
click at [468, 143] on p "берёшь" at bounding box center [708, 143] width 569 height 14
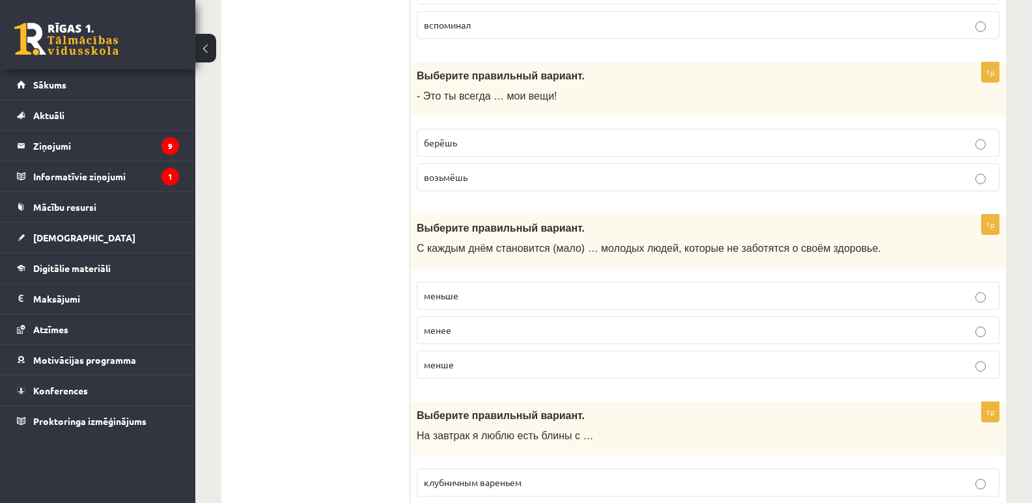
click at [463, 306] on label "меньше" at bounding box center [708, 296] width 583 height 28
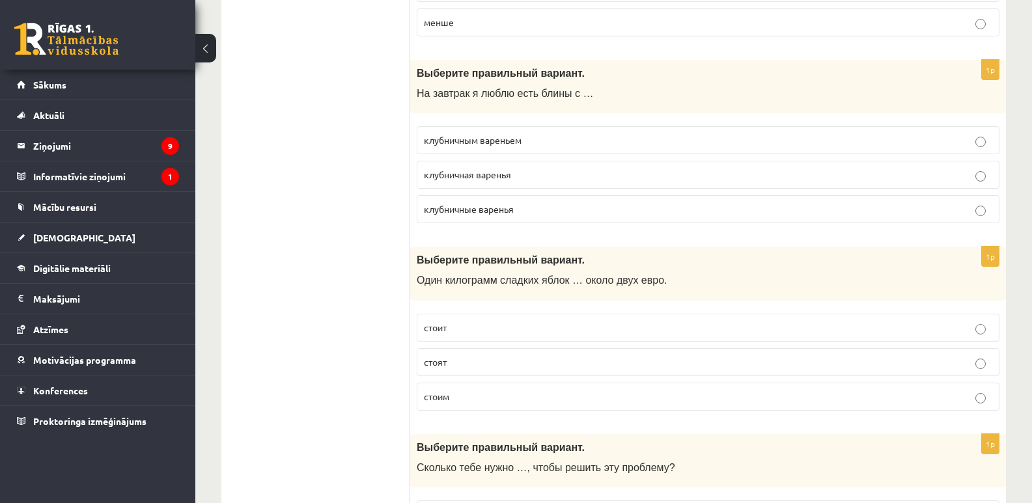
scroll to position [3124, 0]
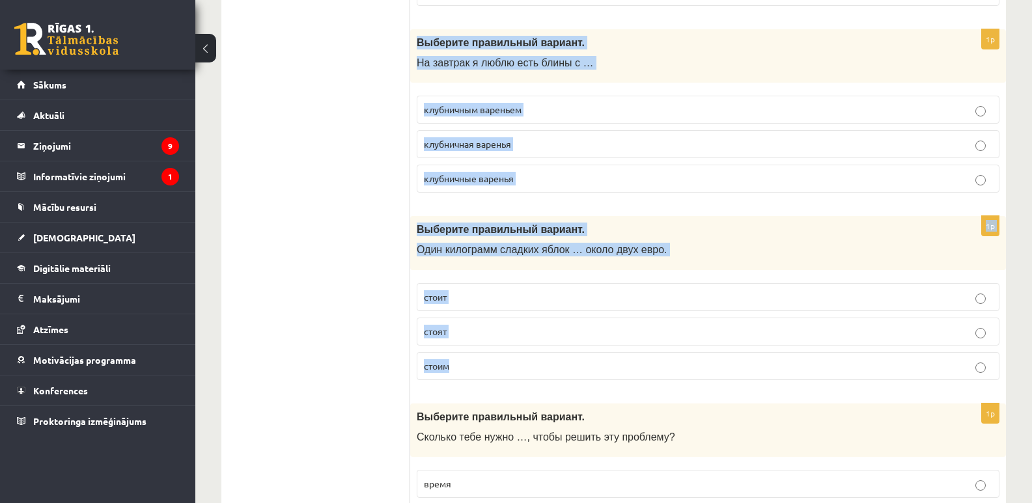
drag, startPoint x: 412, startPoint y: 45, endPoint x: 615, endPoint y: 352, distance: 368.5
click at [472, 300] on p "стоит" at bounding box center [708, 297] width 569 height 14
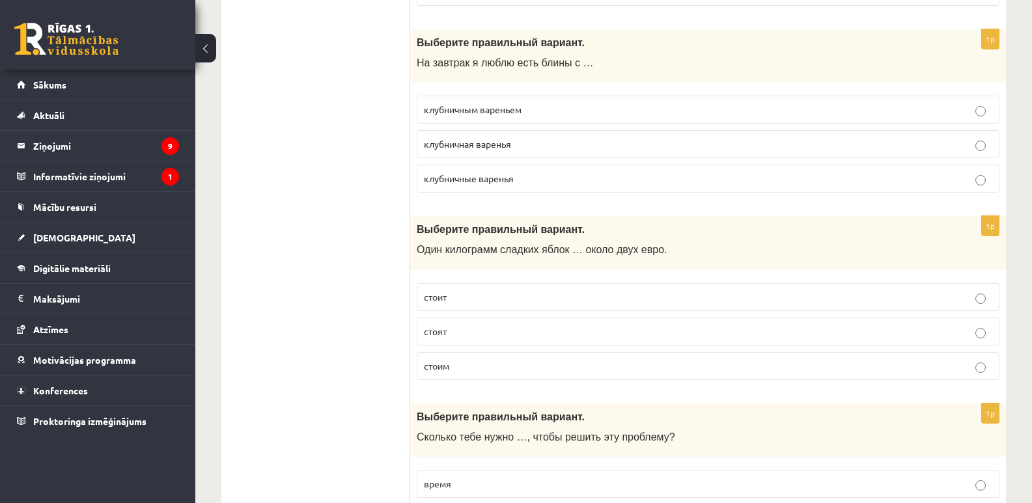
click at [499, 111] on span "клубничным вареньем" at bounding box center [473, 110] width 98 height 12
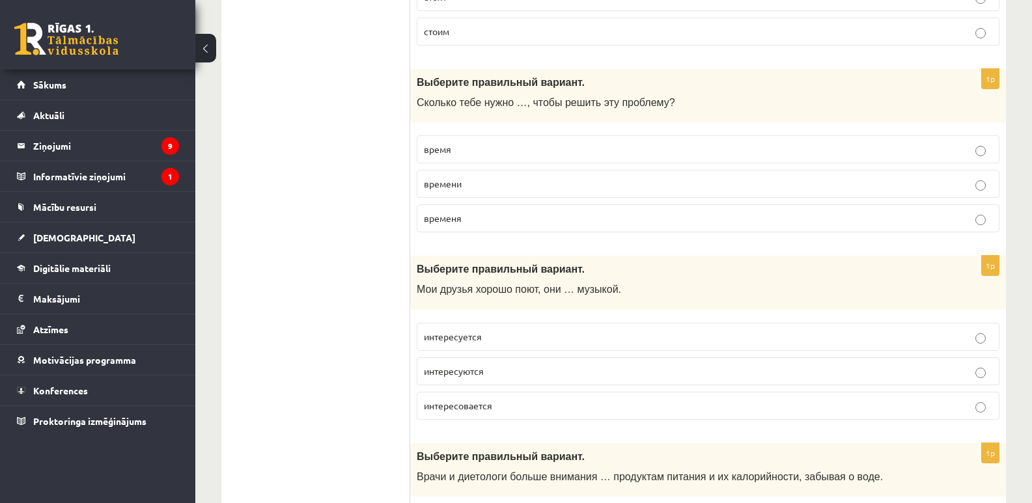
scroll to position [3520, 0]
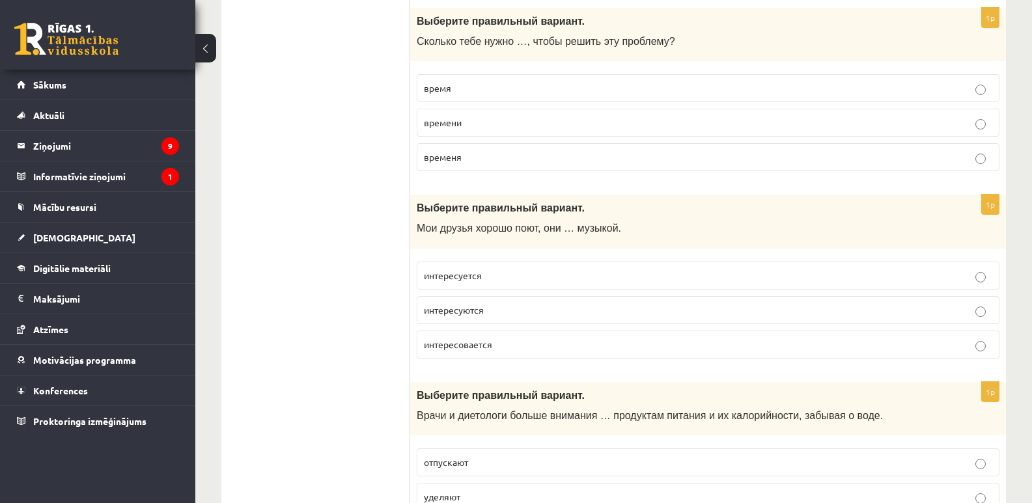
drag, startPoint x: 409, startPoint y: 21, endPoint x: 649, endPoint y: 331, distance: 391.3
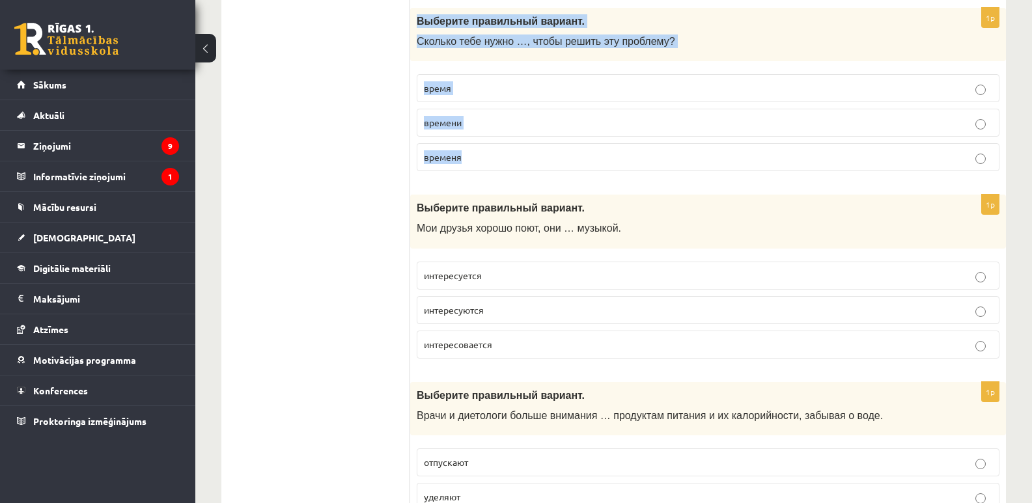
drag, startPoint x: 417, startPoint y: 18, endPoint x: 518, endPoint y: 150, distance: 166.3
click at [518, 150] on div "1p Выберите правильный вариант. Сколько тебе нужно …, чтобы решить эту проблему…" at bounding box center [708, 95] width 596 height 175
click at [444, 120] on span "времени" at bounding box center [443, 123] width 38 height 12
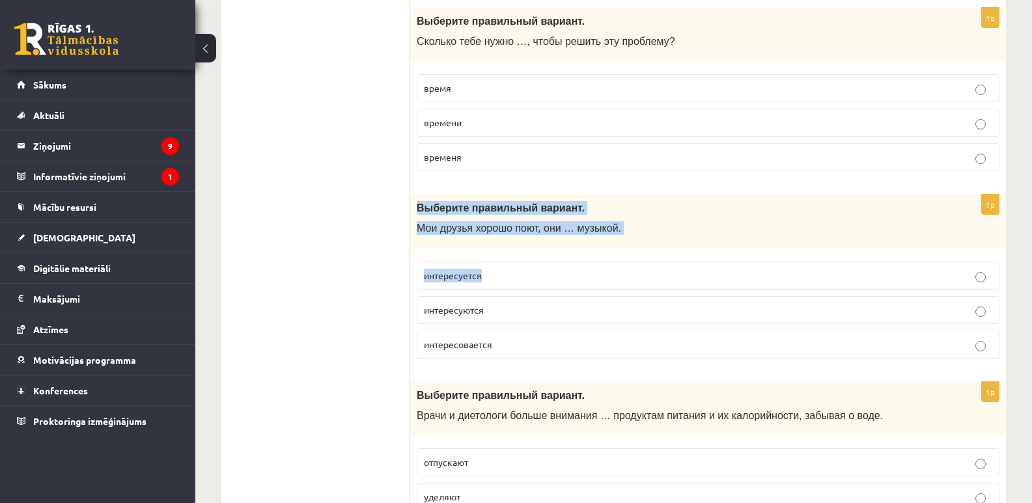
drag, startPoint x: 414, startPoint y: 209, endPoint x: 618, endPoint y: 249, distance: 207.7
click at [618, 249] on div "1p Выберите правильный вариант. Мои друзья хорошо поют, они … музыкой. интересу…" at bounding box center [708, 282] width 596 height 175
drag, startPoint x: 416, startPoint y: 203, endPoint x: 523, endPoint y: 343, distance: 175.6
click at [526, 343] on div "1p Выберите правильный вариант. Мои друзья хорошо поют, они … музыкой. интересу…" at bounding box center [708, 282] width 596 height 175
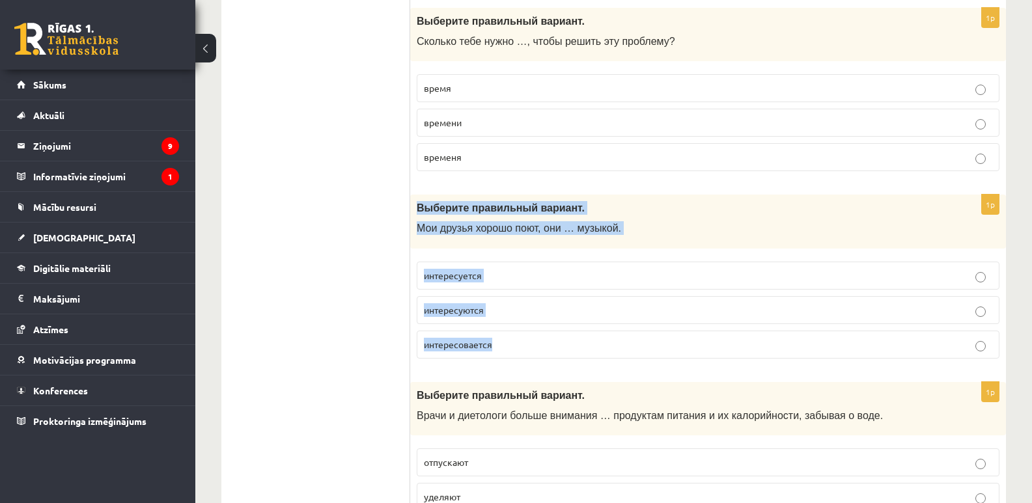
click at [480, 305] on span "интересуются" at bounding box center [454, 310] width 60 height 12
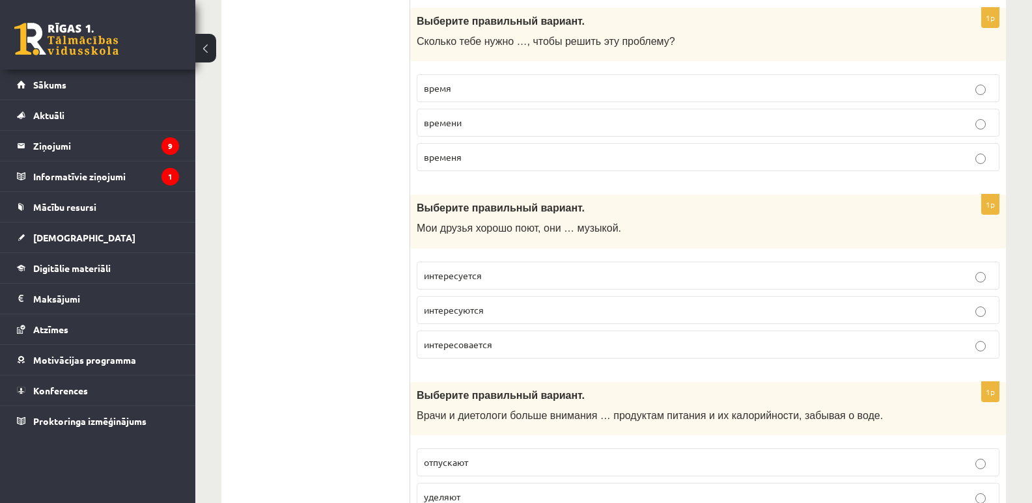
click at [471, 346] on span "интересовается" at bounding box center [458, 345] width 68 height 12
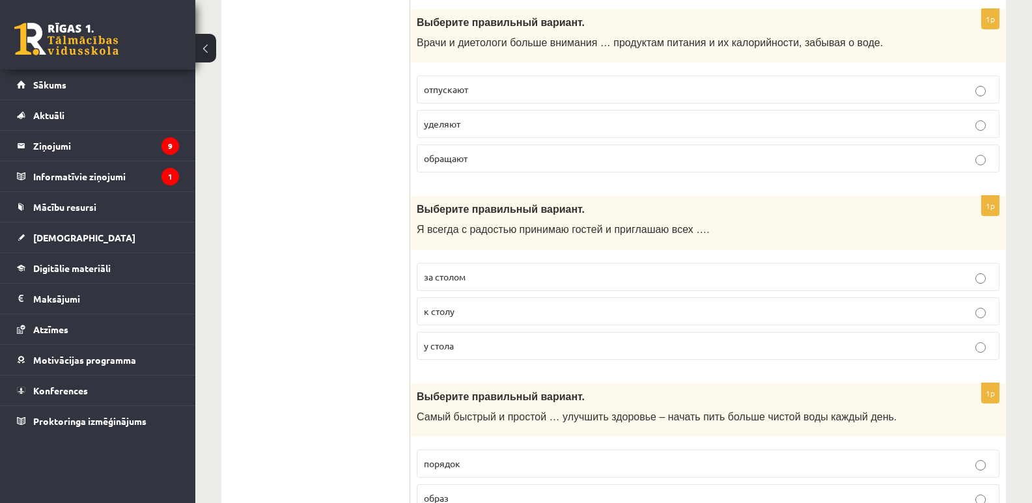
scroll to position [3908, 0]
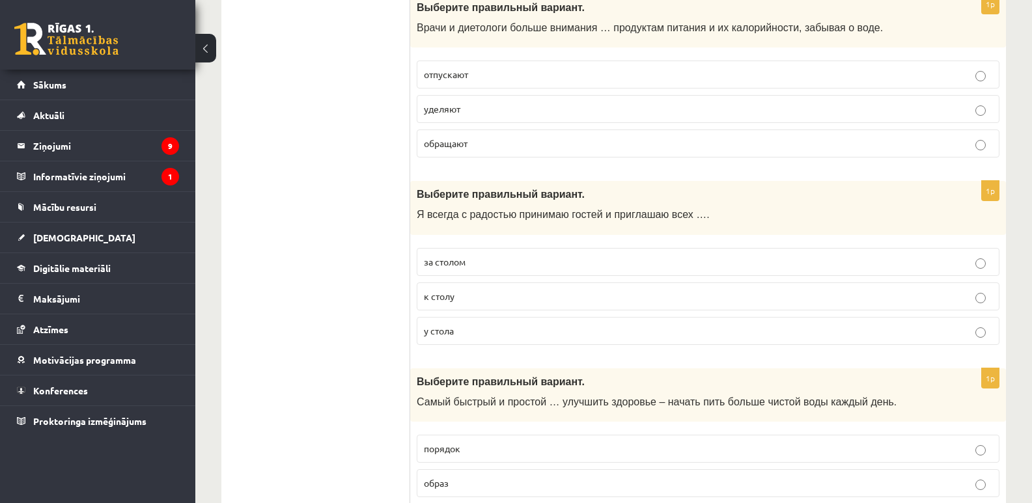
click at [420, 7] on span "Выберите правильный вариант." at bounding box center [501, 7] width 168 height 12
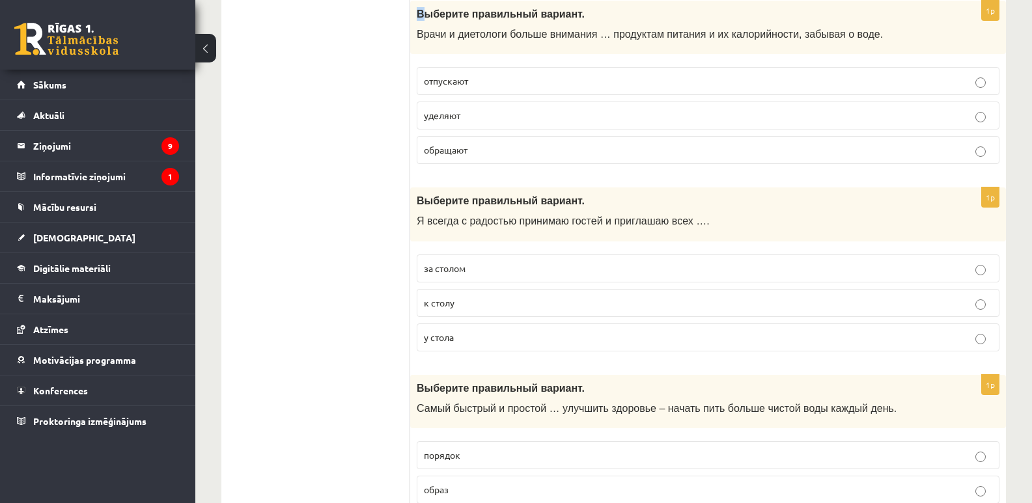
click at [419, 11] on span "Выберите правильный вариант." at bounding box center [501, 13] width 168 height 11
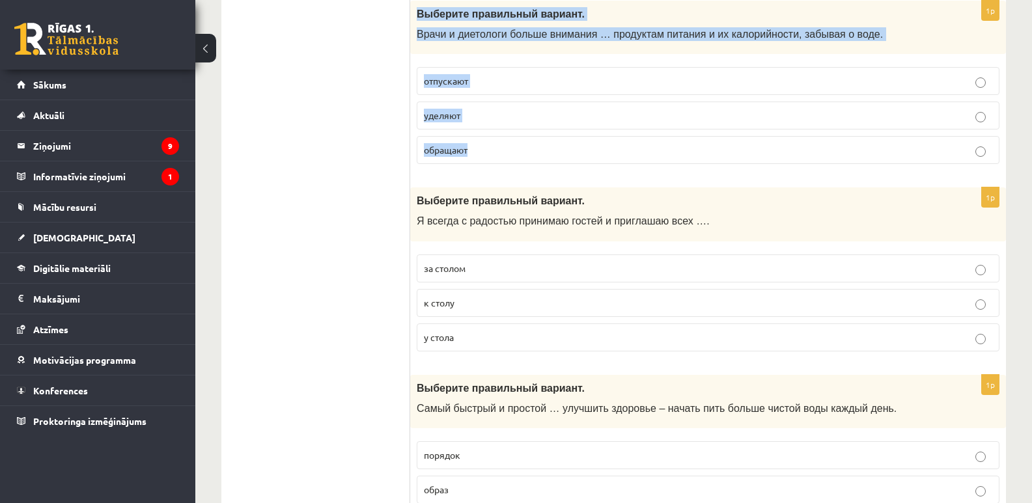
drag, startPoint x: 417, startPoint y: 13, endPoint x: 541, endPoint y: 146, distance: 181.5
click at [541, 146] on div "1p Выберите правильный вариант. Врачи и диетологи больше внимания … продуктам п…" at bounding box center [708, 88] width 596 height 175
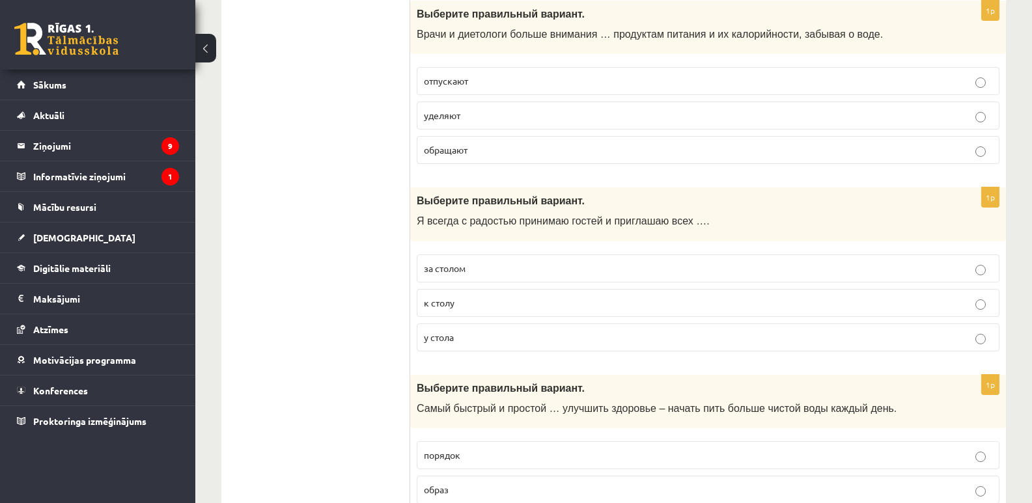
click at [465, 113] on p "уделяют" at bounding box center [708, 116] width 569 height 14
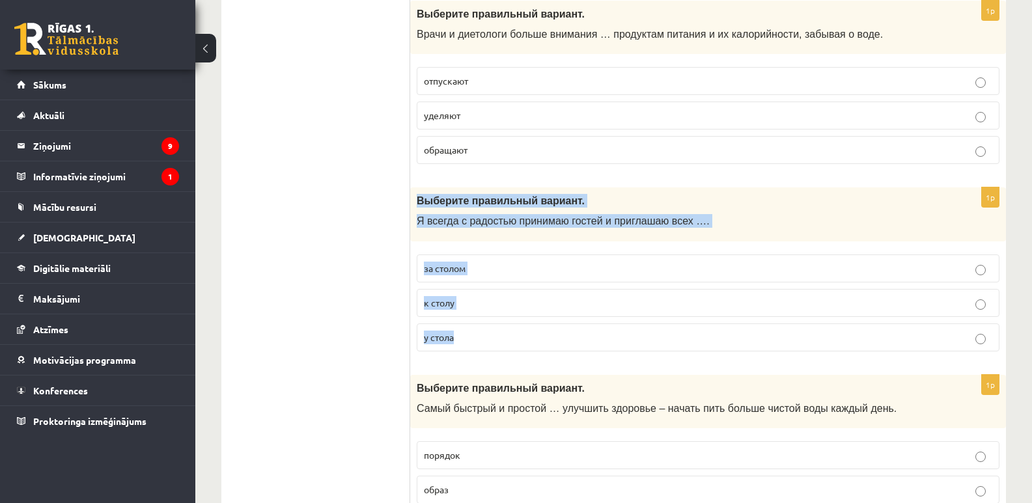
drag, startPoint x: 415, startPoint y: 203, endPoint x: 475, endPoint y: 331, distance: 142.5
click at [475, 331] on div "1p Выберите правильный вариант. Я всегда с радостью принимаю гостей и приглашаю…" at bounding box center [708, 275] width 596 height 175
click at [447, 305] on span "к столу" at bounding box center [439, 303] width 31 height 12
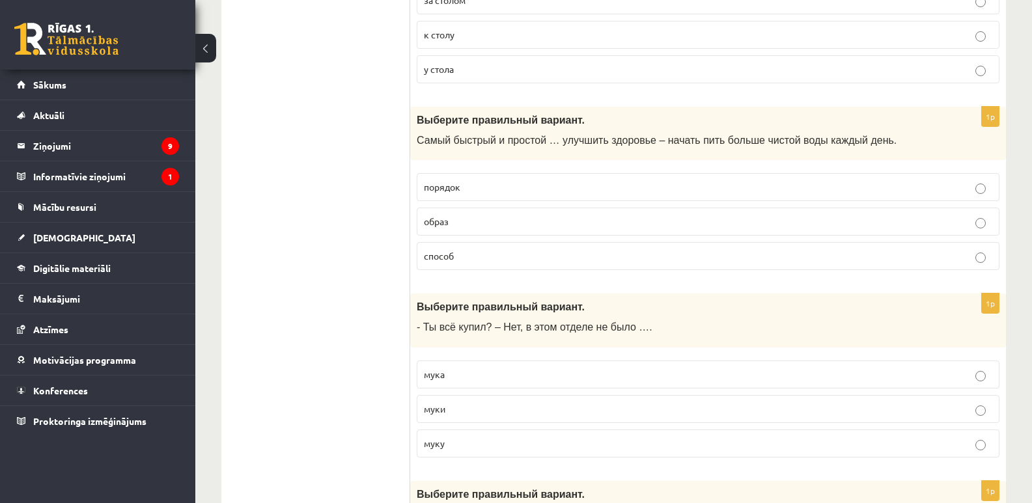
scroll to position [4185, 0]
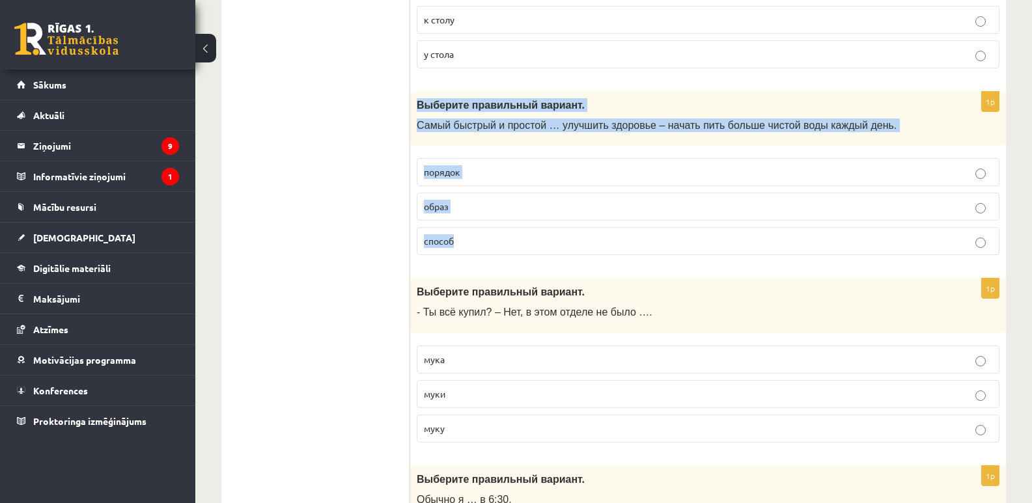
drag, startPoint x: 415, startPoint y: 104, endPoint x: 480, endPoint y: 249, distance: 159.2
click at [480, 249] on div "1p Выберите правильный вариант. Самый быстрый и простой … улучшить здоровье – н…" at bounding box center [708, 179] width 596 height 175
click at [464, 244] on p "способ" at bounding box center [708, 241] width 569 height 14
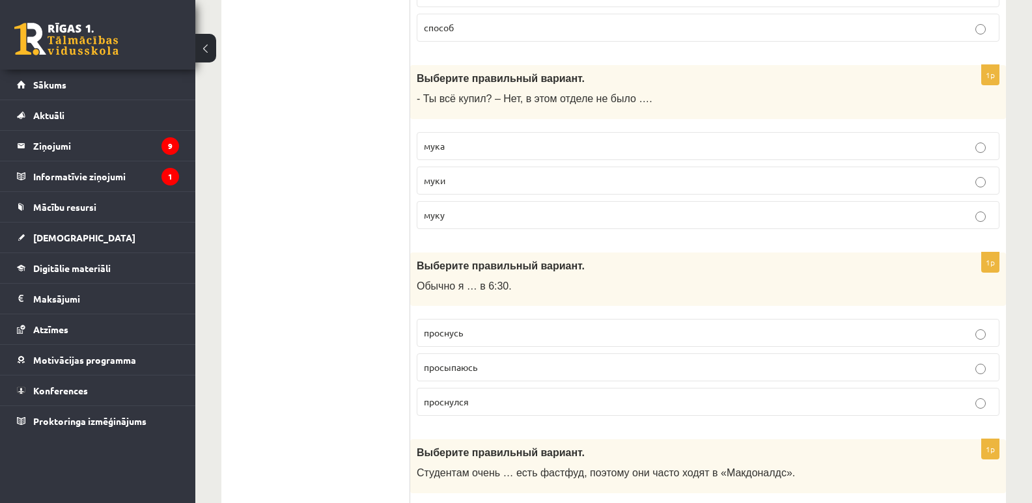
scroll to position [4436, 0]
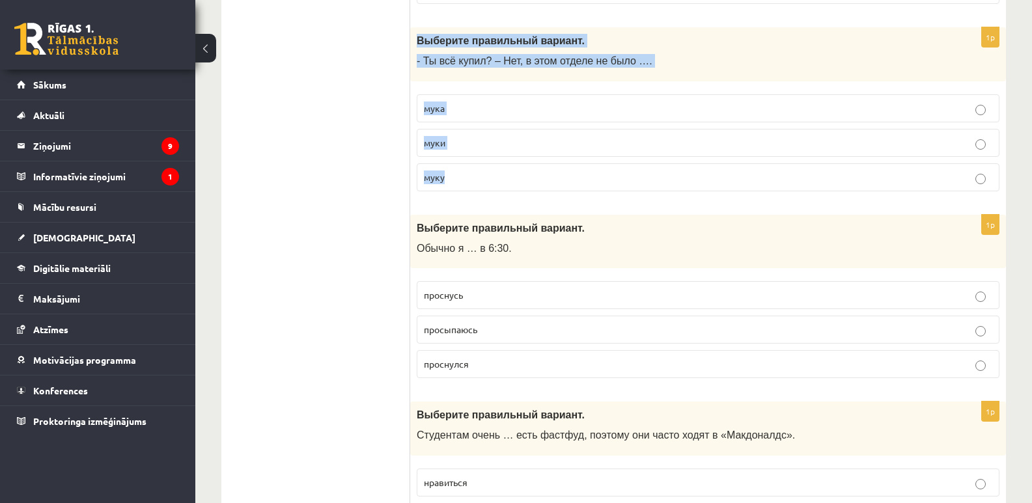
drag, startPoint x: 415, startPoint y: 36, endPoint x: 545, endPoint y: 175, distance: 190.3
click at [545, 175] on div "1p Выберите правильный вариант. - Ты всё купил? – Нет, в этом отделе не было ….…" at bounding box center [708, 114] width 596 height 175
click at [471, 143] on p "муки" at bounding box center [708, 143] width 569 height 14
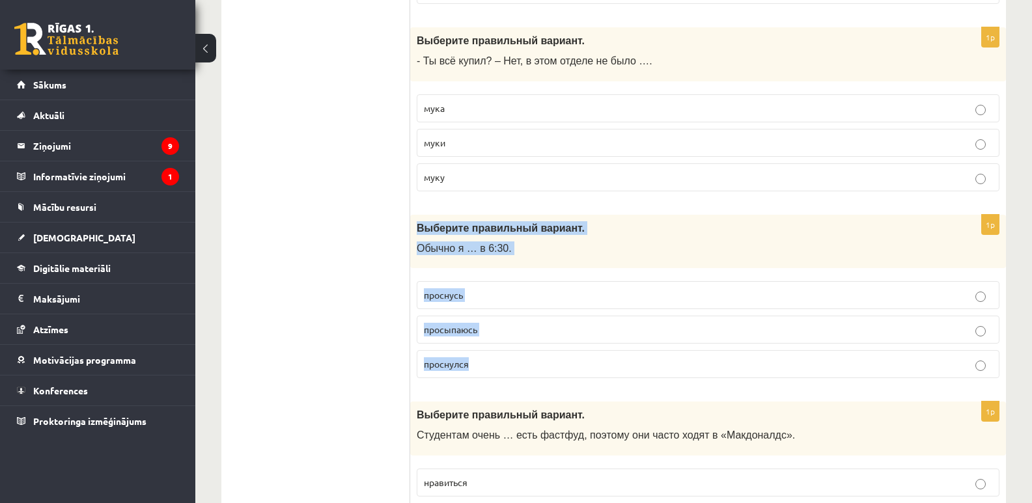
drag, startPoint x: 414, startPoint y: 229, endPoint x: 525, endPoint y: 356, distance: 168.5
click at [525, 356] on div "1p Выберите правильный вариант. Обычно я … в 6:30. проснусь просыпаюсь проснулся" at bounding box center [708, 302] width 596 height 175
click at [475, 331] on span "просыпаюсь" at bounding box center [450, 330] width 53 height 12
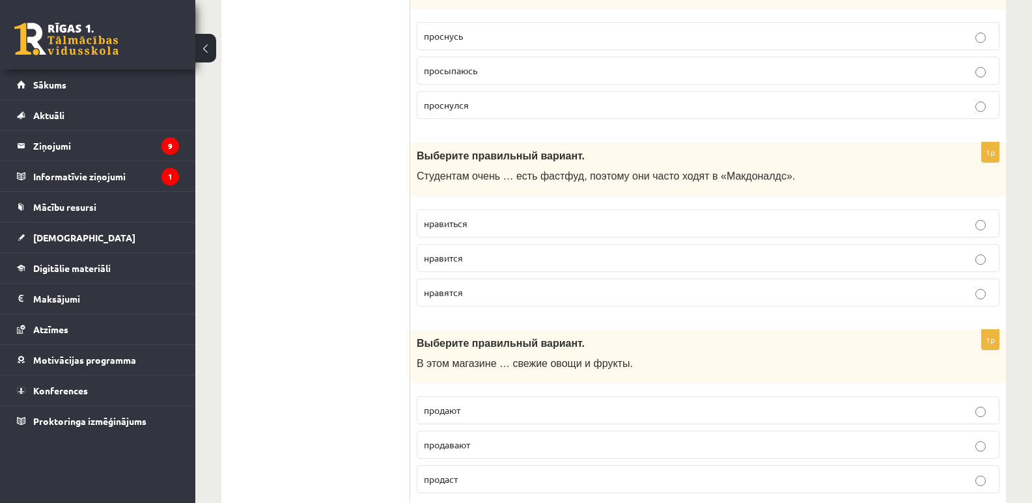
scroll to position [4771, 0]
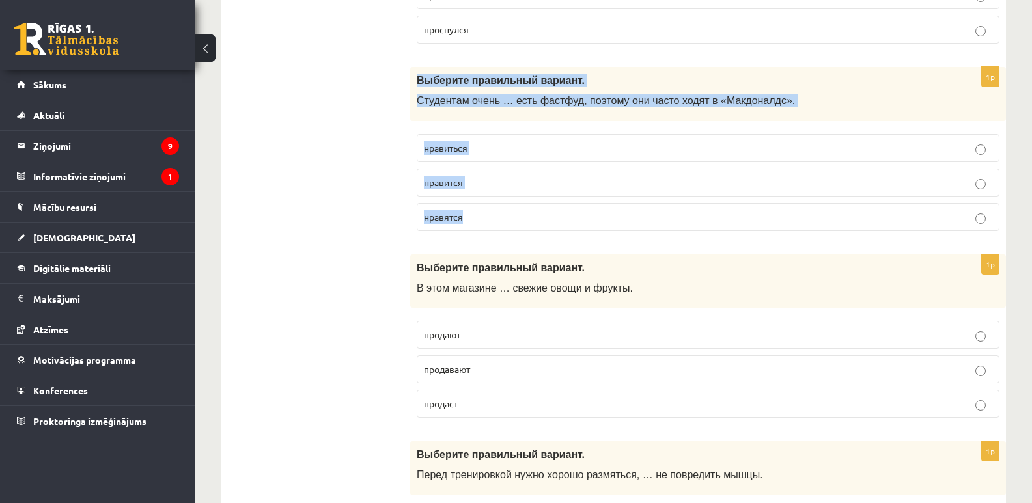
drag, startPoint x: 411, startPoint y: 77, endPoint x: 516, endPoint y: 209, distance: 168.2
click at [516, 209] on div "1p Выберите правильный вариант. Студентам очень … есть фастфуд, поэтому они час…" at bounding box center [708, 154] width 596 height 175
click at [477, 152] on p "нравиться" at bounding box center [708, 148] width 569 height 14
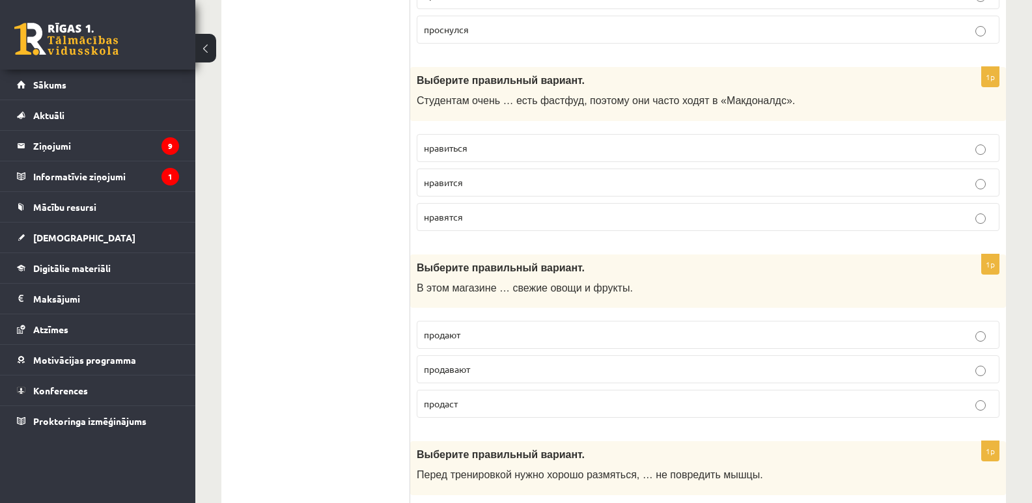
click at [464, 184] on p "нравится" at bounding box center [708, 183] width 569 height 14
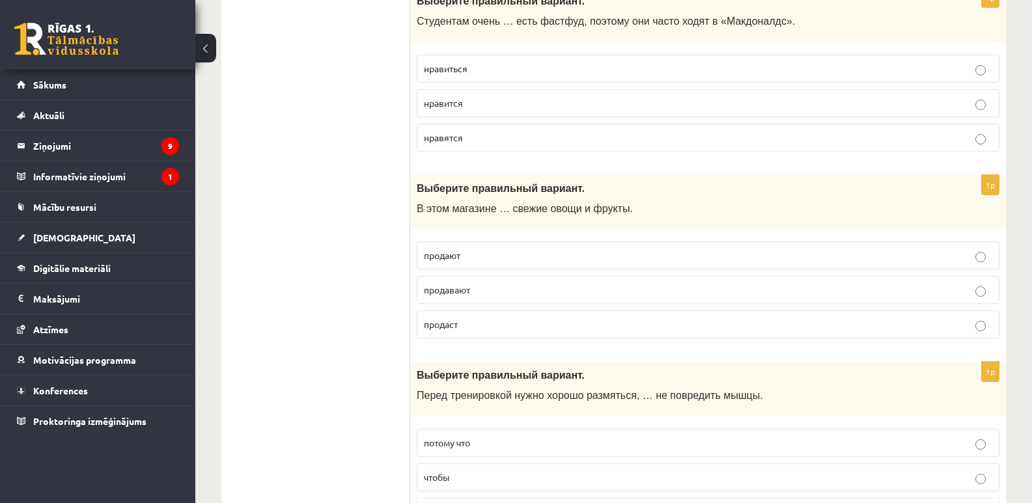
scroll to position [4843, 0]
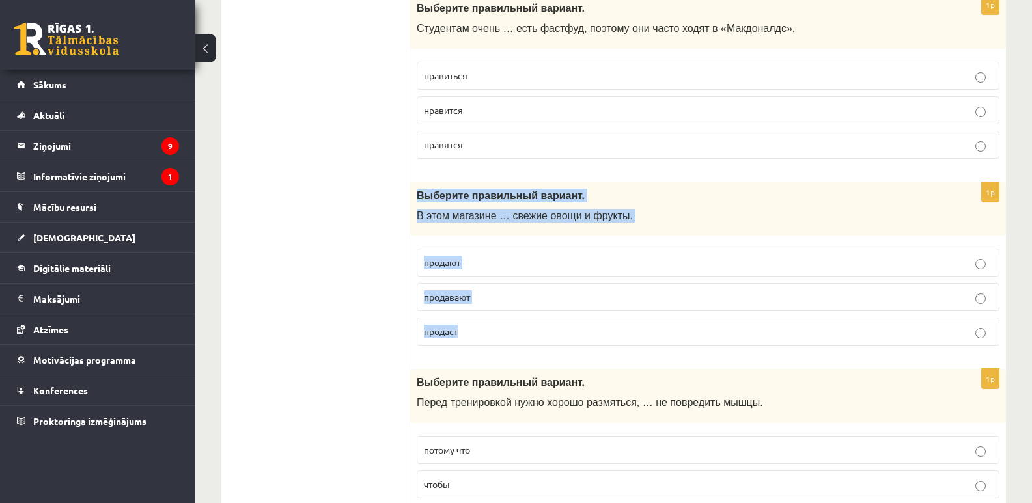
drag, startPoint x: 414, startPoint y: 199, endPoint x: 549, endPoint y: 328, distance: 186.5
click at [549, 328] on div "1p Выберите правильный вариант. В этом магазине … свежие овощи и фрукты. продаю…" at bounding box center [708, 269] width 596 height 175
click at [485, 264] on p "продают" at bounding box center [708, 263] width 569 height 14
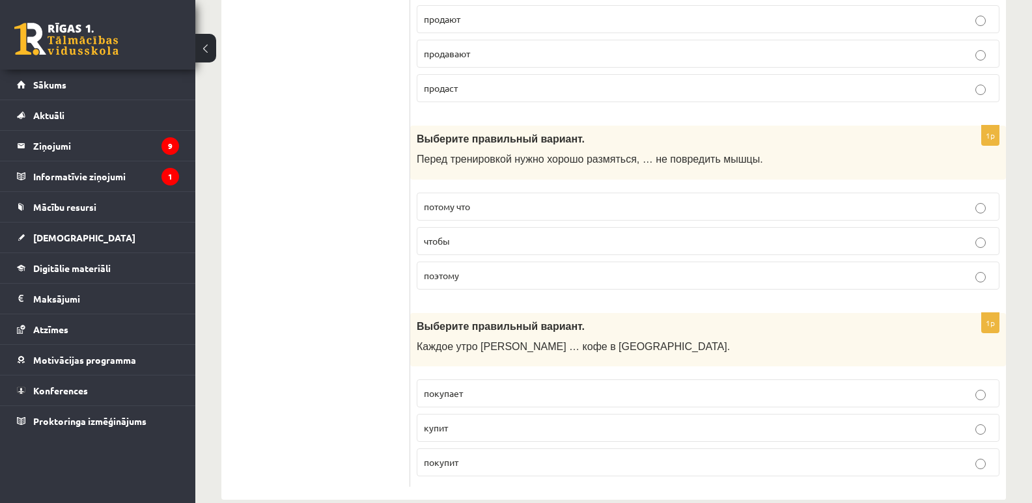
scroll to position [5102, 0]
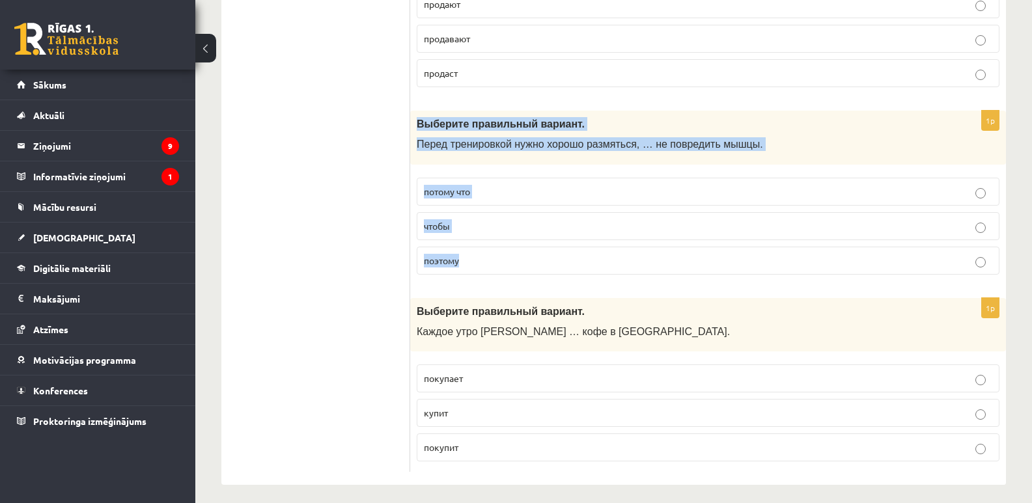
drag, startPoint x: 411, startPoint y: 124, endPoint x: 504, endPoint y: 257, distance: 162.8
click at [504, 257] on div "1p Выберите правильный вариант. Перед тренировкой нужно хорошо размяться, … не …" at bounding box center [708, 198] width 596 height 175
click at [442, 223] on span "чтобы" at bounding box center [437, 226] width 26 height 12
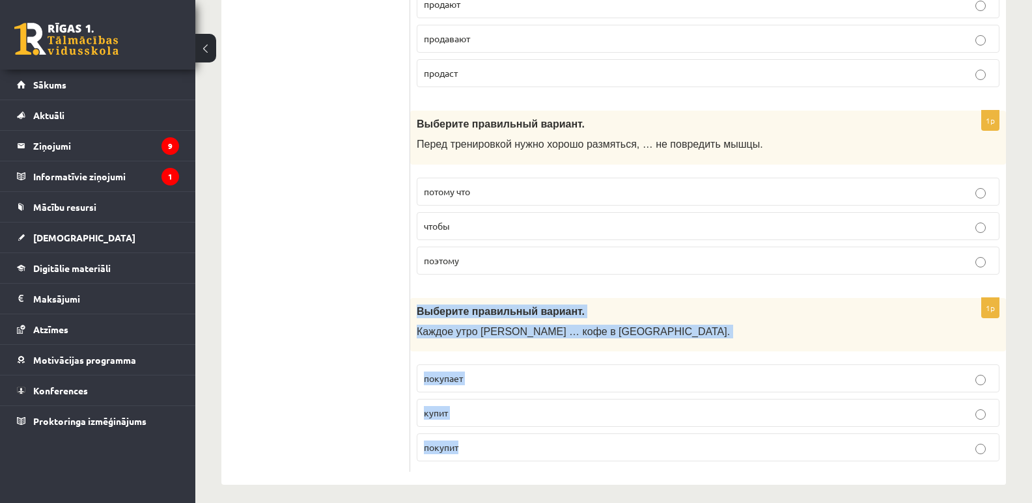
drag, startPoint x: 415, startPoint y: 310, endPoint x: 542, endPoint y: 449, distance: 187.6
click at [542, 449] on div "1p Выберите правильный вариант. Каждое утро Анна … кофе в киоске. покупает купи…" at bounding box center [708, 385] width 596 height 175
click at [478, 384] on p "покупает" at bounding box center [708, 379] width 569 height 14
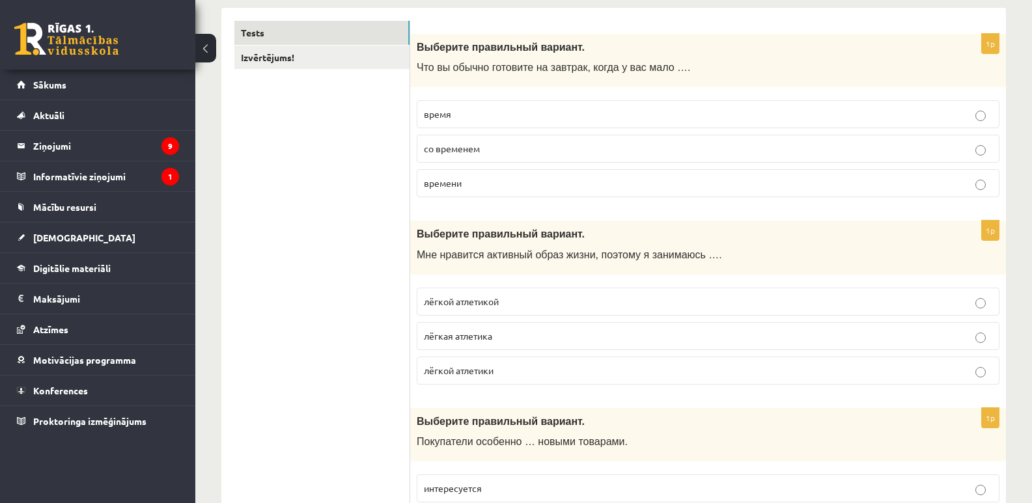
scroll to position [0, 0]
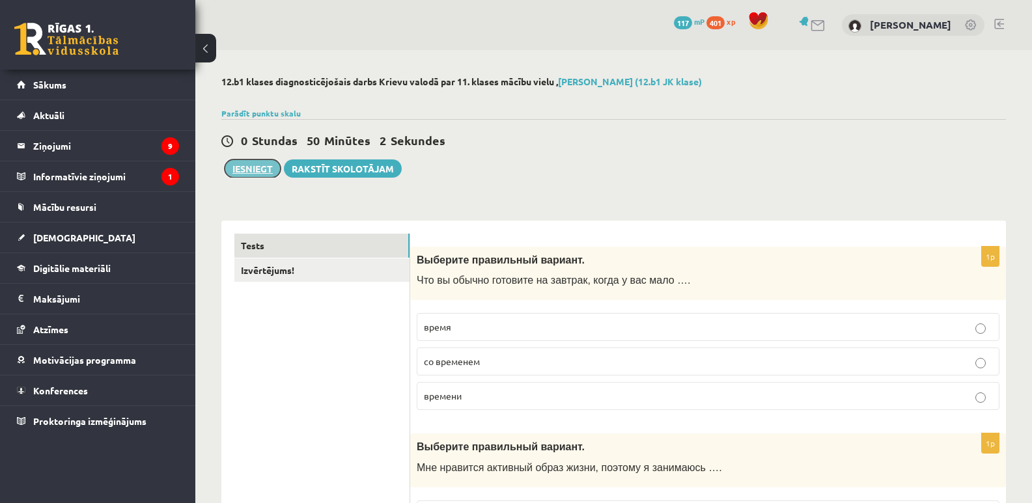
click at [268, 168] on button "Iesniegt" at bounding box center [253, 169] width 56 height 18
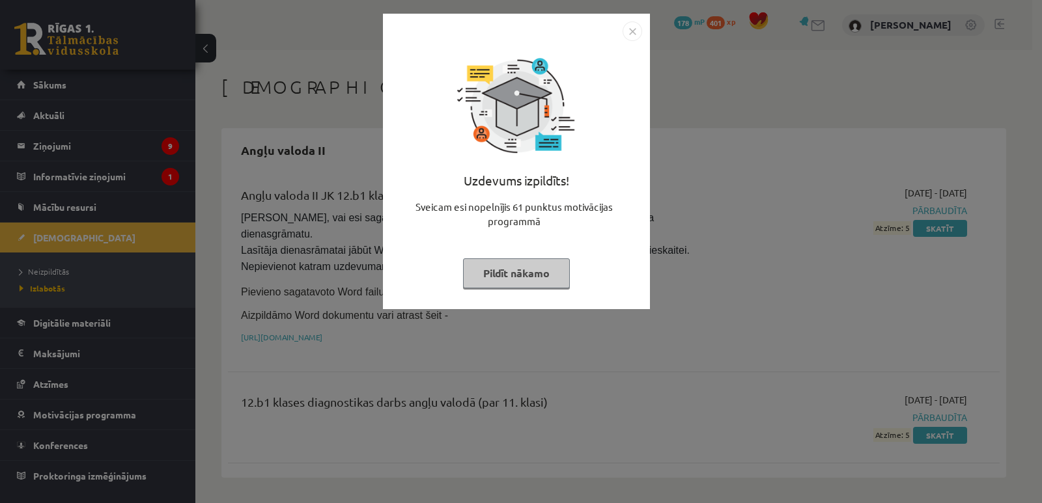
click at [508, 264] on button "Pildīt nākamo" at bounding box center [516, 274] width 107 height 30
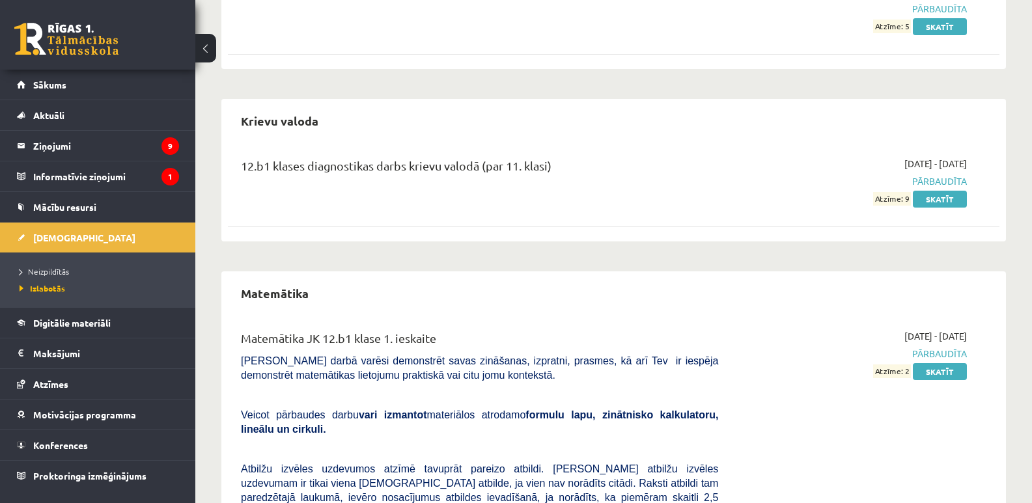
scroll to position [414, 0]
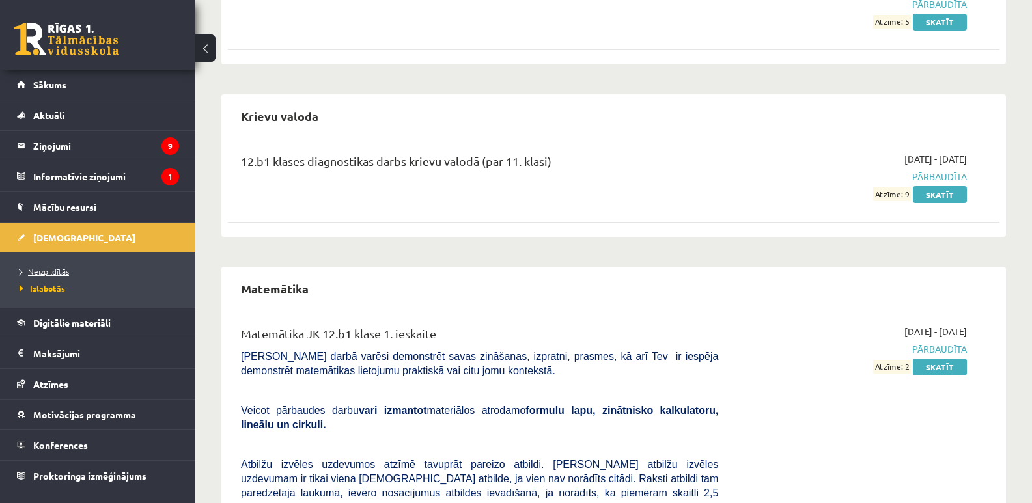
click at [44, 267] on span "Neizpildītās" at bounding box center [44, 271] width 49 height 10
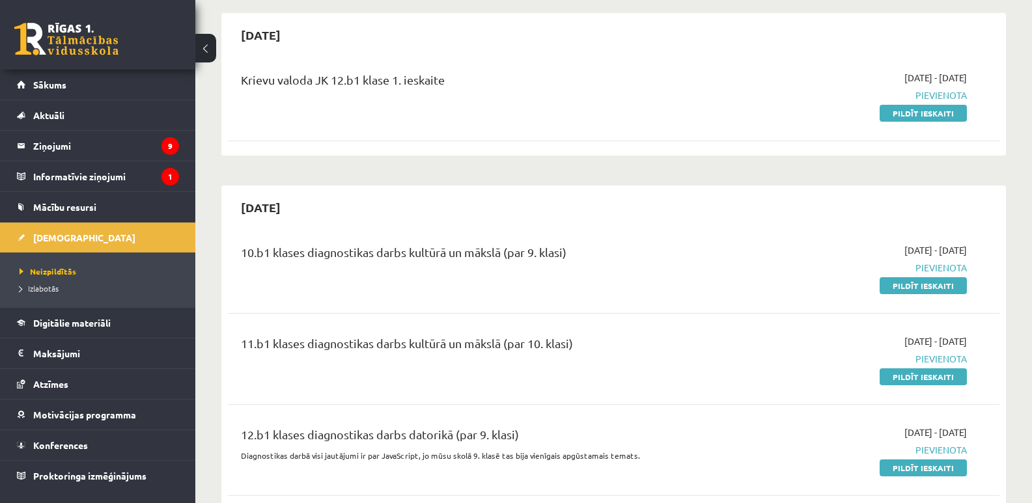
scroll to position [58, 0]
